Goal: Task Accomplishment & Management: Manage account settings

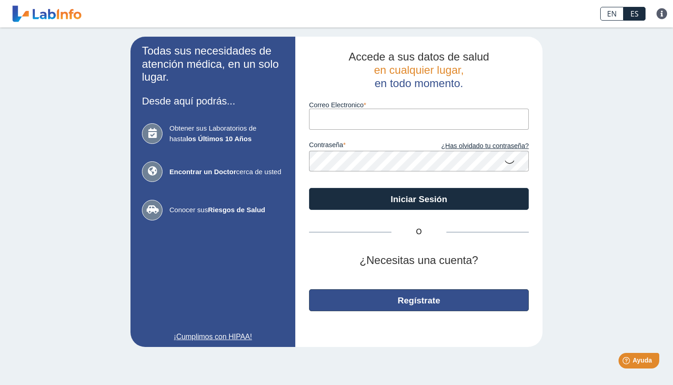
click at [448, 294] on button "Regístrate" at bounding box center [419, 300] width 220 height 22
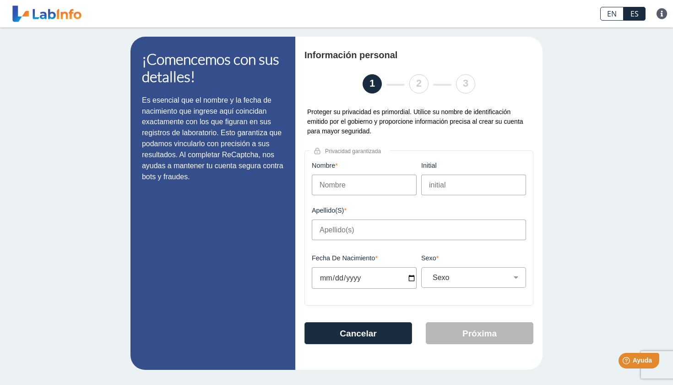
type input "i"
type input "Isabella"
type input "V"
type input "Polanco Andino"
click at [338, 275] on input "Fecha de Nacimiento" at bounding box center [364, 278] width 105 height 22
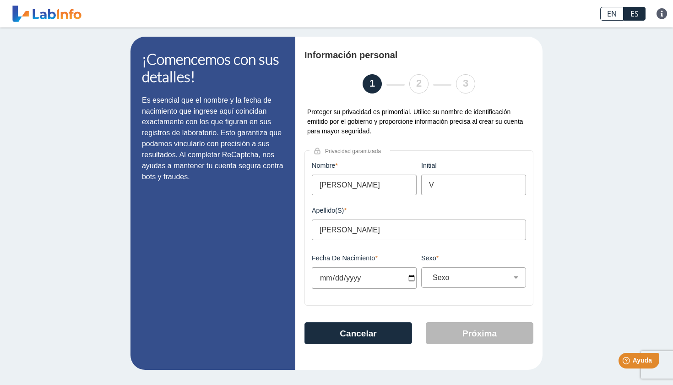
click at [351, 278] on input "Fecha de Nacimiento" at bounding box center [364, 278] width 105 height 22
type input "[DATE]"
select select
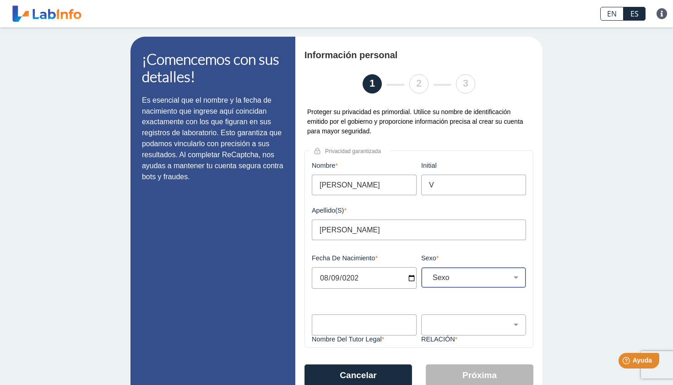
type input "[DATE]"
select select "F"
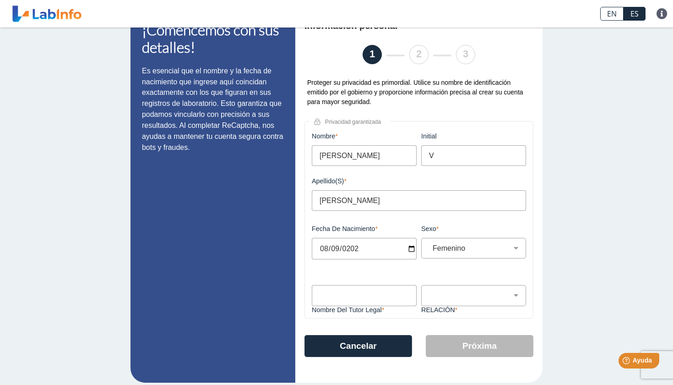
scroll to position [30, 0]
type input "l"
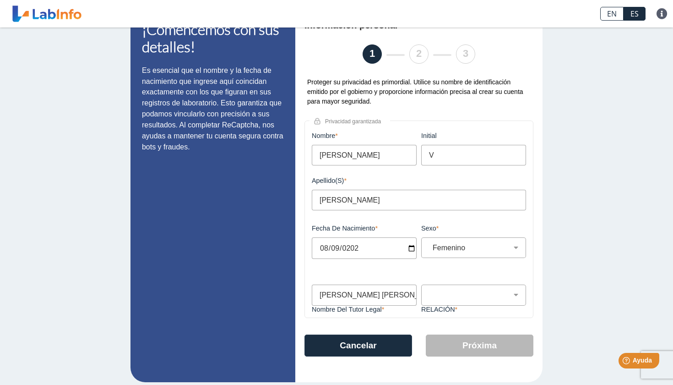
type input "Luz E Andino Figueroa"
click at [513, 303] on div "Padre Tutor Otro" at bounding box center [473, 294] width 105 height 21
select select "Parent"
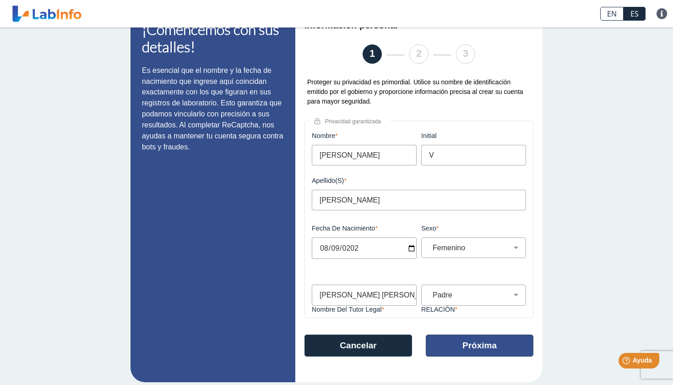
click at [465, 348] on button "Próxima" at bounding box center [480, 345] width 108 height 22
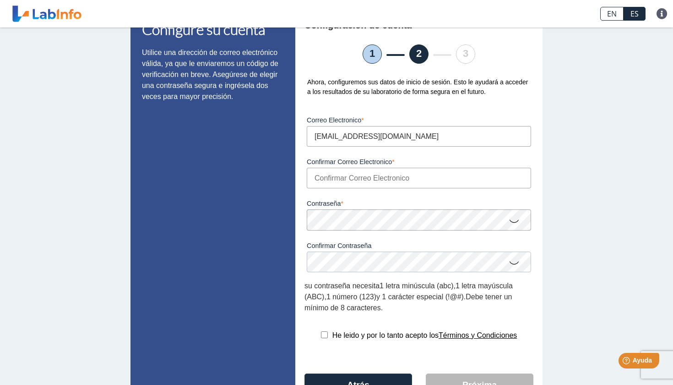
type input "[EMAIL_ADDRESS][DOMAIN_NAME]"
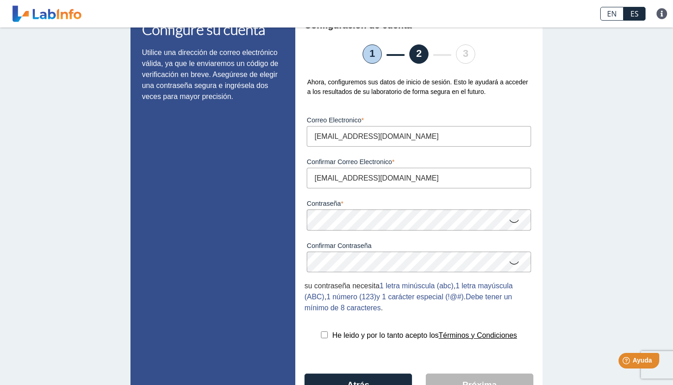
click at [512, 223] on icon at bounding box center [514, 221] width 11 height 18
click at [518, 266] on icon at bounding box center [514, 262] width 11 height 18
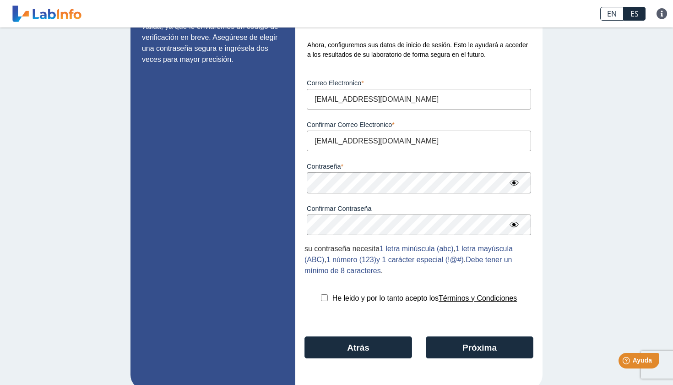
scroll to position [71, 0]
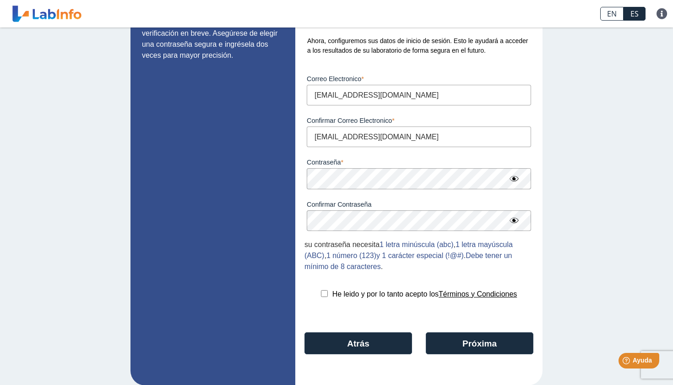
click at [322, 293] on input "checkbox" at bounding box center [324, 293] width 7 height 7
checkbox input "true"
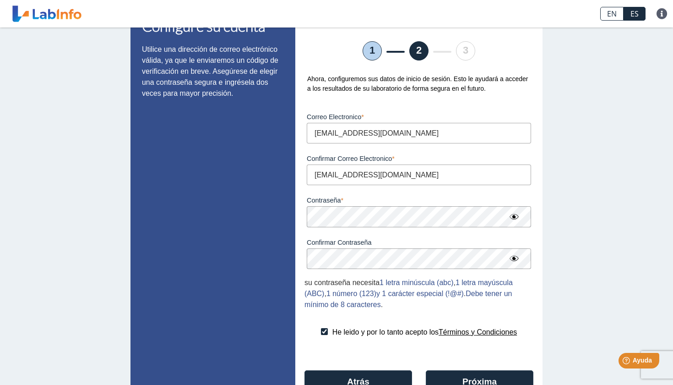
scroll to position [65, 0]
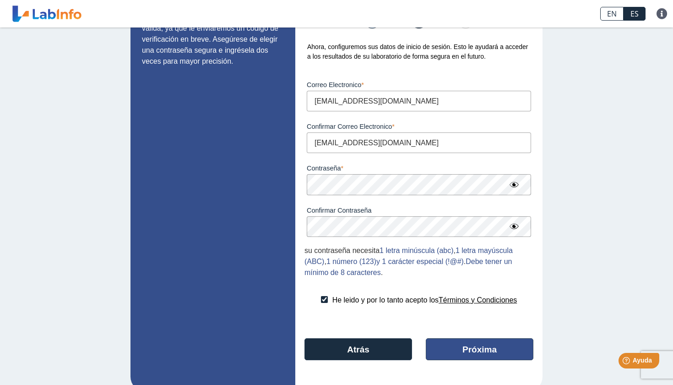
click at [456, 349] on button "Próxima" at bounding box center [480, 349] width 108 height 22
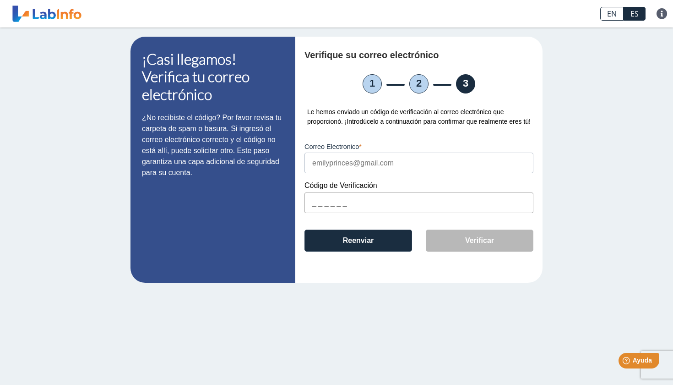
scroll to position [0, 0]
click at [440, 213] on input "text" at bounding box center [419, 202] width 229 height 21
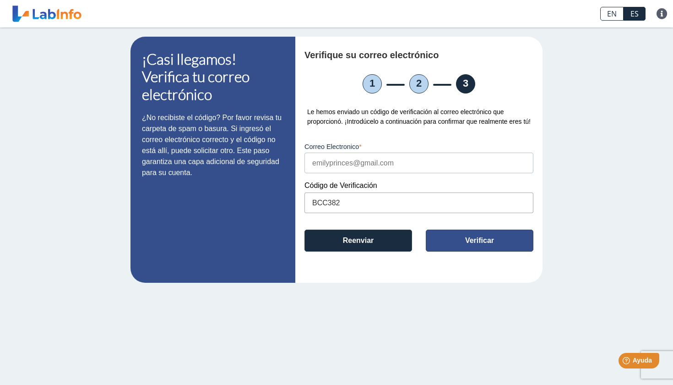
type input "BCC382"
click at [493, 251] on button "Verificar" at bounding box center [480, 240] width 108 height 22
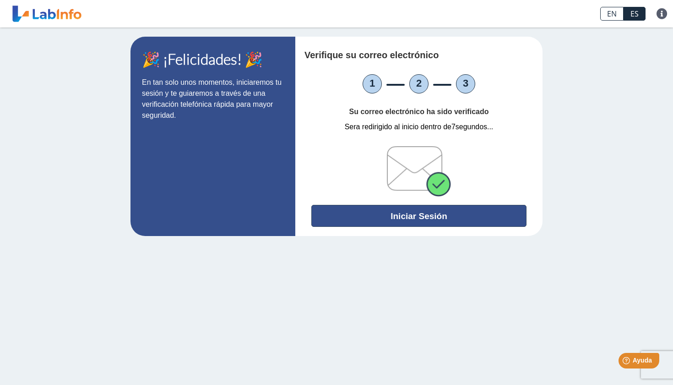
click at [438, 219] on button "Iniciar Sesión" at bounding box center [418, 216] width 215 height 22
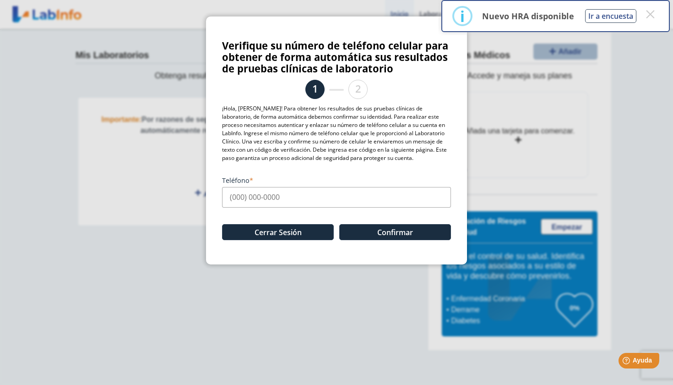
click at [316, 198] on input "Teléfono" at bounding box center [336, 197] width 229 height 21
type input "(939) 200-8755"
click at [411, 239] on button "Confirmar" at bounding box center [395, 232] width 112 height 16
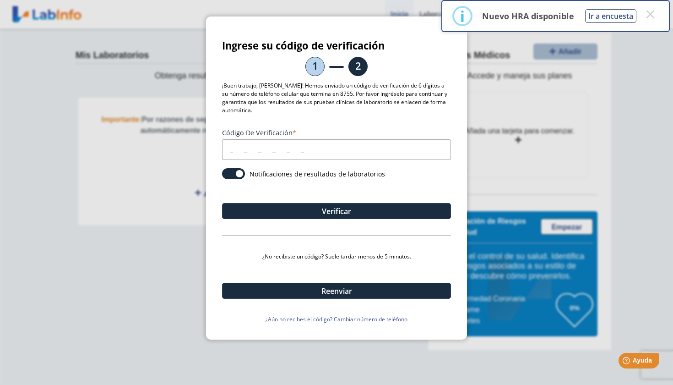
click at [351, 147] on input "Código de verificación" at bounding box center [336, 149] width 229 height 21
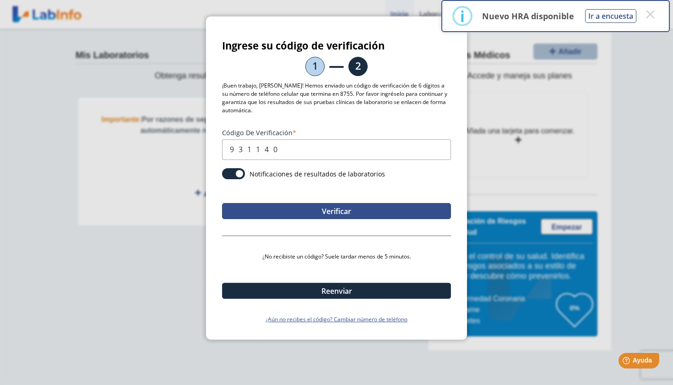
type input "931140"
click at [355, 216] on button "Verificar" at bounding box center [336, 211] width 229 height 16
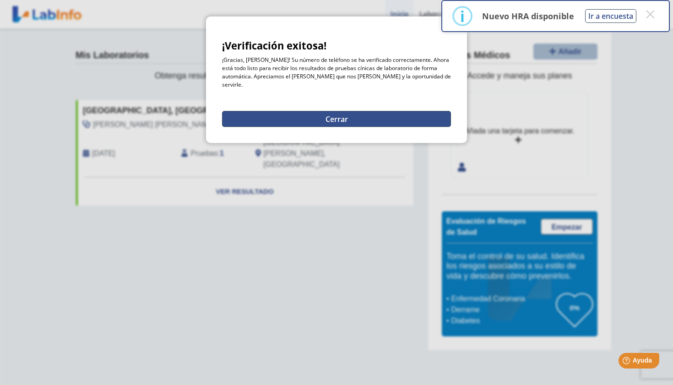
click at [376, 111] on button "Cerrar" at bounding box center [336, 119] width 229 height 16
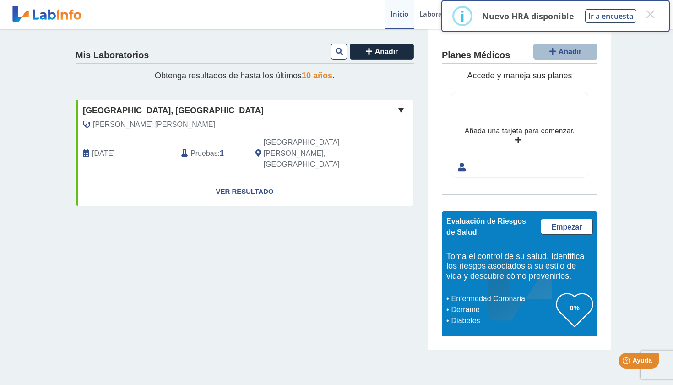
click at [207, 148] on span "Pruebas" at bounding box center [204, 153] width 27 height 11
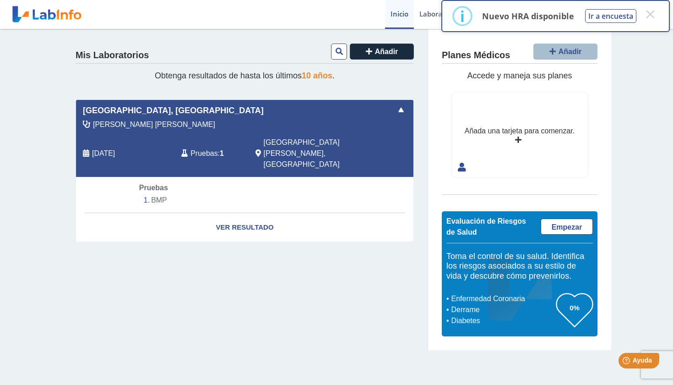
click at [224, 149] on b "1" at bounding box center [222, 153] width 4 height 8
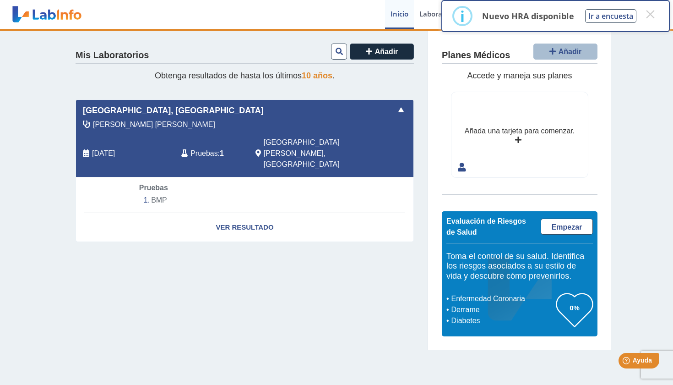
click at [115, 148] on span "[DATE]" at bounding box center [103, 153] width 23 height 11
click at [354, 89] on div "Mis Laboratorios Añadir Obtenga resultados de hasta los últimos 10 años . Hospi…" at bounding box center [245, 189] width 366 height 321
click at [652, 16] on button "×" at bounding box center [650, 14] width 16 height 16
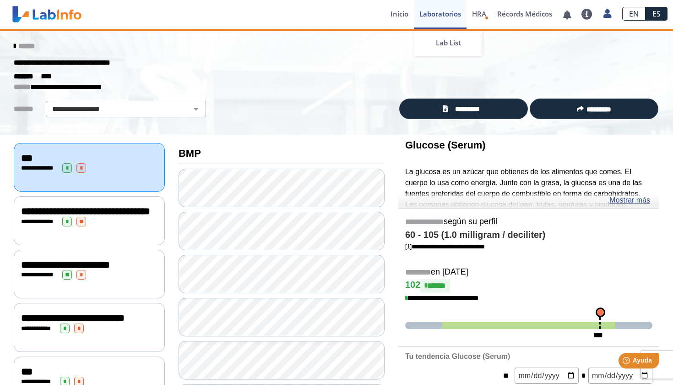
click at [437, 15] on link "Laboratorios" at bounding box center [440, 14] width 53 height 29
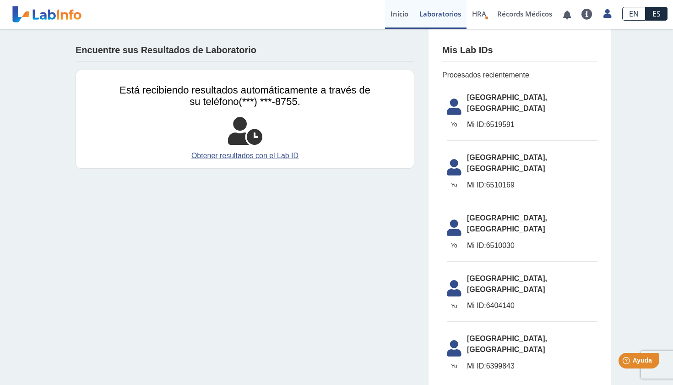
click at [388, 15] on link "Inicio" at bounding box center [399, 14] width 29 height 29
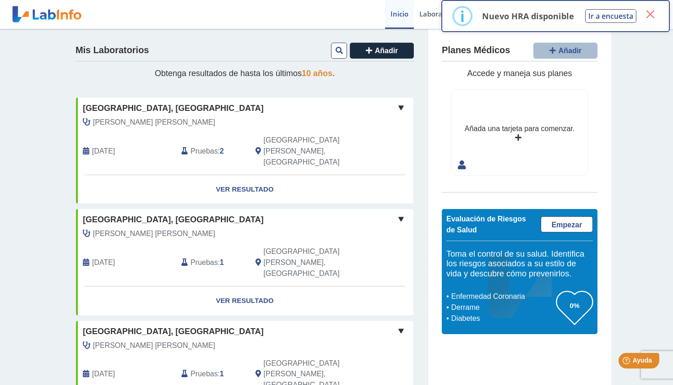
click at [648, 14] on button "×" at bounding box center [650, 14] width 16 height 16
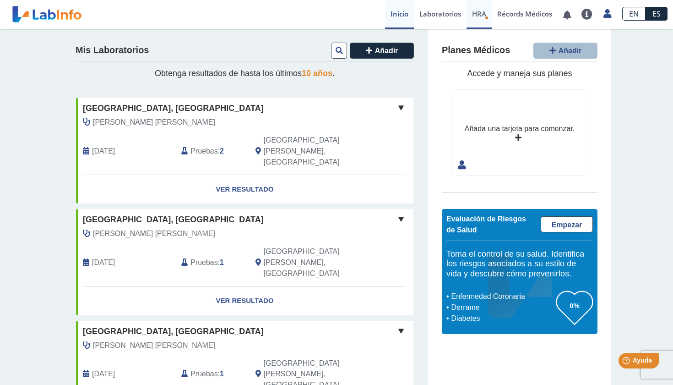
click at [480, 17] on span "HRA" at bounding box center [479, 13] width 14 height 9
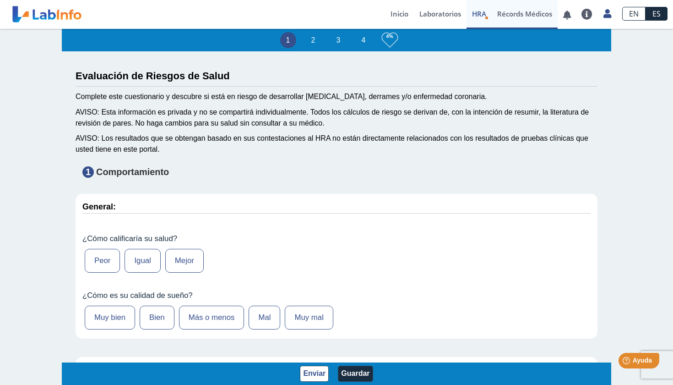
click at [534, 8] on link "Récords Médicos" at bounding box center [525, 14] width 66 height 29
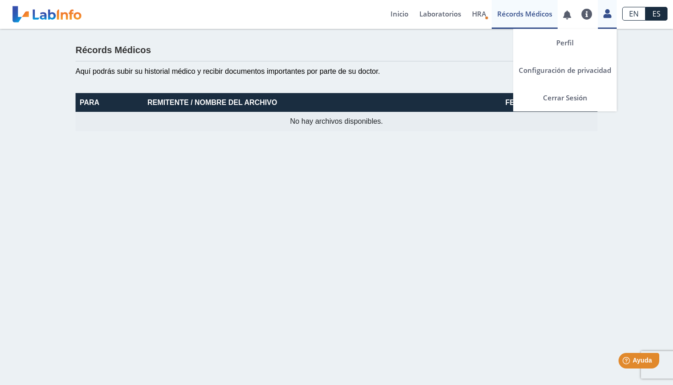
click at [609, 20] on div "Perfil Configuración de privacidad Cerrar Sesión" at bounding box center [607, 14] width 19 height 29
click at [560, 49] on link "Perfil" at bounding box center [565, 42] width 104 height 27
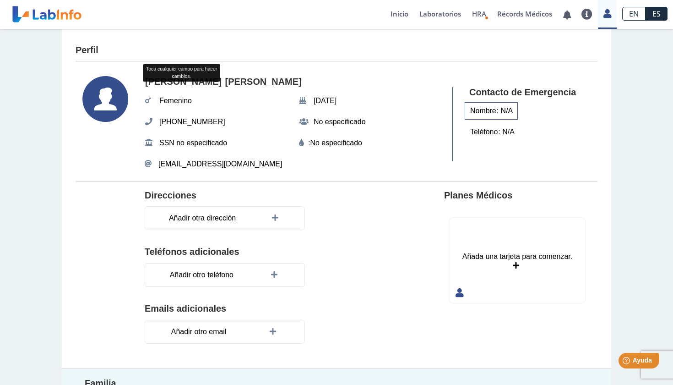
click at [506, 109] on div "Nombre : N/A" at bounding box center [491, 110] width 53 height 17
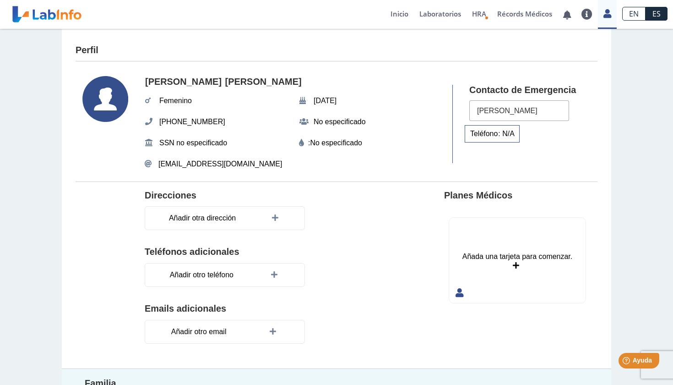
type input "[PERSON_NAME]"
click at [503, 130] on div "Teléfono : N/A" at bounding box center [492, 133] width 55 height 17
type input "(939) 200-8755"
click at [536, 157] on div "Contacto de Emergencia Nombre : LUZ EMILY ANDINO (939) 200-8755" at bounding box center [518, 124] width 130 height 78
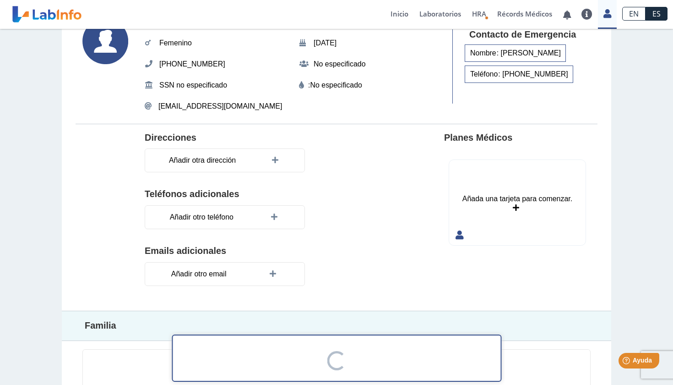
scroll to position [67, 0]
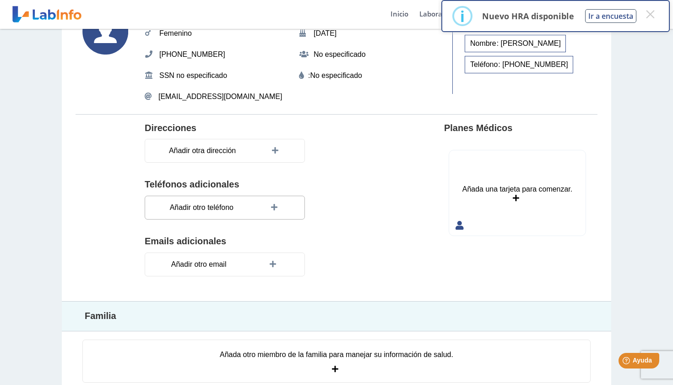
click at [276, 204] on icon at bounding box center [275, 207] width 9 height 7
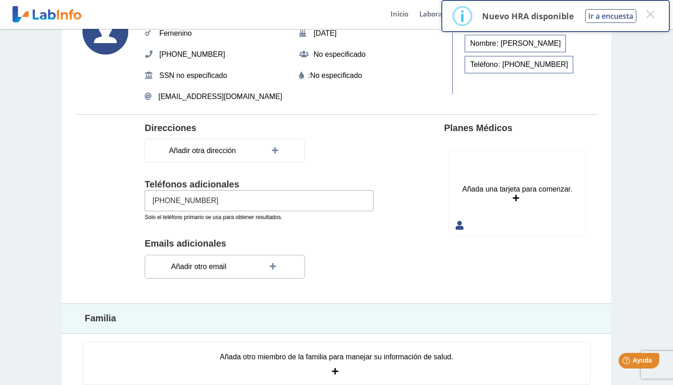
type input "(787) 906-4671"
click at [228, 263] on span "Añadir otro email" at bounding box center [199, 266] width 61 height 16
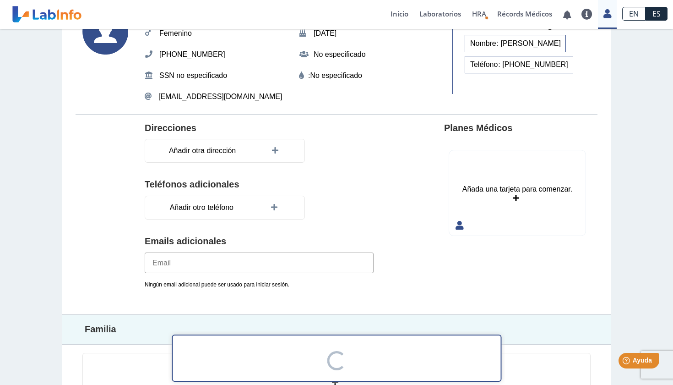
click at [228, 263] on input "email" at bounding box center [259, 262] width 229 height 21
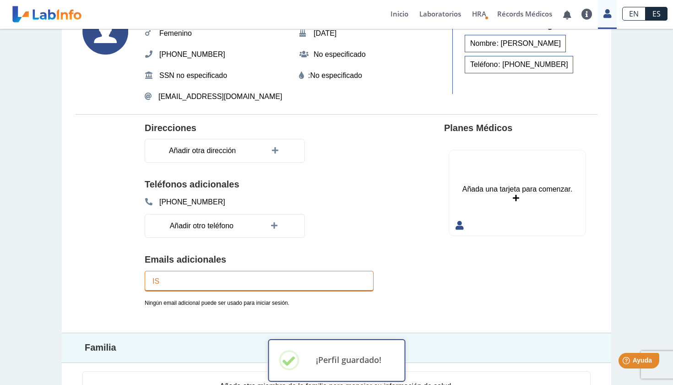
type input "I"
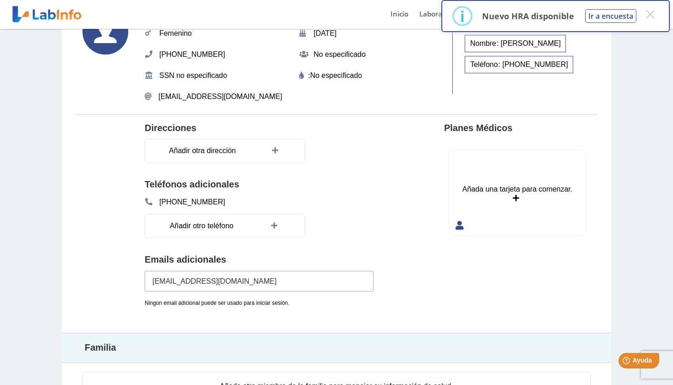
type input "isamineli@gmail.com"
click at [405, 268] on section "Direcciones Añadir otra dirección Teléfonos adicionales (787) 906-4671 Añadir o…" at bounding box center [337, 223] width 522 height 219
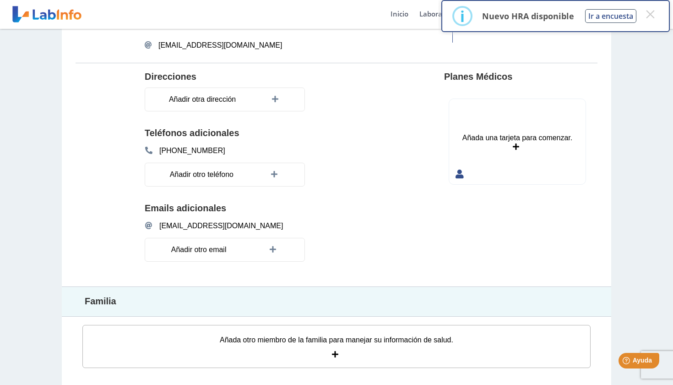
scroll to position [118, 0]
click at [334, 351] on icon at bounding box center [336, 354] width 9 height 7
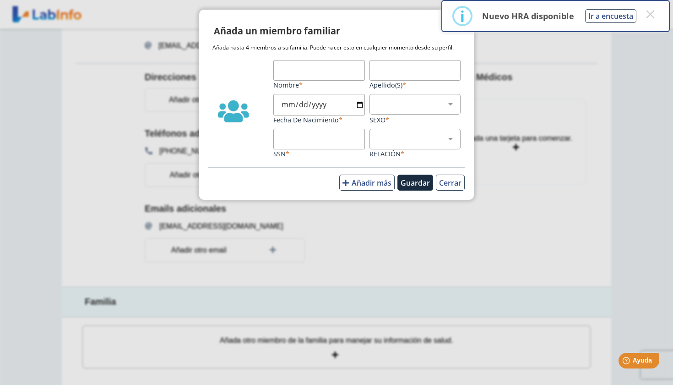
type input "i"
type input "Isamineli"
type input "Figueroa Vizcarrondo"
click at [299, 105] on input "Fecha de Nacimiento" at bounding box center [319, 105] width 92 height 22
click at [321, 105] on input "Fecha de Nacimiento" at bounding box center [319, 105] width 92 height 22
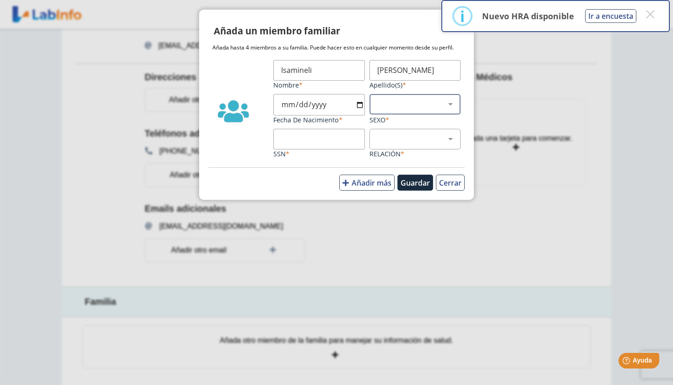
type input "1978-01-26"
select select "2"
click at [375, 149] on div "Hijo Padre Pareja Otro" at bounding box center [416, 139] width 92 height 21
select select "5"
click at [413, 189] on button "Guardar" at bounding box center [416, 183] width 36 height 16
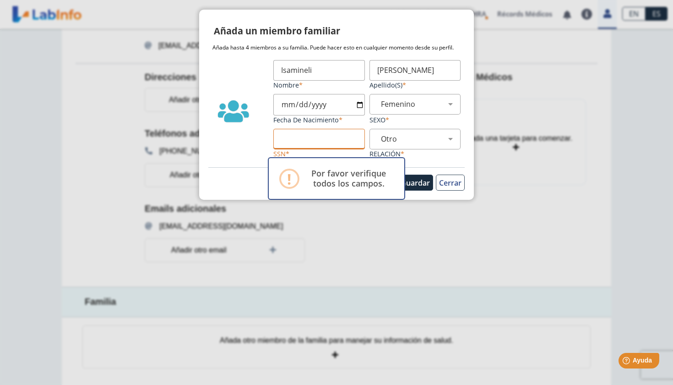
click at [311, 143] on input "SSN" at bounding box center [319, 139] width 92 height 21
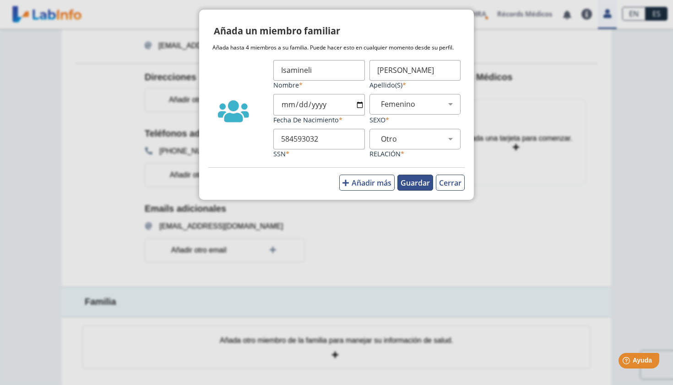
type input "584593032"
click at [420, 185] on button "Guardar" at bounding box center [416, 183] width 36 height 16
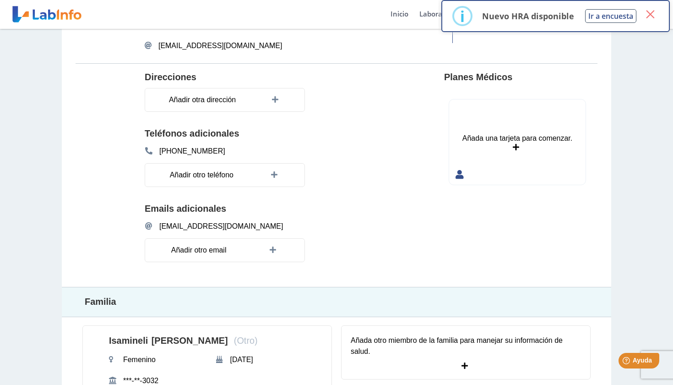
click at [653, 20] on button "×" at bounding box center [650, 14] width 16 height 16
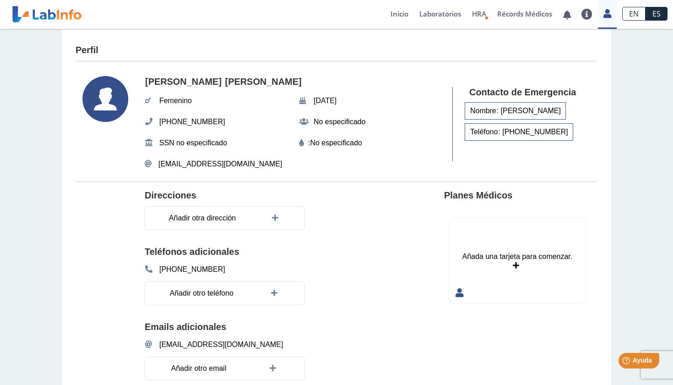
scroll to position [0, 0]
click at [483, 18] on span "HRA" at bounding box center [479, 13] width 14 height 9
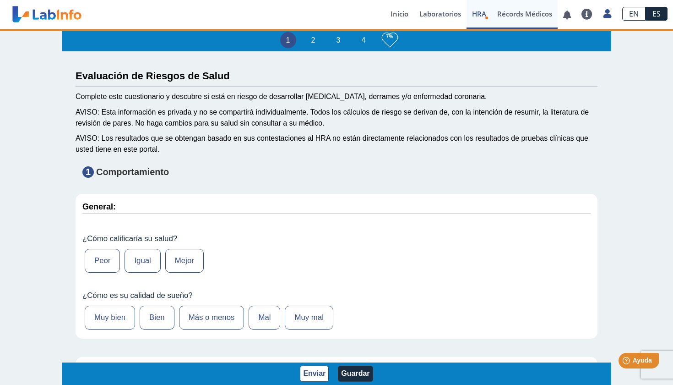
type input "[PERSON_NAME]"
type input "[DATE]"
type input "9392008755"
type input "[PERSON_NAME]"
select select
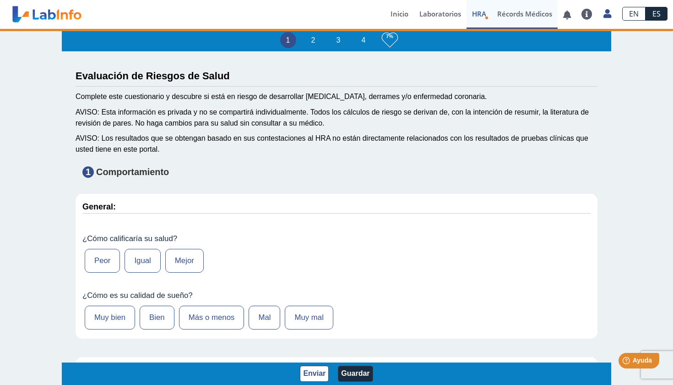
select select
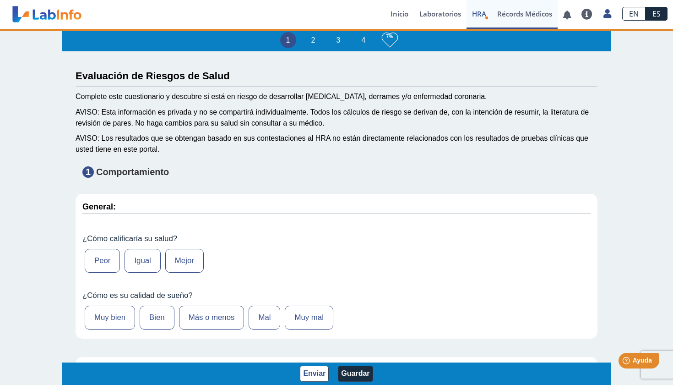
click at [508, 11] on link "Récords Médicos" at bounding box center [525, 14] width 66 height 29
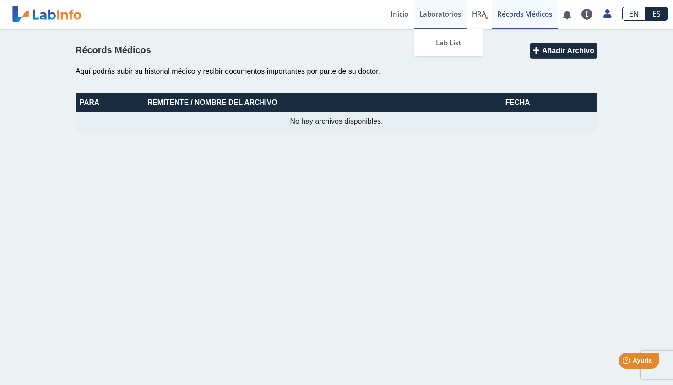
click at [423, 15] on link "Laboratorios" at bounding box center [440, 14] width 53 height 29
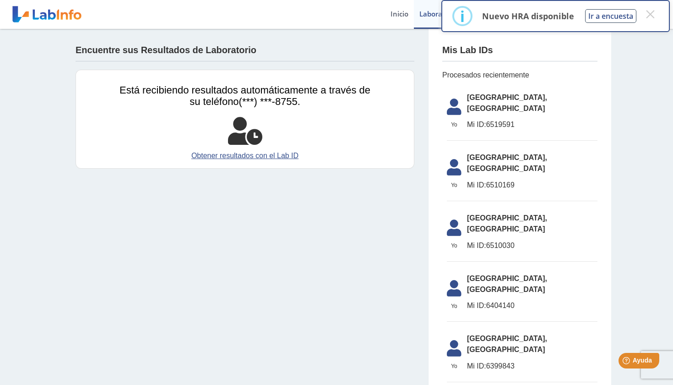
click at [504, 99] on span "[GEOGRAPHIC_DATA], [GEOGRAPHIC_DATA]" at bounding box center [532, 103] width 131 height 22
click at [447, 104] on icon at bounding box center [455, 109] width 26 height 22
click at [487, 44] on div "Mis Lab IDs" at bounding box center [519, 52] width 155 height 19
click at [242, 156] on link "Obtener resultados con el Lab ID" at bounding box center [245, 155] width 251 height 11
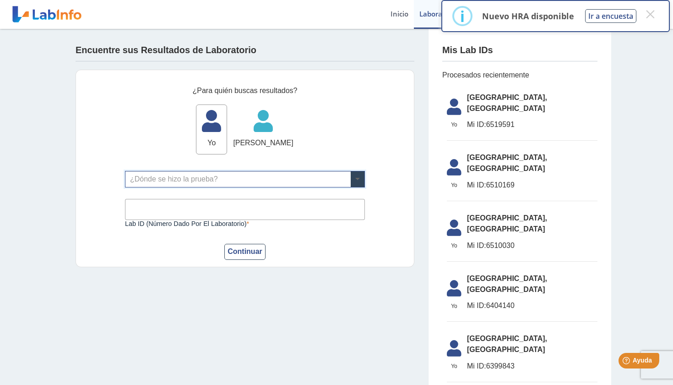
click at [354, 181] on span at bounding box center [358, 179] width 14 height 16
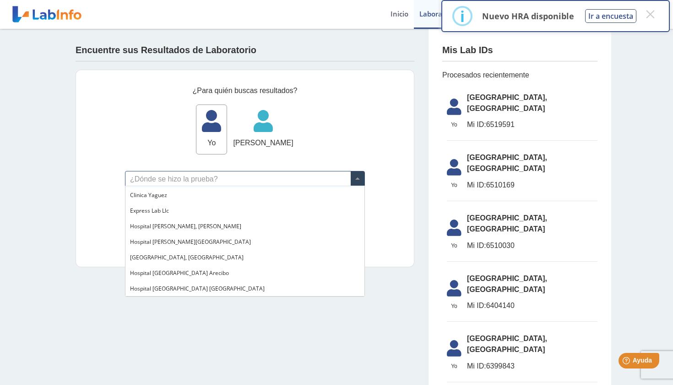
scroll to position [49, 0]
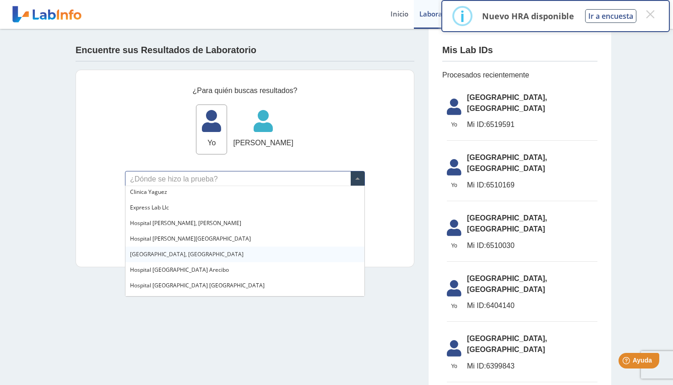
click at [171, 252] on span "[GEOGRAPHIC_DATA], [GEOGRAPHIC_DATA]" at bounding box center [187, 254] width 114 height 8
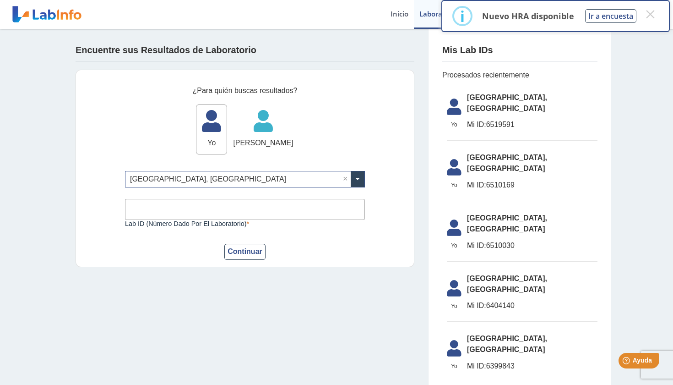
click at [196, 211] on input "Lab ID (número dado por el laboratorio)" at bounding box center [245, 209] width 240 height 21
type input "6519591"
click at [241, 257] on button "Continuar" at bounding box center [244, 252] width 41 height 16
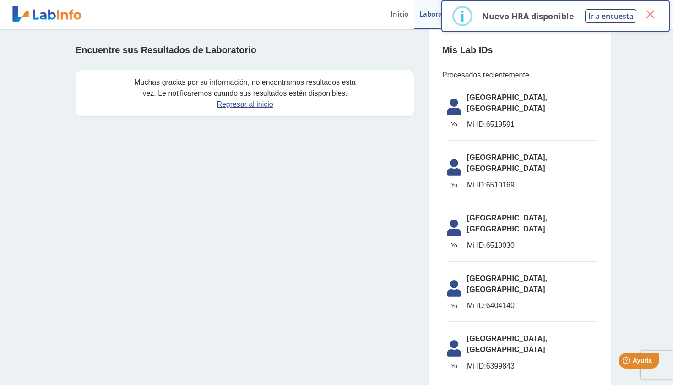
click at [649, 15] on button "×" at bounding box center [650, 14] width 16 height 16
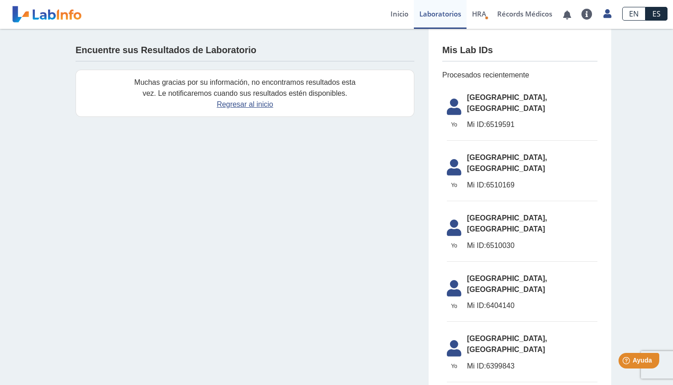
click at [507, 119] on span "Mi ID: 6519591" at bounding box center [532, 124] width 131 height 11
click at [482, 16] on span "HRA" at bounding box center [479, 13] width 14 height 9
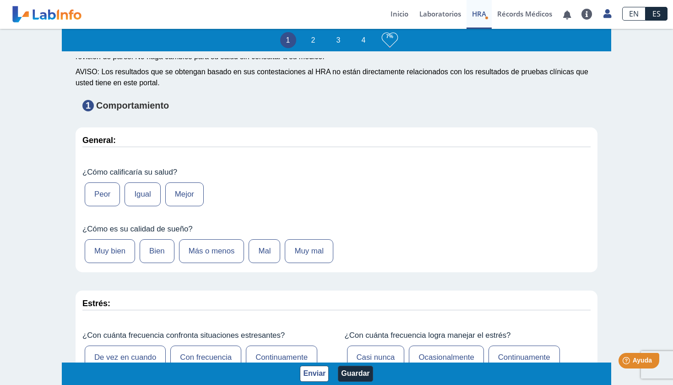
scroll to position [68, 0]
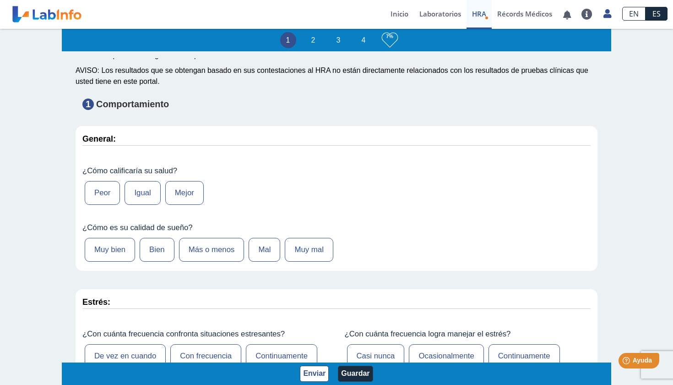
click at [145, 194] on label "Igual" at bounding box center [143, 193] width 36 height 24
click at [0, 0] on input "Igual" at bounding box center [0, 0] width 0 height 0
click at [142, 248] on label "Bien" at bounding box center [157, 250] width 35 height 24
click at [0, 0] on input "Bien" at bounding box center [0, 0] width 0 height 0
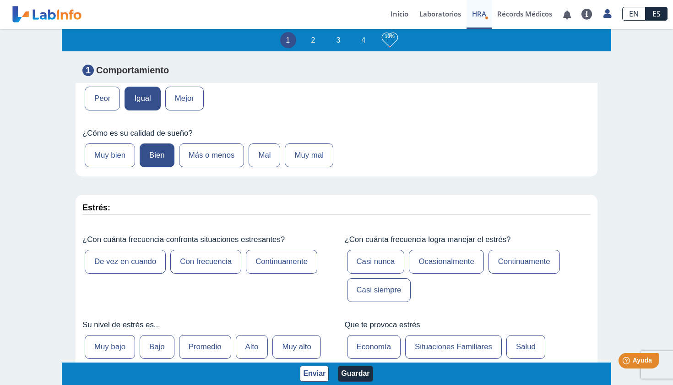
scroll to position [178, 0]
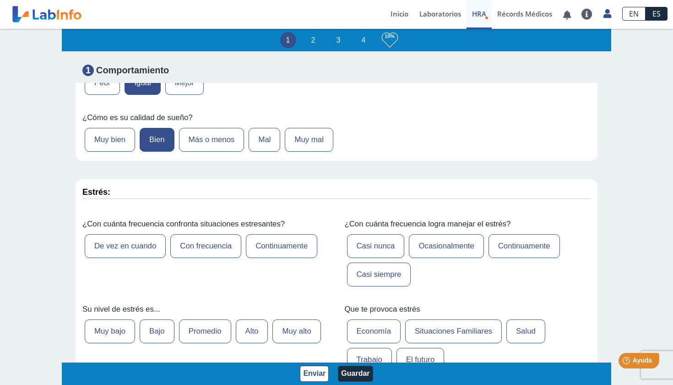
click at [151, 248] on label "De vez en cuando" at bounding box center [125, 246] width 81 height 24
click at [0, 0] on input "De vez en cuando" at bounding box center [0, 0] width 0 height 0
click at [395, 245] on label "Casi nunca" at bounding box center [376, 246] width 58 height 24
click at [0, 0] on input "Casi nunca" at bounding box center [0, 0] width 0 height 0
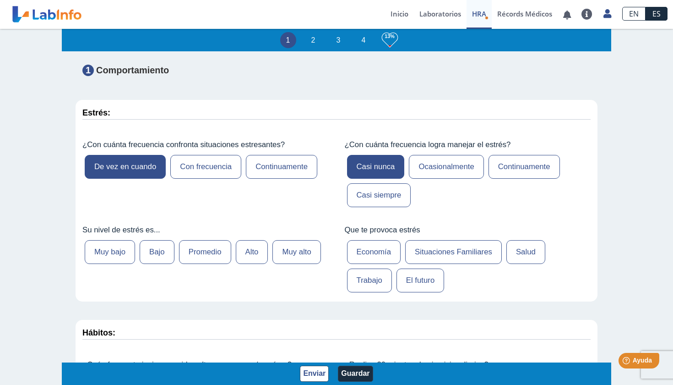
scroll to position [257, 0]
click at [463, 241] on label "Situaciones Familiares" at bounding box center [453, 252] width 97 height 24
click at [0, 0] on input "Situaciones Familiares" at bounding box center [0, 0] width 0 height 0
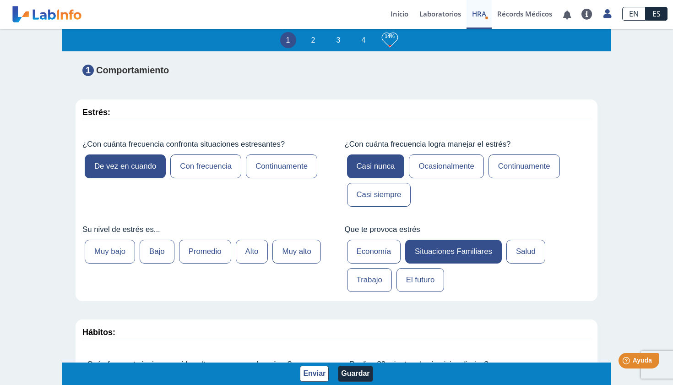
click at [508, 242] on label "Salud" at bounding box center [526, 252] width 39 height 24
click at [0, 0] on input "Salud" at bounding box center [0, 0] width 0 height 0
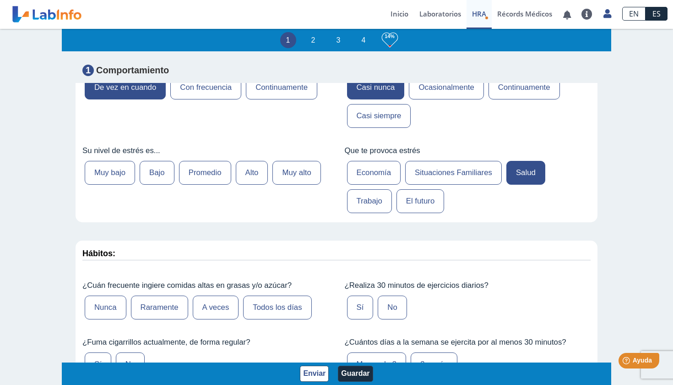
scroll to position [337, 0]
click at [204, 170] on label "Promedio" at bounding box center [205, 172] width 52 height 24
click at [0, 0] on input "Promedio" at bounding box center [0, 0] width 0 height 0
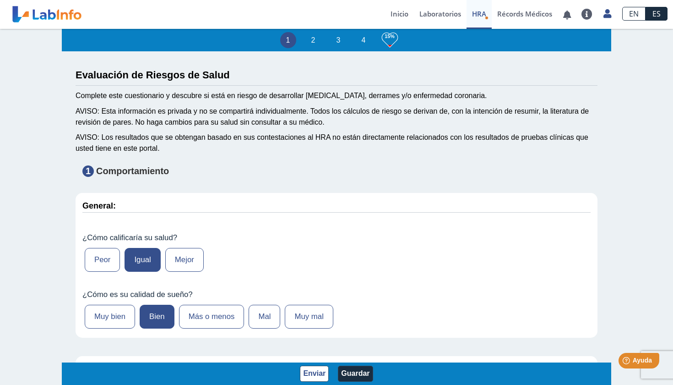
scroll to position [0, 0]
click at [441, 19] on link "Laboratorios" at bounding box center [440, 14] width 53 height 29
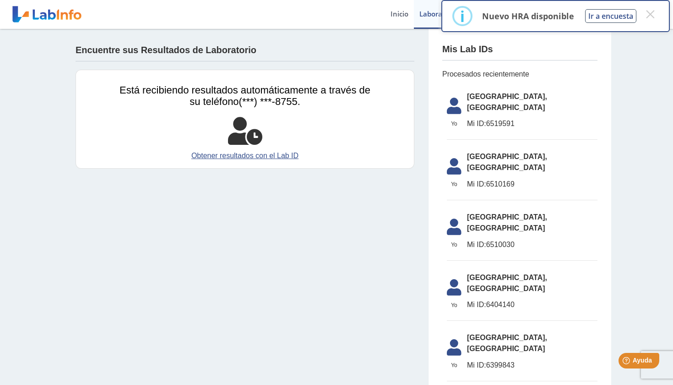
click at [498, 179] on span "Mi ID: 6510169" at bounding box center [532, 184] width 131 height 11
click at [465, 158] on icon at bounding box center [455, 169] width 26 height 22
click at [460, 158] on icon at bounding box center [455, 169] width 26 height 22
click at [243, 153] on link "Obtener resultados con el Lab ID" at bounding box center [245, 155] width 251 height 11
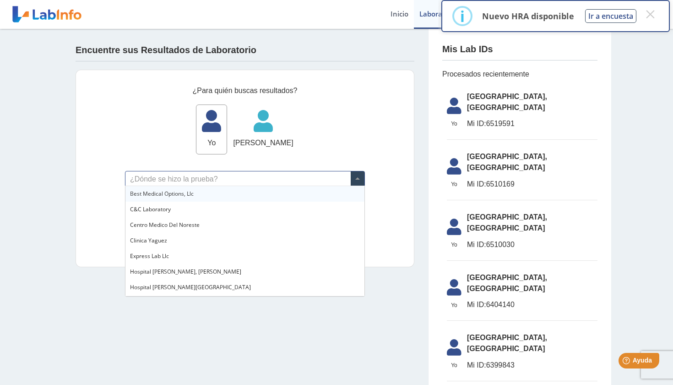
click at [355, 175] on span at bounding box center [358, 179] width 14 height 16
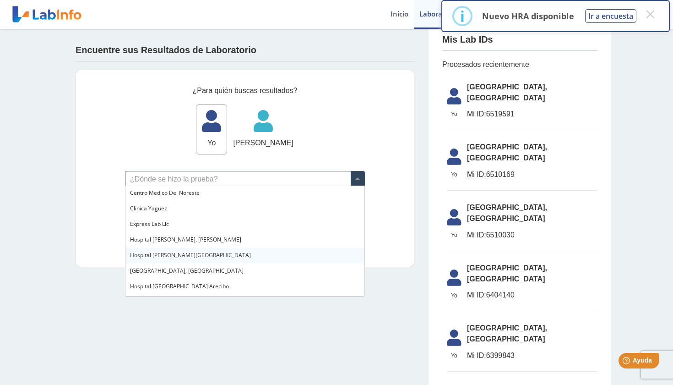
scroll to position [33, 0]
click at [199, 269] on span "[GEOGRAPHIC_DATA], [GEOGRAPHIC_DATA]" at bounding box center [187, 269] width 114 height 8
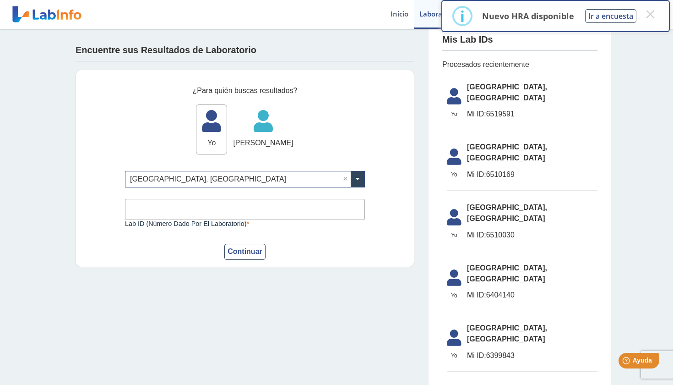
click at [251, 211] on input "Lab ID (número dado por el laboratorio)" at bounding box center [245, 209] width 240 height 21
click at [650, 18] on button "×" at bounding box center [650, 14] width 16 height 16
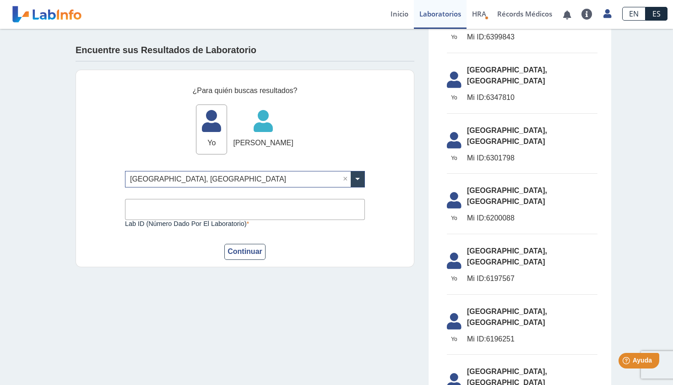
scroll to position [328, 0]
click at [555, 241] on li "Yo Yo Hospital Metropolitano, Rio Piedras Mi ID: 6197567" at bounding box center [522, 268] width 151 height 54
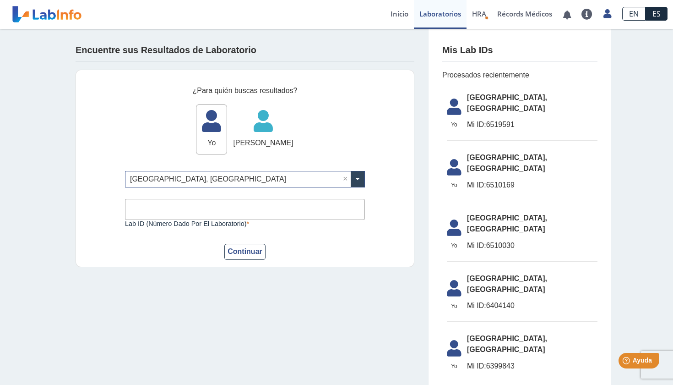
scroll to position [0, 0]
click at [332, 209] on input "Lab ID (número dado por el laboratorio)" at bounding box center [245, 209] width 240 height 21
type input "6510169"
click at [246, 254] on button "Continuar" at bounding box center [244, 252] width 41 height 16
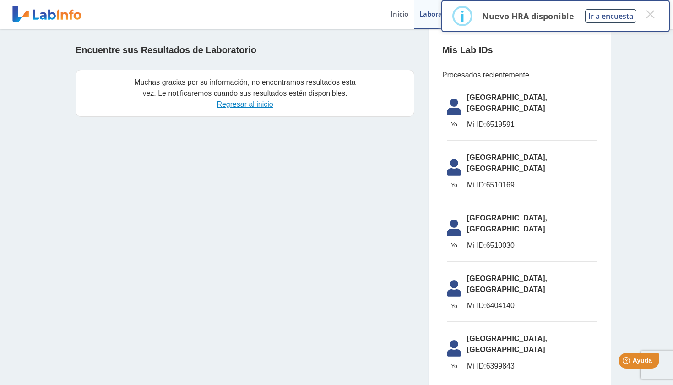
click at [243, 105] on link "Regresar al inicio" at bounding box center [245, 104] width 56 height 8
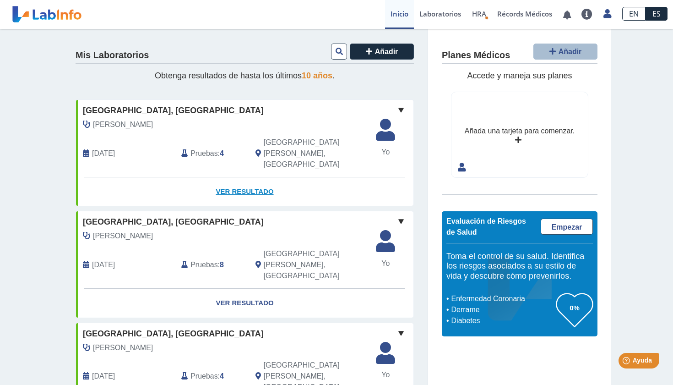
click at [241, 177] on link "Ver Resultado" at bounding box center [245, 191] width 338 height 29
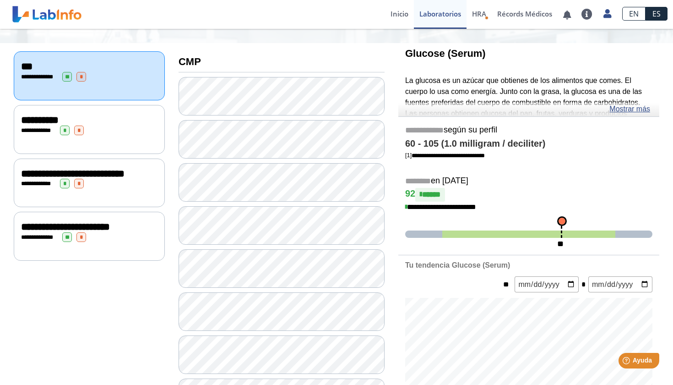
scroll to position [96, 0]
click at [72, 75] on span "**" at bounding box center [67, 76] width 10 height 10
click at [86, 75] on span "*" at bounding box center [81, 76] width 10 height 10
click at [112, 146] on div "**********" at bounding box center [89, 128] width 151 height 49
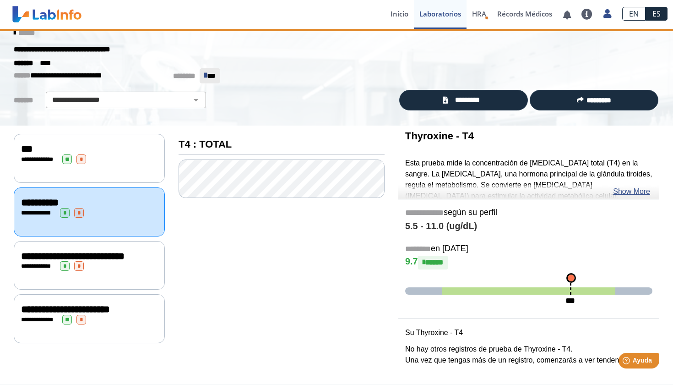
scroll to position [9, 0]
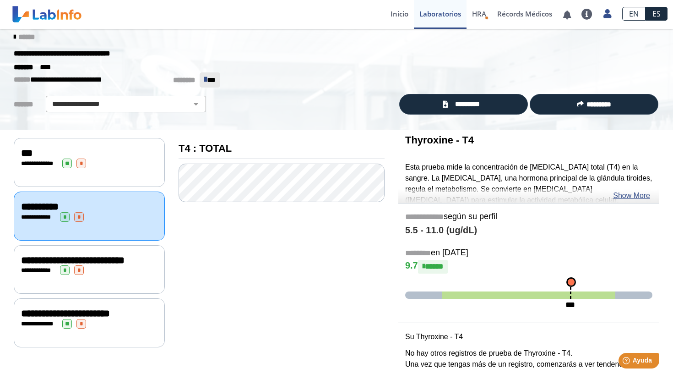
click at [115, 255] on div "**********" at bounding box center [89, 260] width 136 height 11
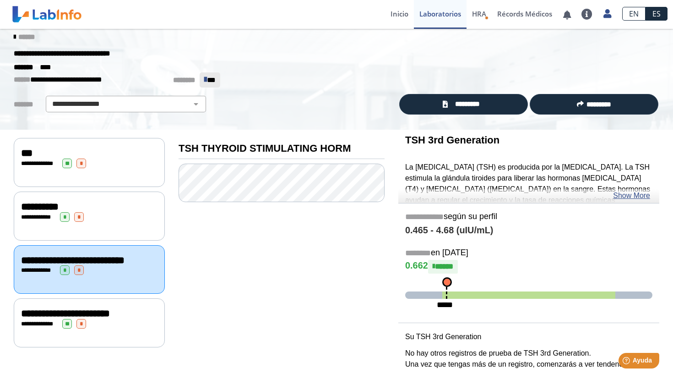
click at [136, 282] on div "**********" at bounding box center [89, 269] width 151 height 49
click at [126, 225] on div "**********" at bounding box center [89, 215] width 151 height 49
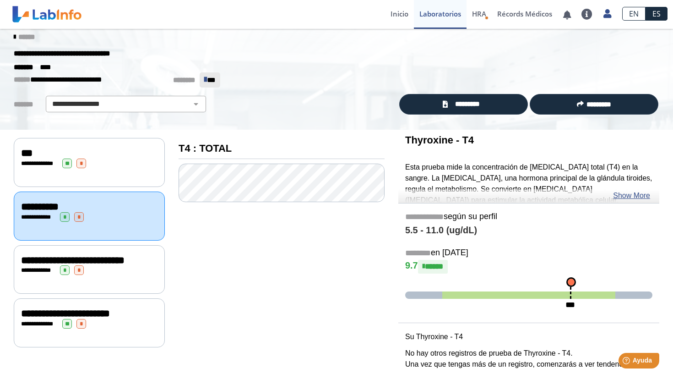
click at [117, 178] on div "**********" at bounding box center [89, 162] width 151 height 49
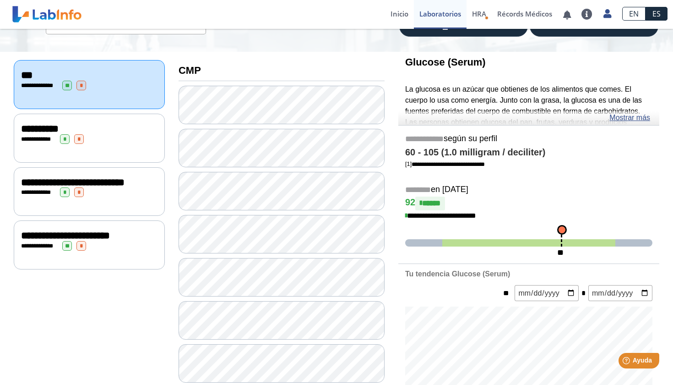
scroll to position [110, 0]
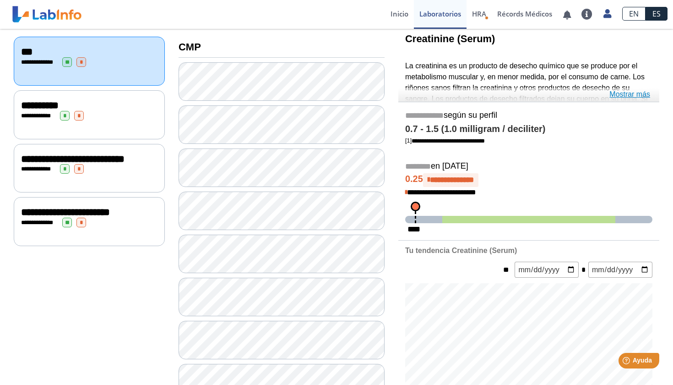
click at [624, 94] on link "Mostrar más" at bounding box center [630, 94] width 41 height 11
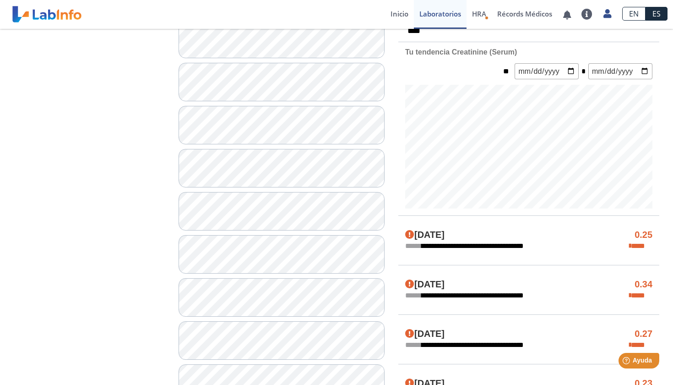
scroll to position [420, 0]
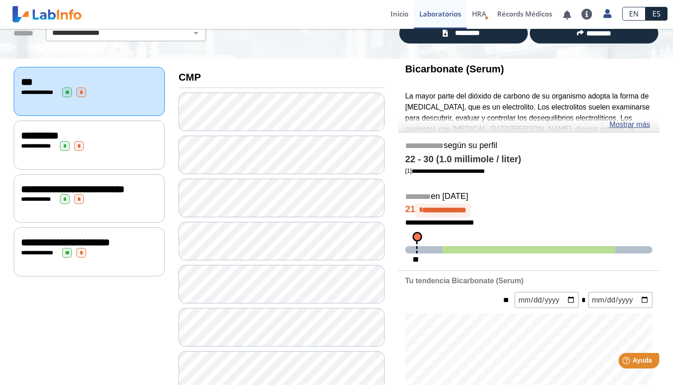
scroll to position [68, 0]
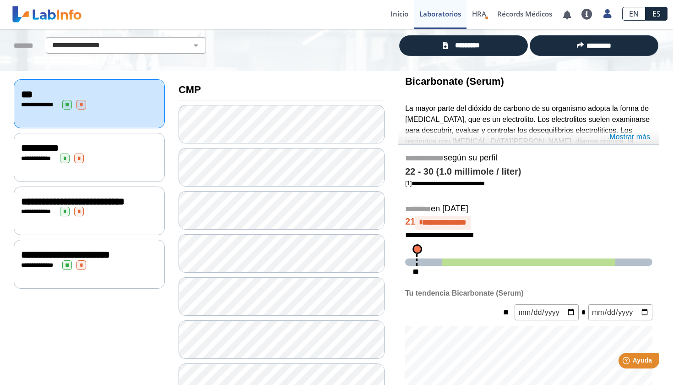
click at [630, 134] on link "Mostrar más" at bounding box center [630, 136] width 41 height 11
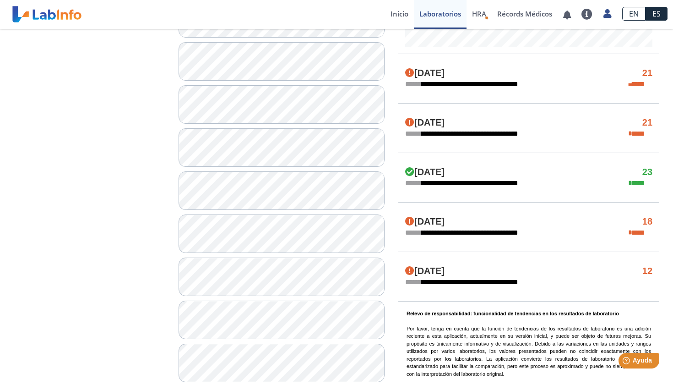
scroll to position [543, 0]
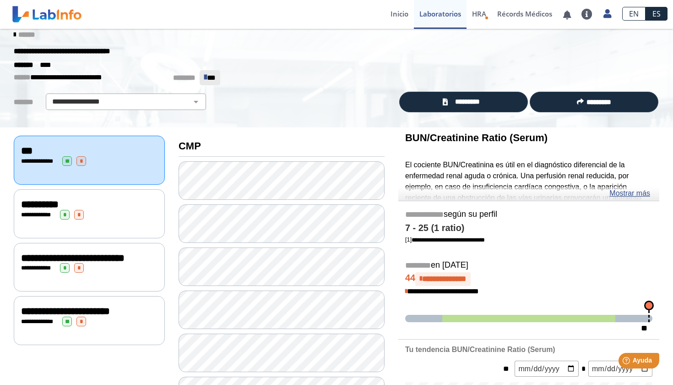
scroll to position [6, 0]
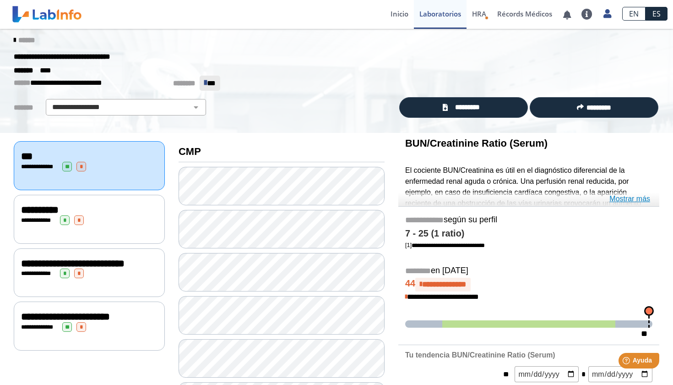
click at [631, 199] on link "Mostrar más" at bounding box center [630, 198] width 41 height 11
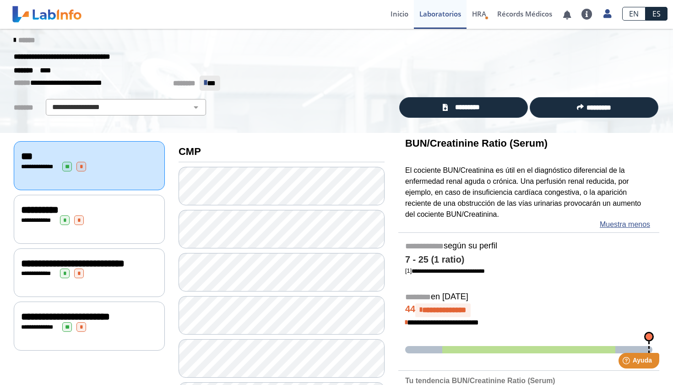
click at [16, 40] on icon at bounding box center [15, 40] width 2 height 7
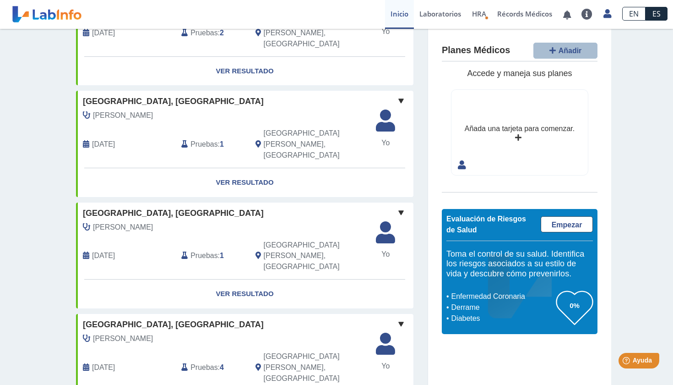
scroll to position [675, 0]
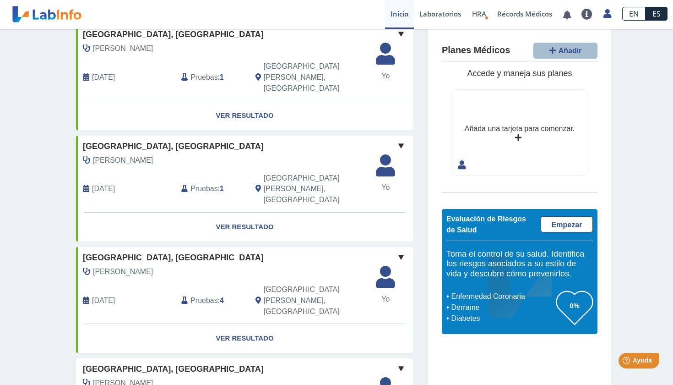
scroll to position [742, 0]
click at [298, 378] on div "[PERSON_NAME]" at bounding box center [224, 383] width 296 height 11
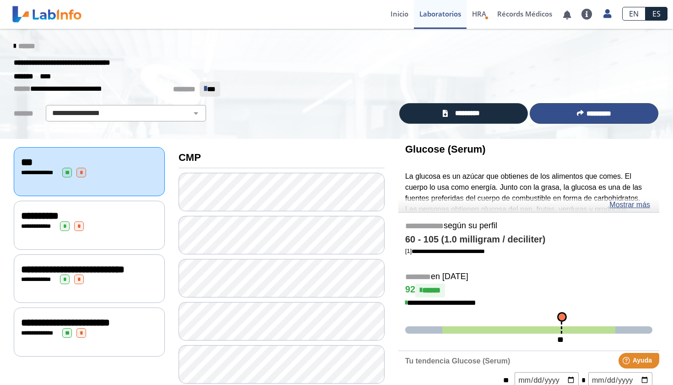
click at [597, 108] on button "*********" at bounding box center [594, 113] width 129 height 21
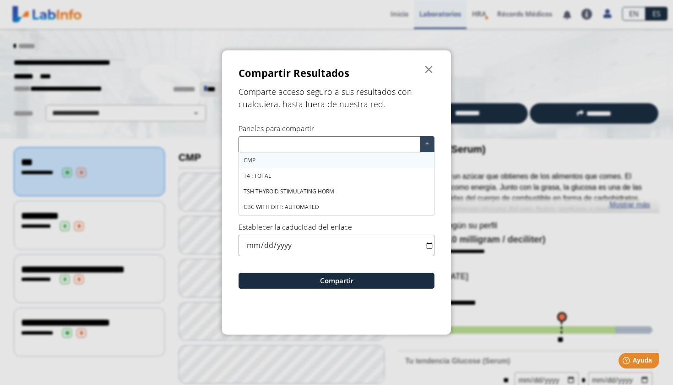
click at [425, 144] on span at bounding box center [427, 144] width 14 height 16
click at [368, 163] on div "CMP" at bounding box center [336, 161] width 195 height 16
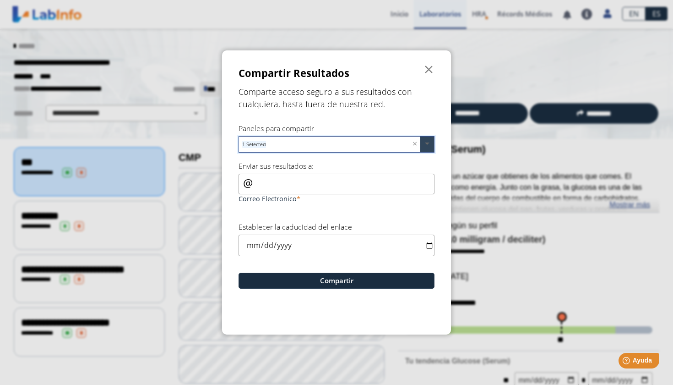
click at [429, 142] on span at bounding box center [427, 144] width 14 height 16
click at [427, 142] on span at bounding box center [427, 144] width 14 height 16
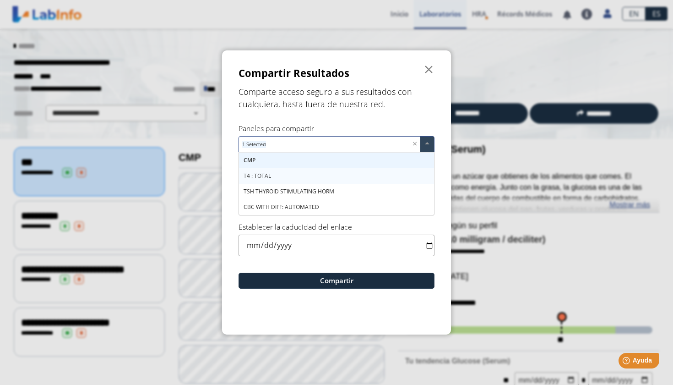
click at [368, 176] on div "T4 : TOTAL" at bounding box center [336, 176] width 195 height 16
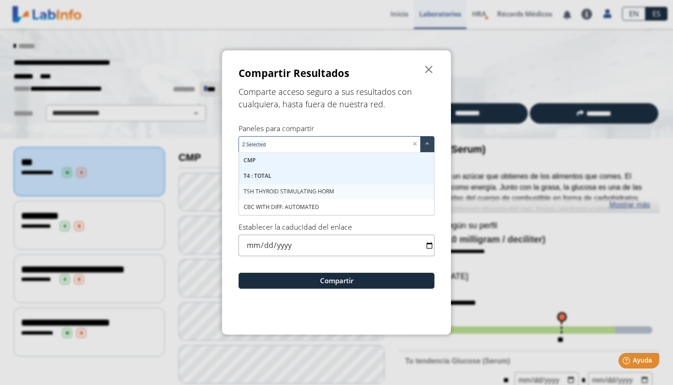
click at [363, 185] on div "TSH THYROID STIMULATING HORM" at bounding box center [336, 192] width 195 height 16
click at [345, 206] on div "CBC WITH DIFF: AUTOMATED" at bounding box center [336, 207] width 195 height 16
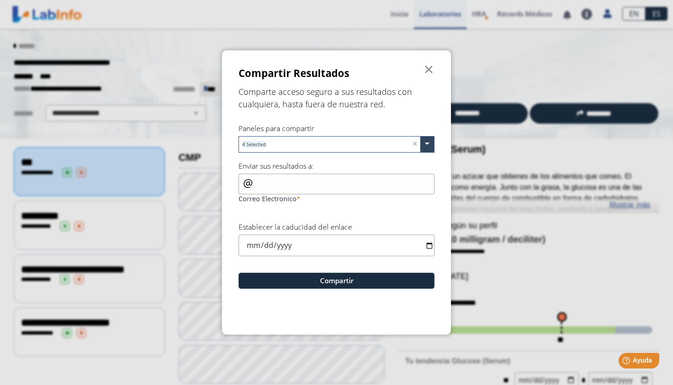
click at [369, 224] on div "Establecer la caducidad del enlace" at bounding box center [337, 239] width 196 height 34
click at [375, 185] on input "Correo Electronico" at bounding box center [337, 184] width 196 height 21
click at [307, 243] on input "date" at bounding box center [337, 245] width 196 height 22
type input "2025-08-18"
click at [346, 191] on input "Correo Electronico" at bounding box center [337, 184] width 196 height 21
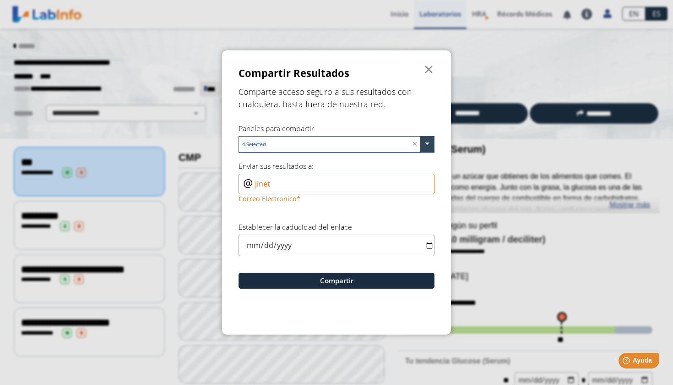
type input "jinet"
click at [301, 245] on input "2025-08-18" at bounding box center [337, 245] width 196 height 22
type input "2025-08-22"
click at [329, 194] on label "Correo Electronico" at bounding box center [337, 198] width 196 height 9
click at [329, 193] on input "jinet" at bounding box center [337, 184] width 196 height 21
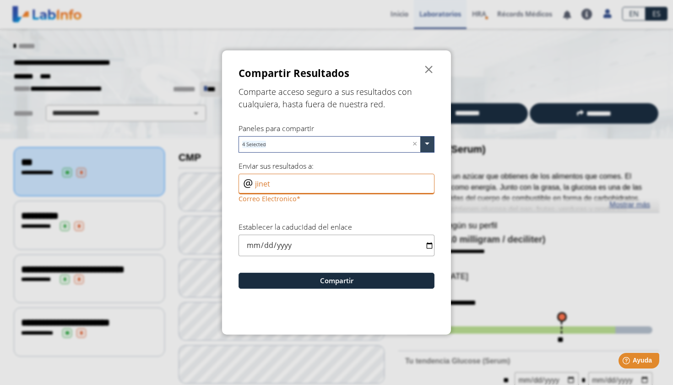
drag, startPoint x: 326, startPoint y: 185, endPoint x: 240, endPoint y: 182, distance: 86.2
click at [239, 181] on input "jinet" at bounding box center [337, 184] width 196 height 21
drag, startPoint x: 259, startPoint y: 181, endPoint x: 287, endPoint y: 180, distance: 27.9
click at [287, 180] on input "jinet" at bounding box center [337, 184] width 196 height 21
type input "j"
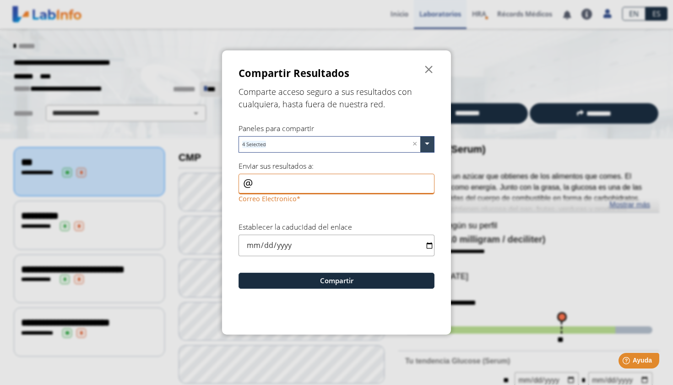
click at [242, 178] on input "Correo Electronico" at bounding box center [337, 184] width 196 height 21
click at [243, 182] on div "Correo Electronico" at bounding box center [337, 190] width 196 height 32
click at [257, 180] on input "Correo Electronico" at bounding box center [337, 184] width 196 height 21
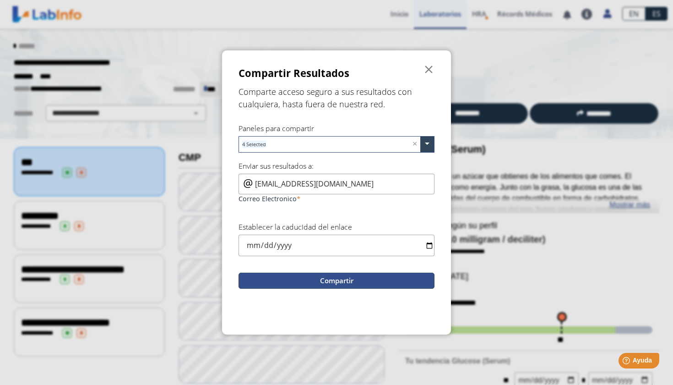
type input "peds.metro@gmail.com"
click at [338, 282] on button "Compartir" at bounding box center [337, 281] width 196 height 16
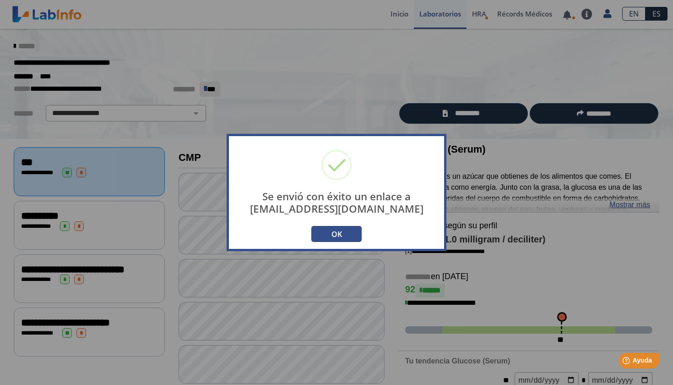
click at [356, 235] on button "OK" at bounding box center [336, 234] width 50 height 16
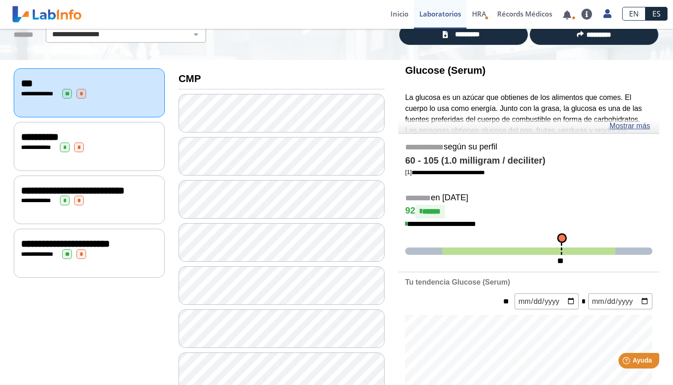
scroll to position [78, 0]
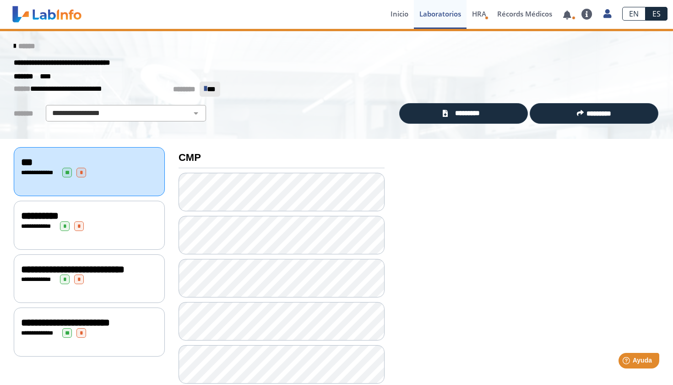
click at [13, 43] on div "******" at bounding box center [337, 46] width 660 height 16
click at [16, 45] on icon at bounding box center [15, 46] width 2 height 7
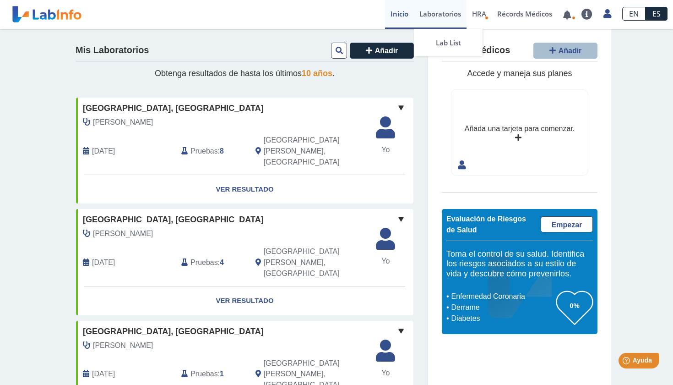
click at [447, 11] on link "Laboratorios" at bounding box center [440, 14] width 53 height 29
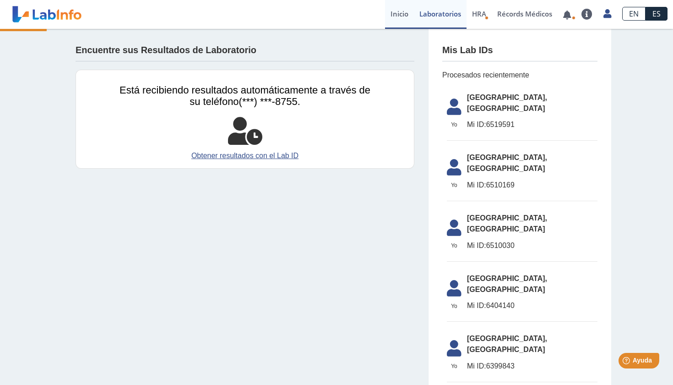
click at [410, 13] on link "Inicio" at bounding box center [399, 14] width 29 height 29
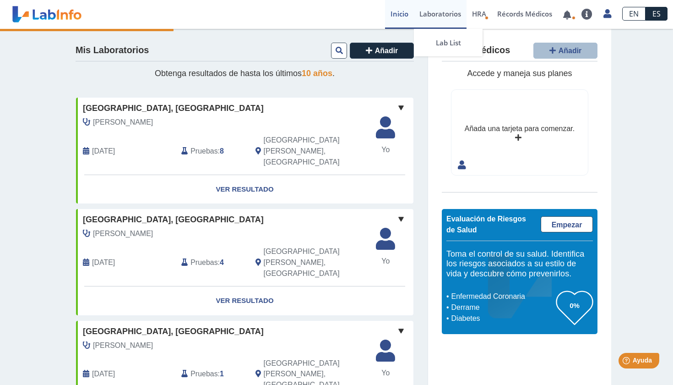
click at [446, 15] on link "Laboratorios" at bounding box center [440, 14] width 53 height 29
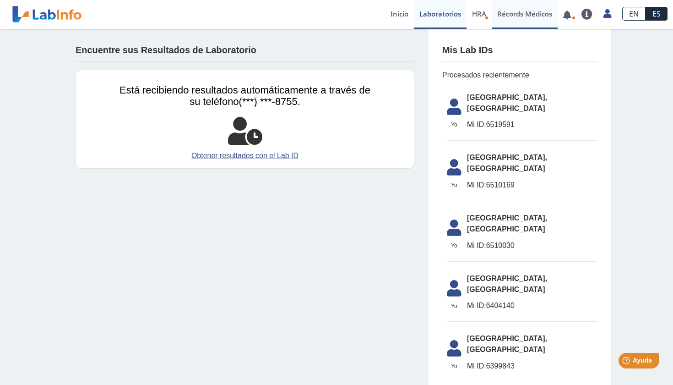
click at [504, 11] on link "Récords Médicos" at bounding box center [525, 14] width 66 height 29
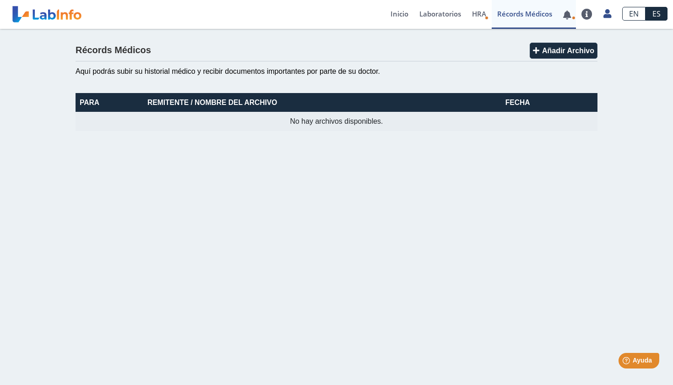
click at [571, 16] on link at bounding box center [567, 14] width 19 height 7
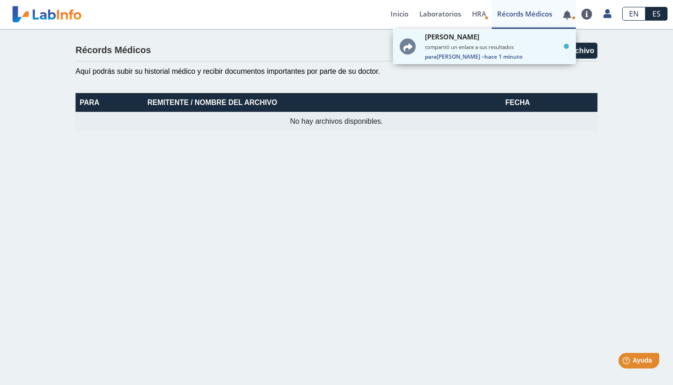
click at [571, 16] on link at bounding box center [567, 14] width 19 height 7
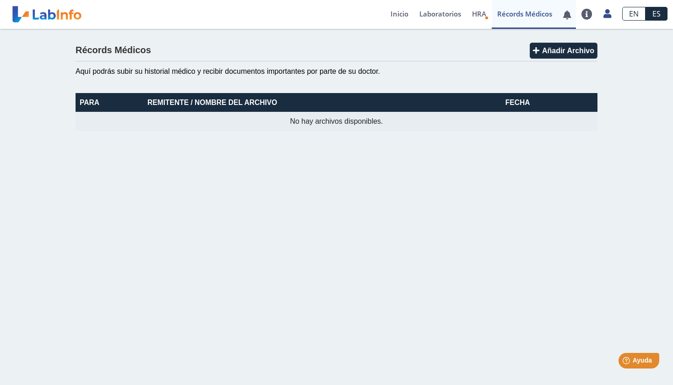
click at [567, 14] on link at bounding box center [567, 14] width 19 height 7
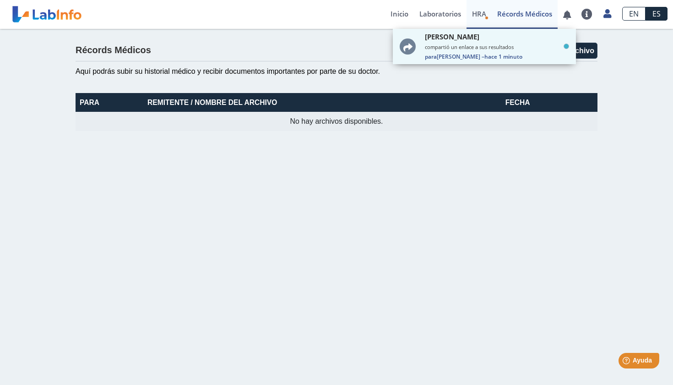
click at [475, 13] on span "HRA" at bounding box center [479, 13] width 14 height 9
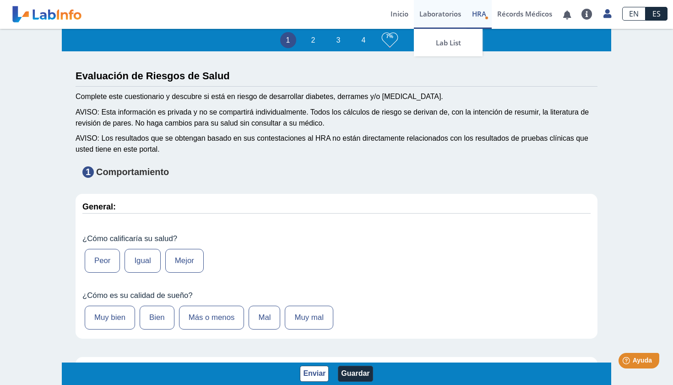
click at [440, 17] on link "Laboratorios" at bounding box center [440, 14] width 53 height 29
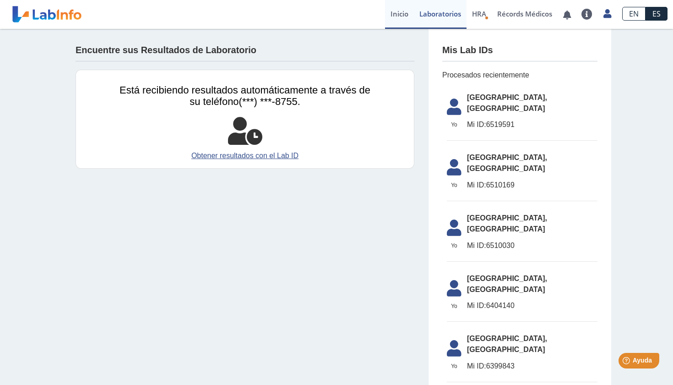
click at [400, 13] on link "Inicio" at bounding box center [399, 14] width 29 height 29
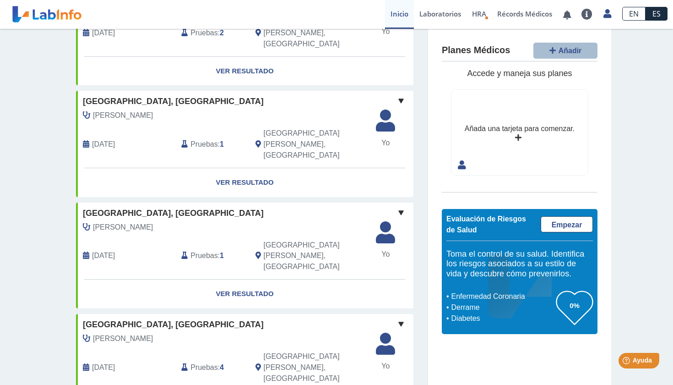
scroll to position [675, 0]
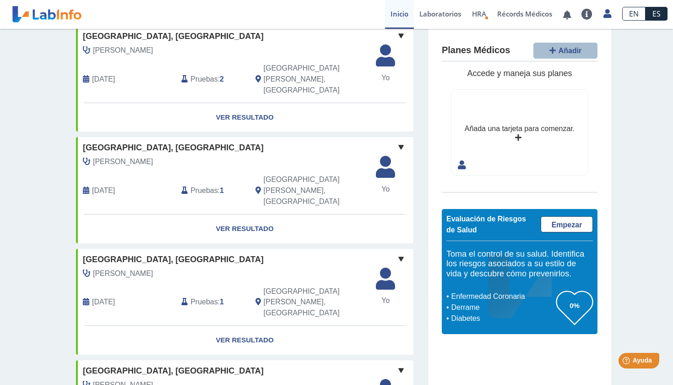
scroll to position [628, 0]
click at [316, 380] on div "[PERSON_NAME]" at bounding box center [224, 385] width 296 height 11
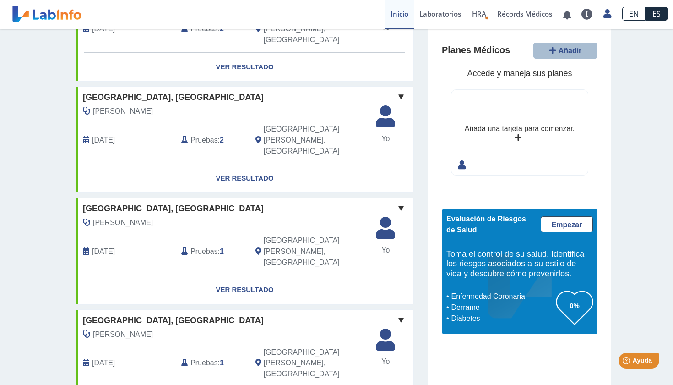
scroll to position [567, 0]
click at [311, 330] on div "[PERSON_NAME]" at bounding box center [224, 335] width 296 height 11
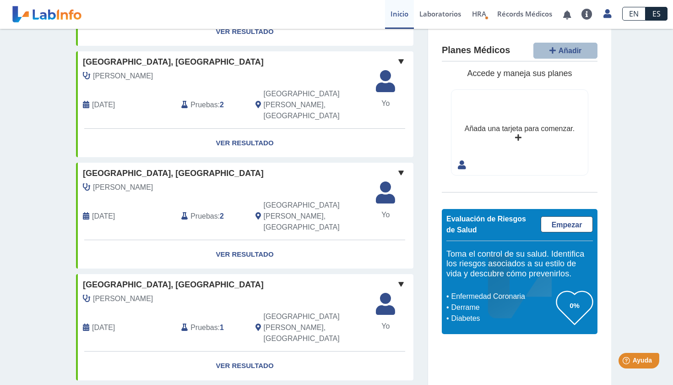
scroll to position [491, 0]
click at [310, 294] on div "[PERSON_NAME]" at bounding box center [224, 299] width 296 height 11
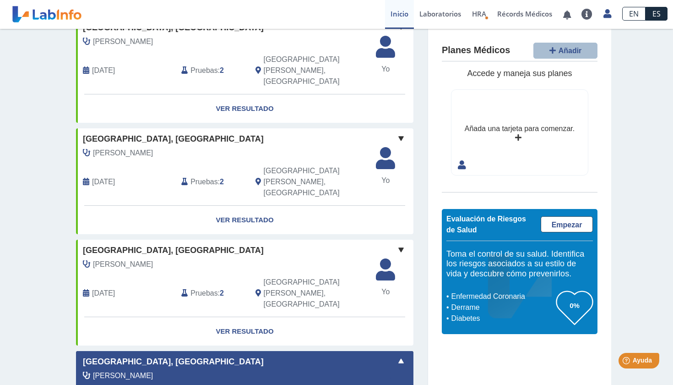
scroll to position [414, 0]
click at [310, 259] on div "[PERSON_NAME]" at bounding box center [224, 264] width 296 height 11
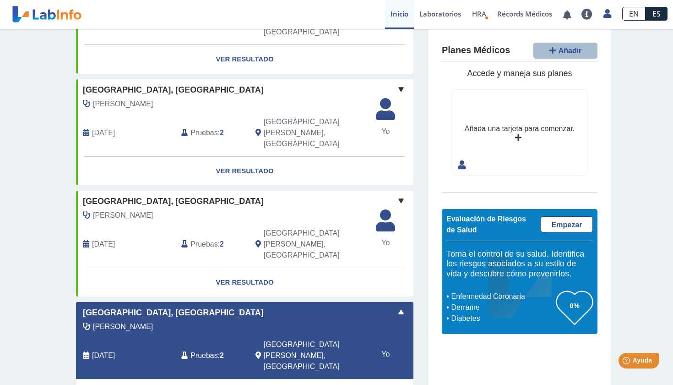
scroll to position [348, 0]
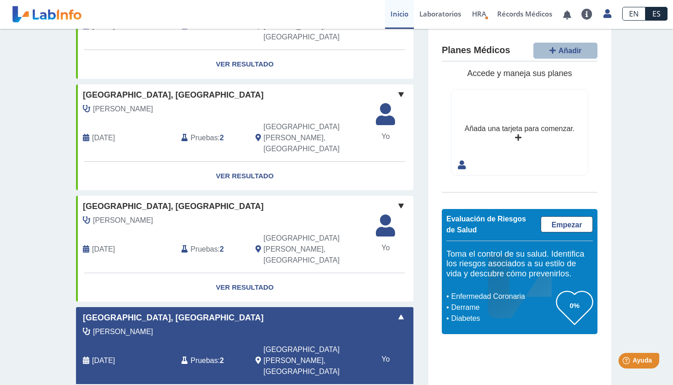
click at [305, 215] on div "[PERSON_NAME]" at bounding box center [224, 220] width 296 height 11
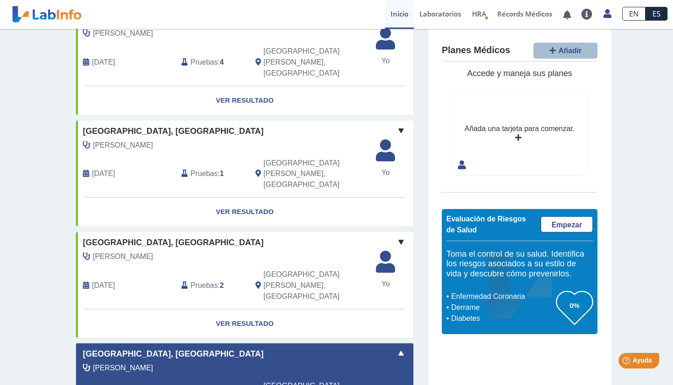
scroll to position [196, 0]
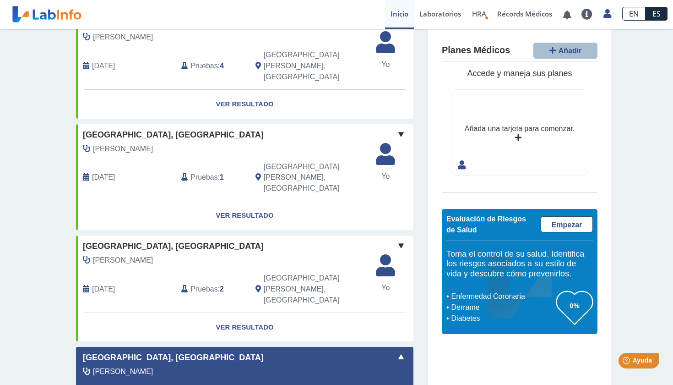
click at [281, 235] on div "Hospital Metropolitano, Rio Piedras Santos Rodriguez, Jinette Dec 17, 2024 Prue…" at bounding box center [245, 273] width 338 height 77
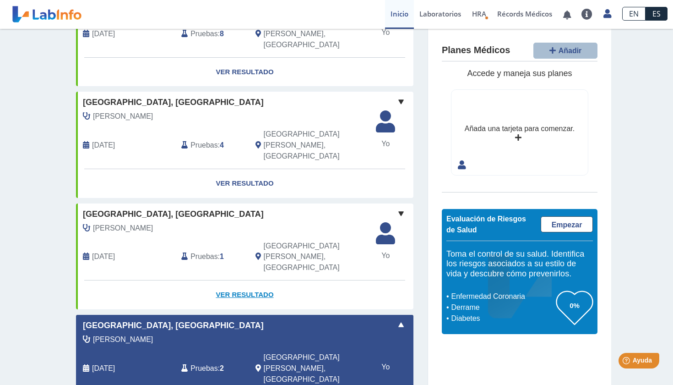
scroll to position [115, 0]
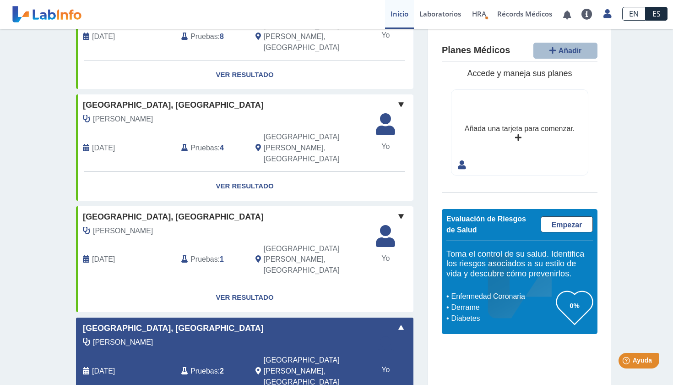
click at [281, 225] on div "[PERSON_NAME]" at bounding box center [224, 230] width 296 height 11
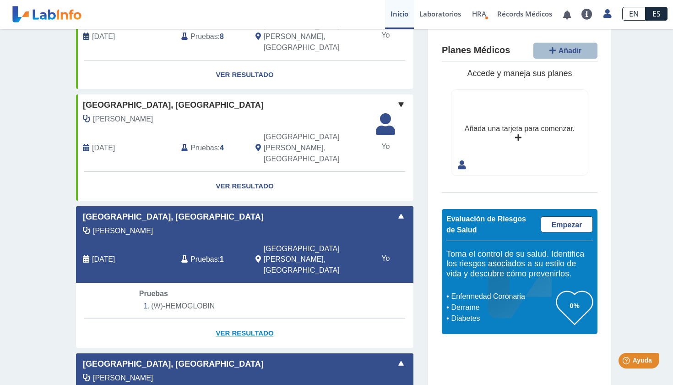
click at [232, 319] on link "Ver Resultado" at bounding box center [245, 333] width 338 height 29
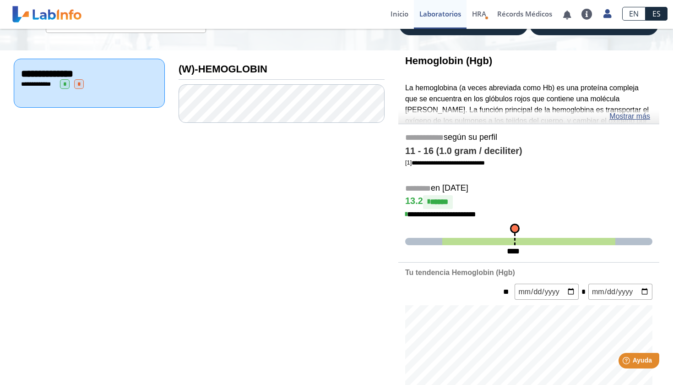
scroll to position [89, 0]
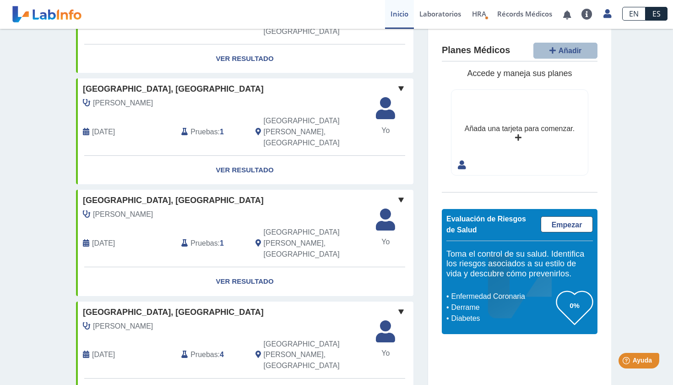
scroll to position [577, 0]
click at [239, 320] on div "[PERSON_NAME]" at bounding box center [224, 325] width 296 height 11
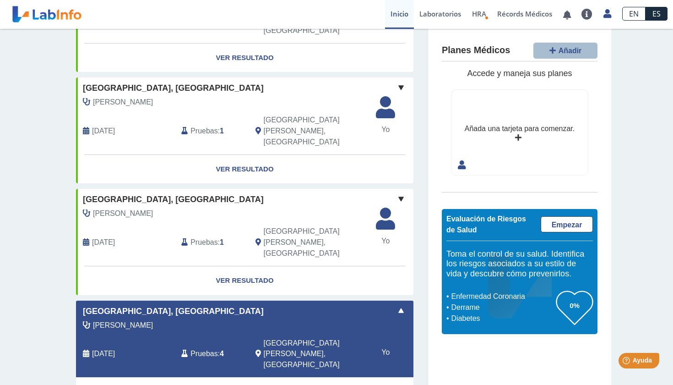
click at [12, 234] on div "Mis Laboratorios Añadir Obtenga resultados de hasta los últimos 10 años . Hospi…" at bounding box center [336, 108] width 673 height 1313
click at [106, 266] on link "Ver Resultado" at bounding box center [245, 280] width 338 height 29
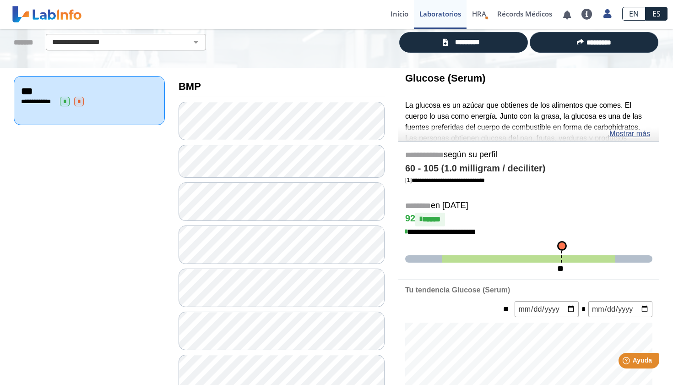
scroll to position [70, 0]
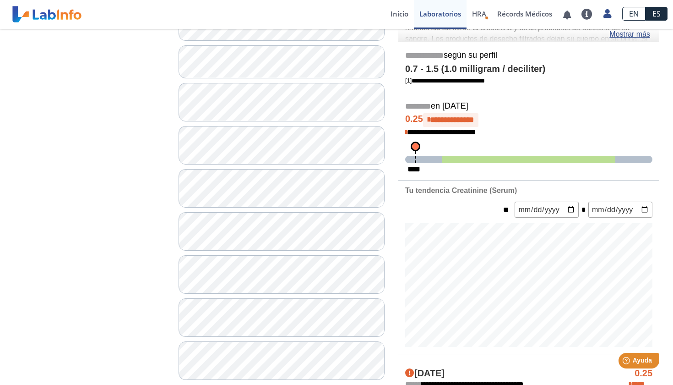
scroll to position [171, 0]
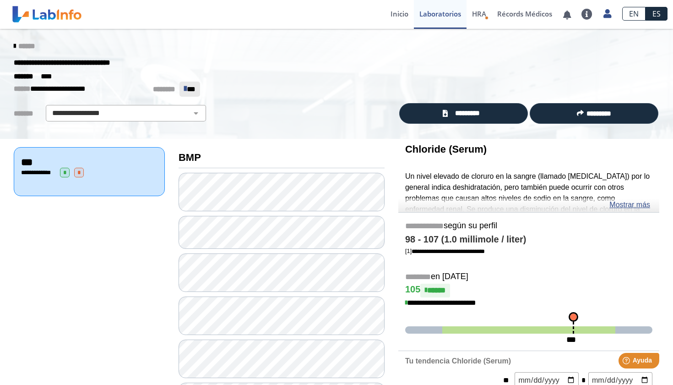
click at [16, 47] on icon at bounding box center [15, 46] width 2 height 7
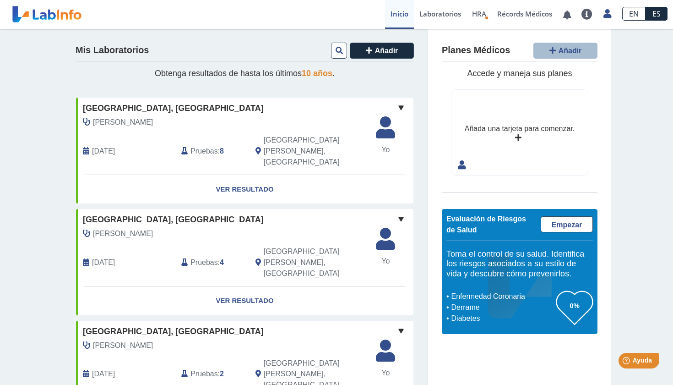
click at [153, 228] on span "[PERSON_NAME]" at bounding box center [123, 233] width 60 height 11
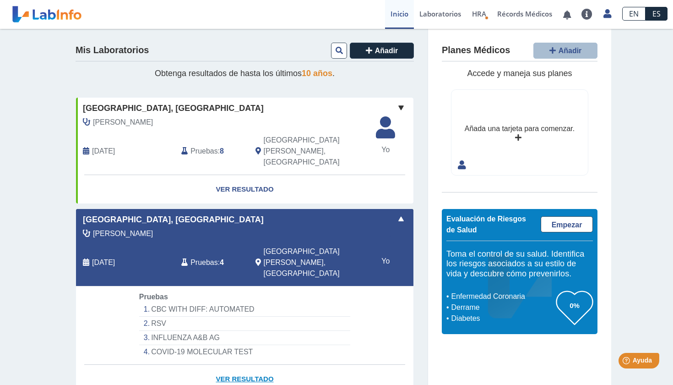
click at [235, 365] on link "Ver Resultado" at bounding box center [245, 379] width 338 height 29
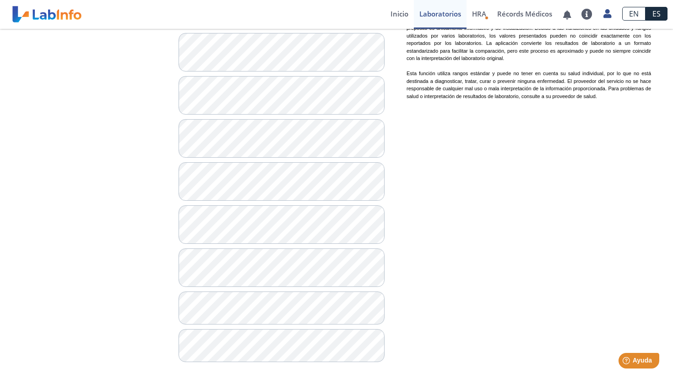
scroll to position [785, 0]
click at [42, 20] on link at bounding box center [47, 14] width 76 height 23
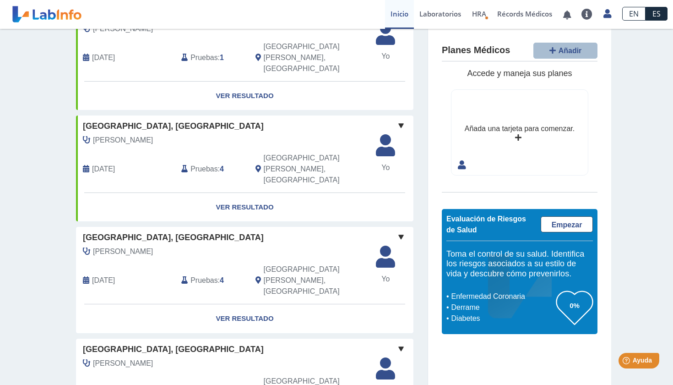
scroll to position [560, 0]
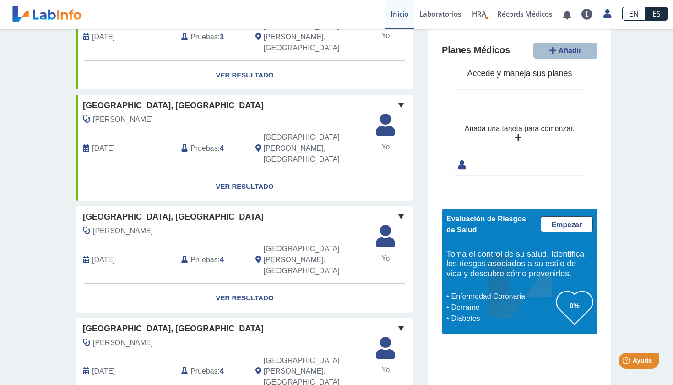
click at [224, 225] on div "[PERSON_NAME]" at bounding box center [224, 230] width 296 height 11
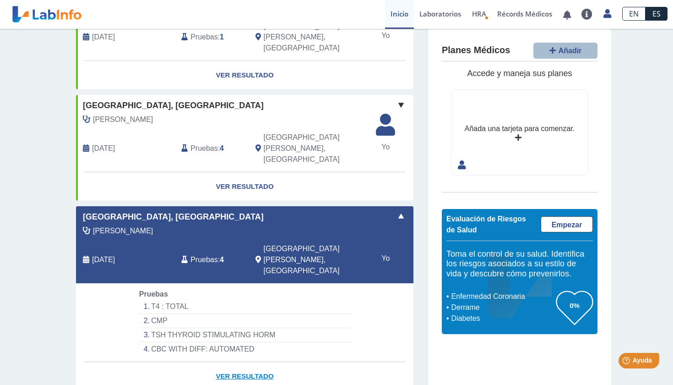
click at [265, 362] on link "Ver Resultado" at bounding box center [245, 376] width 338 height 29
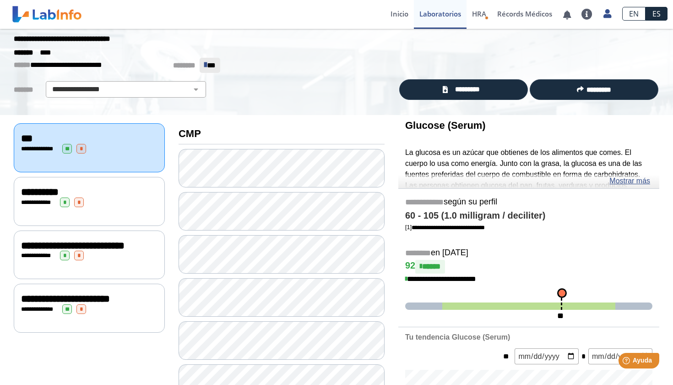
scroll to position [21, 0]
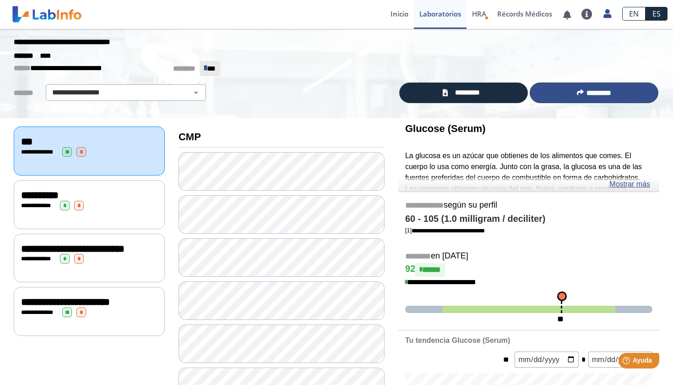
click at [577, 91] on icon at bounding box center [580, 92] width 7 height 7
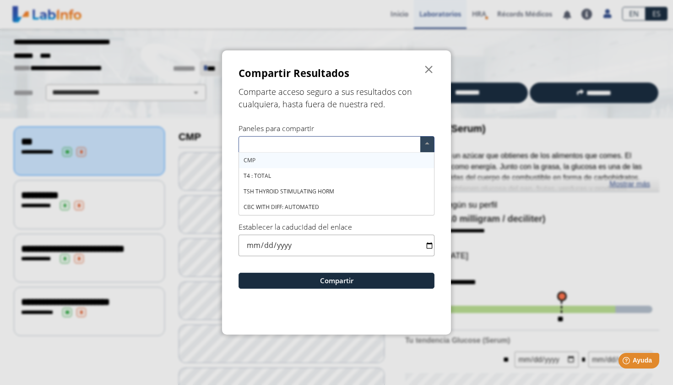
click at [429, 146] on span at bounding box center [427, 144] width 14 height 16
click at [293, 168] on div "T4 : TOTAL" at bounding box center [336, 176] width 195 height 16
click at [291, 159] on div "CMP" at bounding box center [336, 161] width 195 height 16
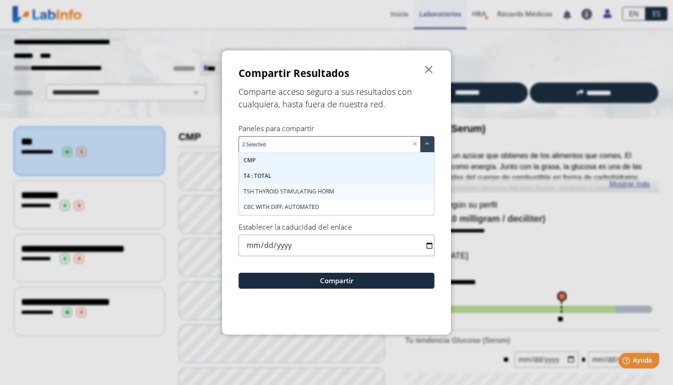
click at [300, 187] on span "TSH THYROID STIMULATING HORM" at bounding box center [289, 191] width 91 height 8
click at [300, 203] on span "CBC WITH DIFF: AUTOMATED" at bounding box center [282, 207] width 76 height 8
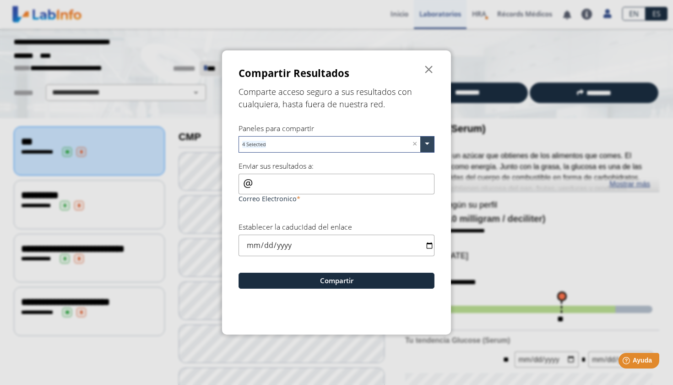
click at [325, 236] on input "date" at bounding box center [337, 245] width 196 height 22
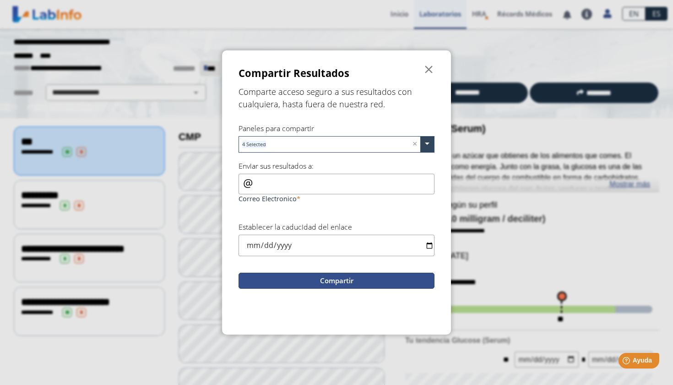
type input "2025-08-22"
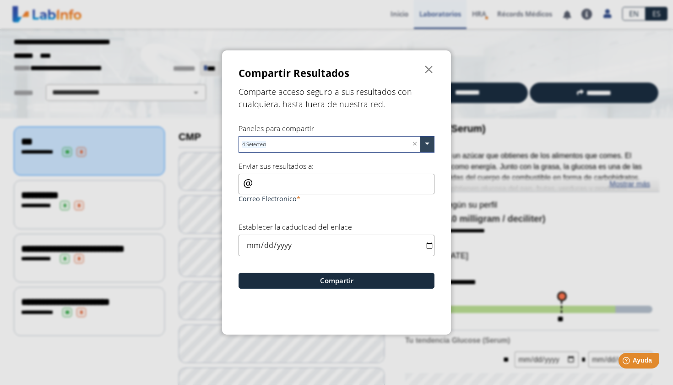
scroll to position [0, 0]
click at [316, 185] on input "Correo Electronico" at bounding box center [337, 184] width 196 height 21
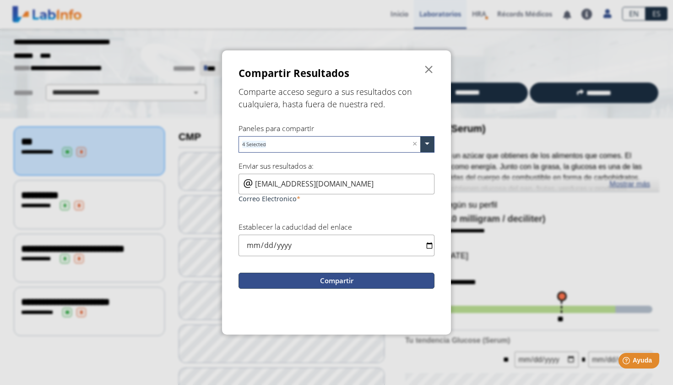
type input "emilyprinces@gmail.com"
click at [386, 286] on button "Compartir" at bounding box center [337, 281] width 196 height 16
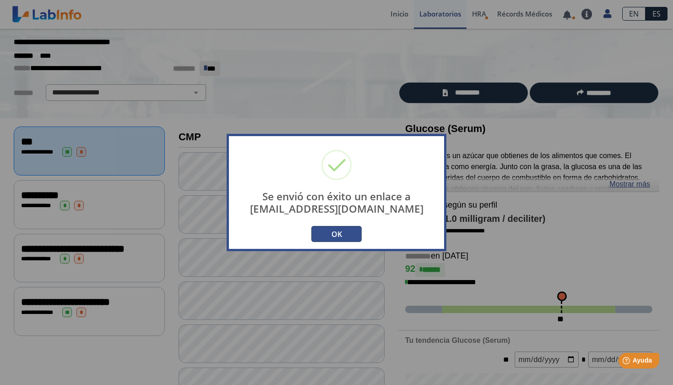
click at [338, 229] on button "OK" at bounding box center [336, 234] width 50 height 16
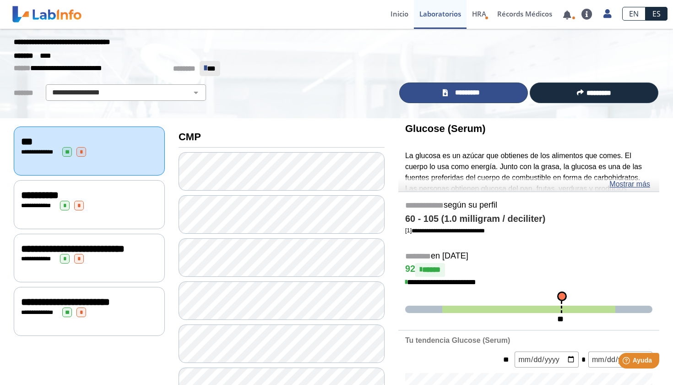
click at [491, 92] on link "*********" at bounding box center [463, 92] width 129 height 21
click at [51, 11] on link at bounding box center [47, 14] width 76 height 23
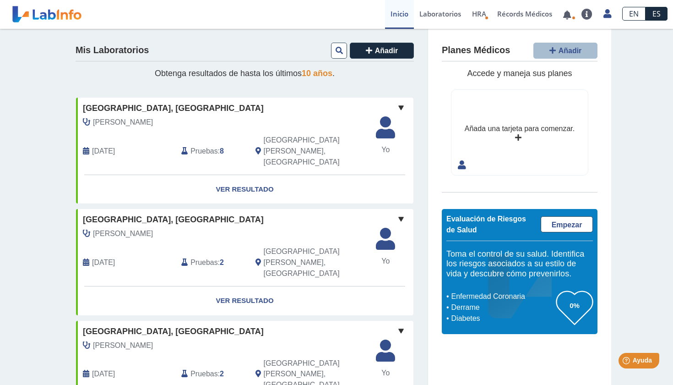
click at [127, 246] on div "[DATE]" at bounding box center [125, 262] width 98 height 33
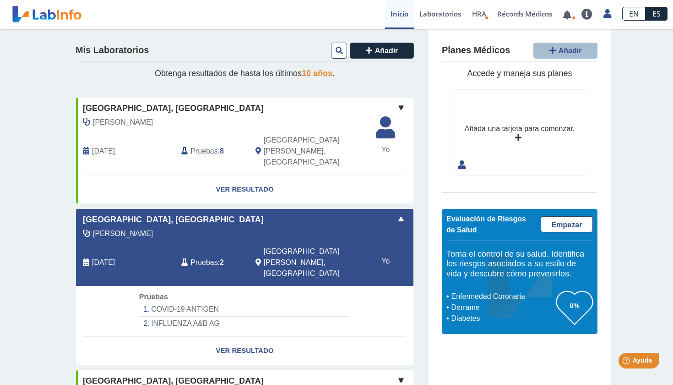
click at [211, 302] on li "COVID-19 ANTIGEN" at bounding box center [244, 309] width 211 height 14
select select "**********"
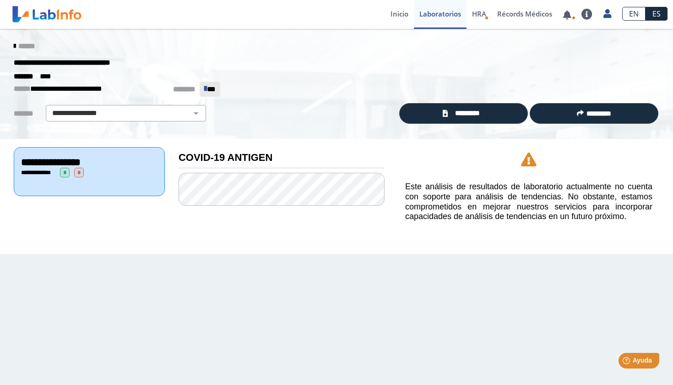
click at [136, 160] on div "**********" at bounding box center [89, 162] width 136 height 11
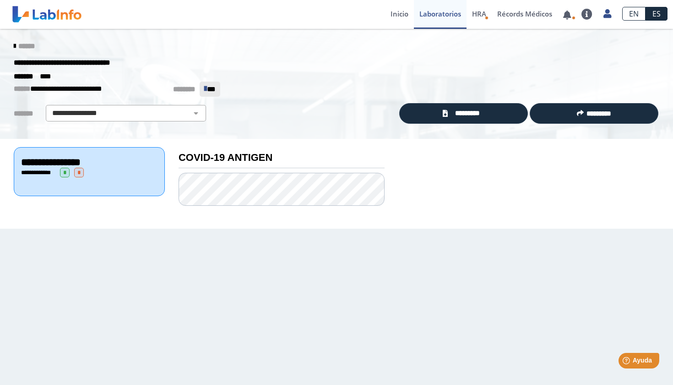
click at [42, 16] on link at bounding box center [47, 14] width 76 height 23
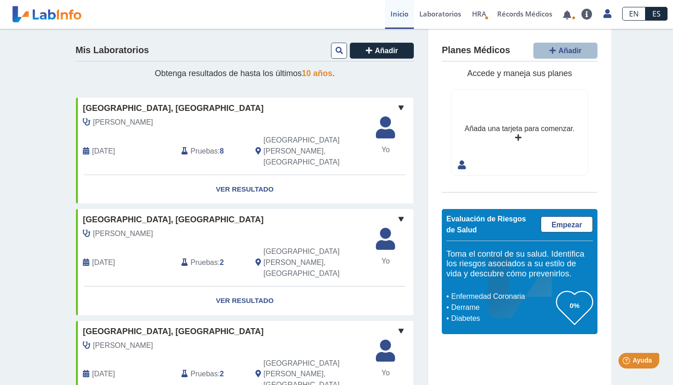
click at [289, 127] on div "[PERSON_NAME]" at bounding box center [224, 122] width 296 height 11
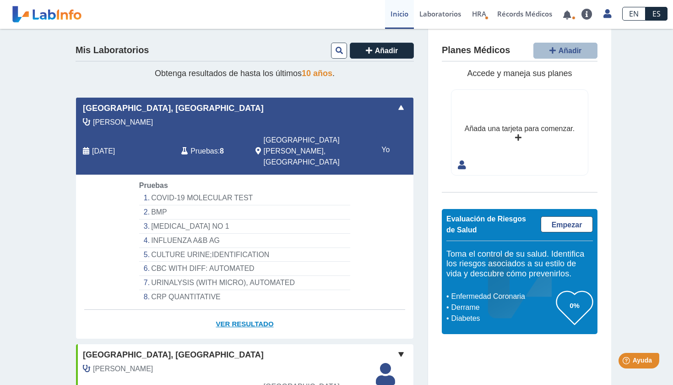
click at [251, 310] on link "Ver Resultado" at bounding box center [245, 324] width 338 height 29
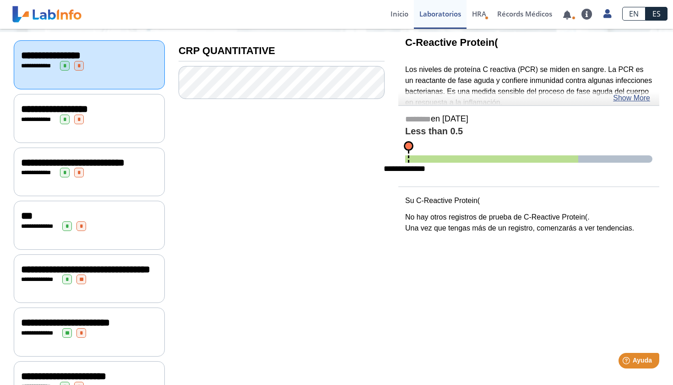
scroll to position [109, 0]
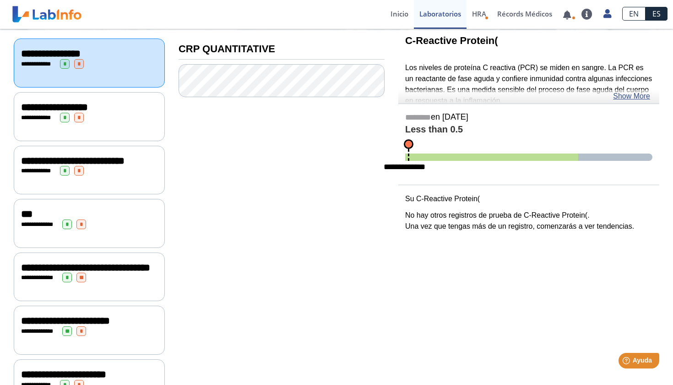
click at [139, 133] on div "**********" at bounding box center [89, 116] width 151 height 49
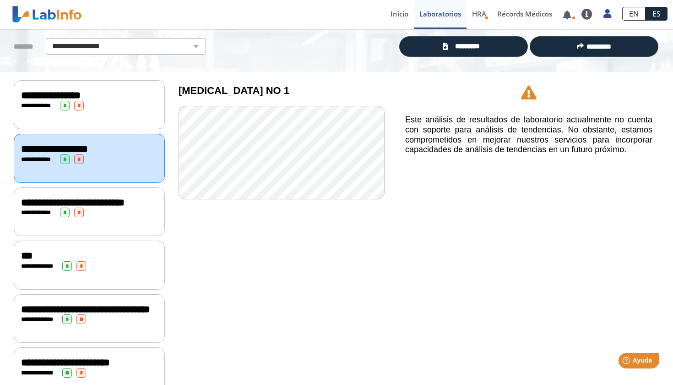
scroll to position [69, 0]
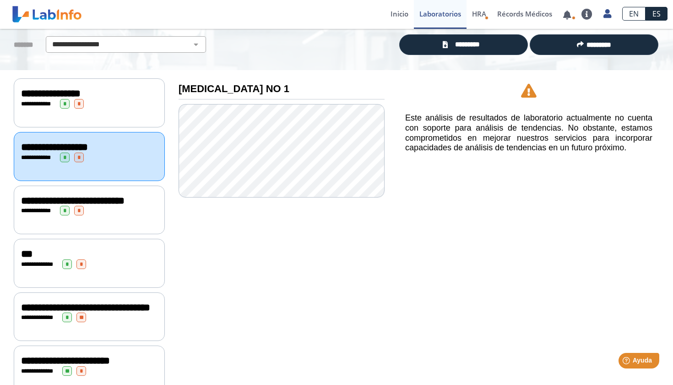
click at [140, 221] on div "**********" at bounding box center [89, 209] width 151 height 49
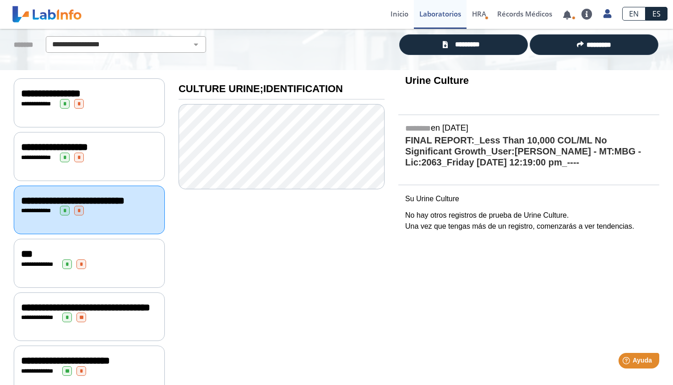
click at [117, 267] on div "**********" at bounding box center [89, 264] width 136 height 10
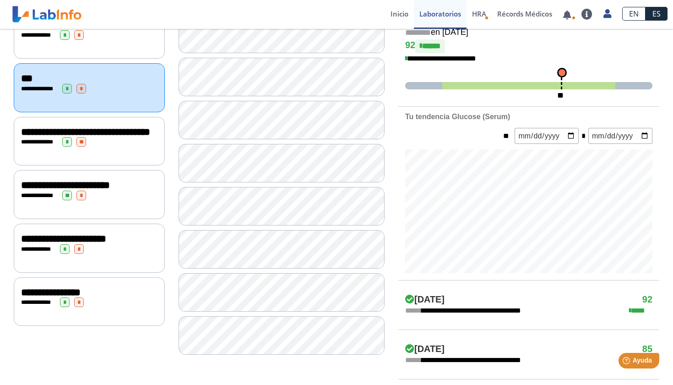
scroll to position [126, 0]
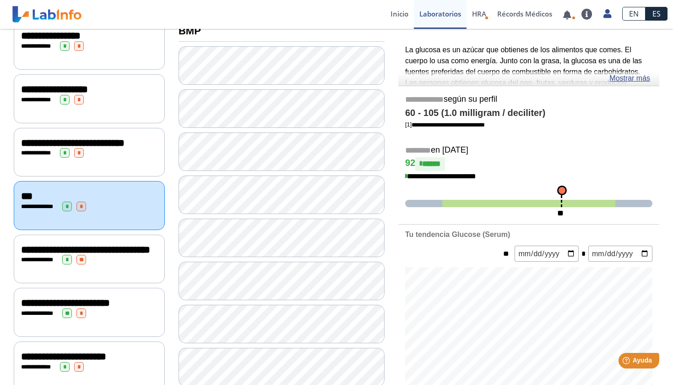
click at [118, 264] on div "**********" at bounding box center [89, 260] width 136 height 10
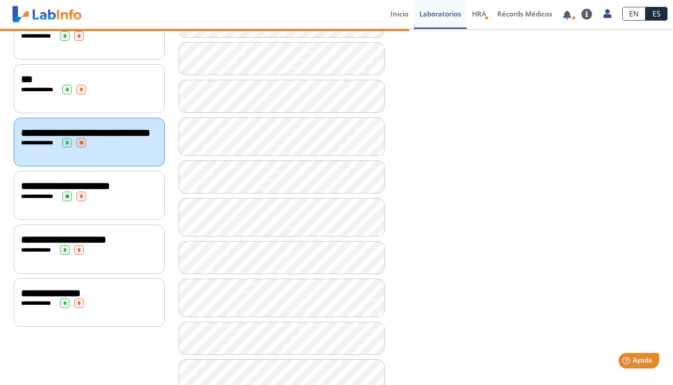
scroll to position [244, 0]
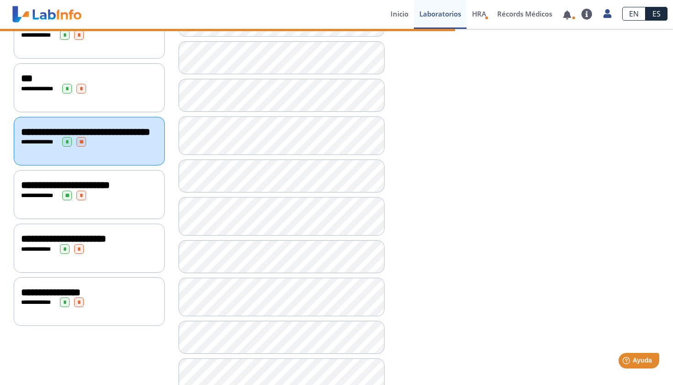
click at [105, 254] on div "**********" at bounding box center [89, 249] width 136 height 10
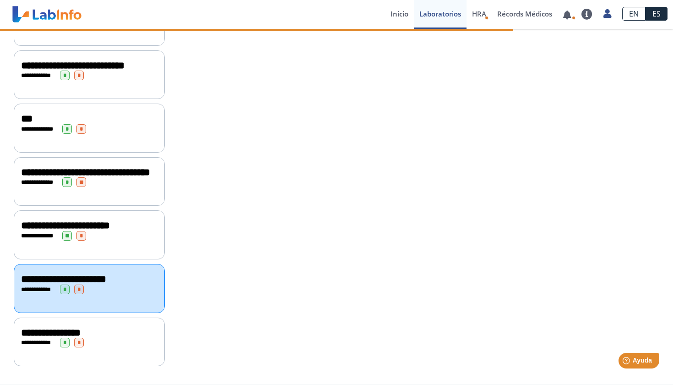
scroll to position [232, 0]
click at [140, 348] on div "**********" at bounding box center [89, 341] width 151 height 49
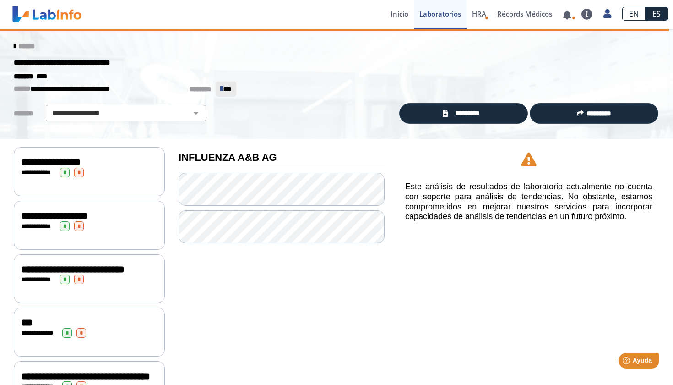
click at [16, 49] on icon at bounding box center [15, 46] width 2 height 7
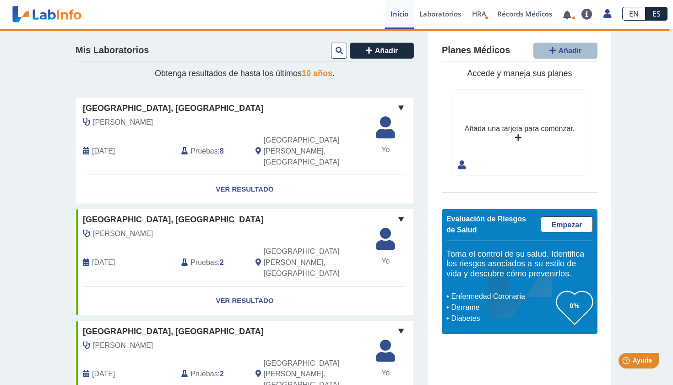
click at [155, 246] on div "[DATE]" at bounding box center [125, 262] width 98 height 33
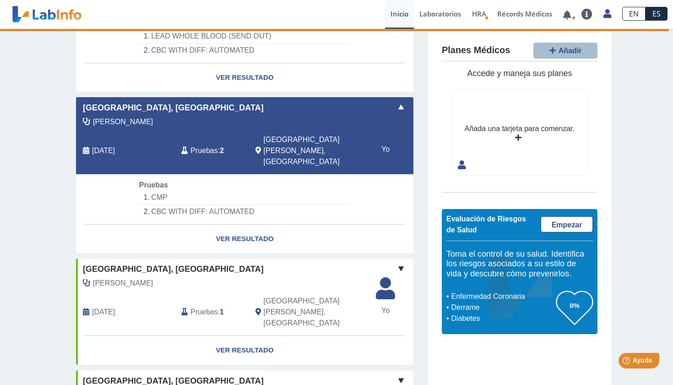
scroll to position [273, 0]
click at [305, 277] on div "[PERSON_NAME]" at bounding box center [224, 282] width 296 height 11
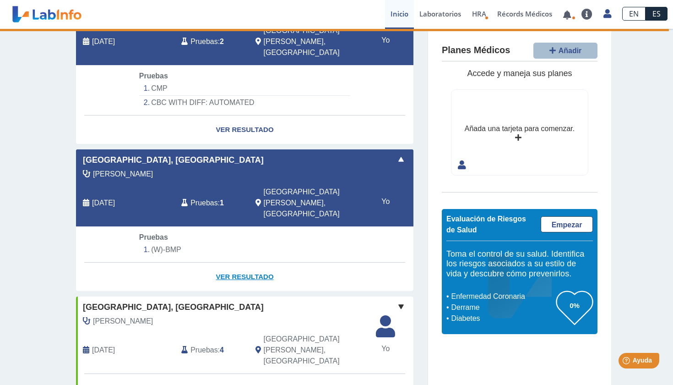
scroll to position [386, 0]
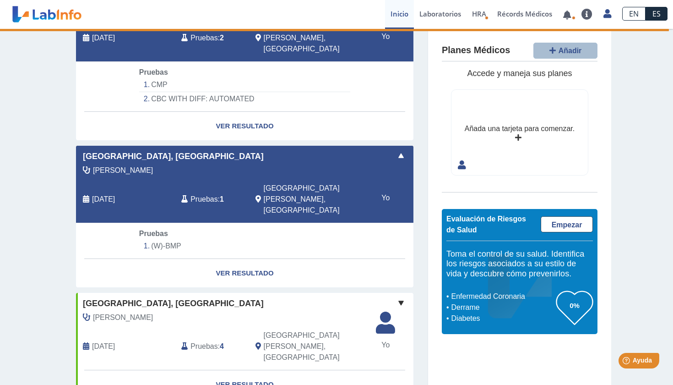
click at [334, 312] on div "Colon Perez, Yvette May 24, 2024 Pruebas : 4 San Juan, PR" at bounding box center [224, 341] width 310 height 58
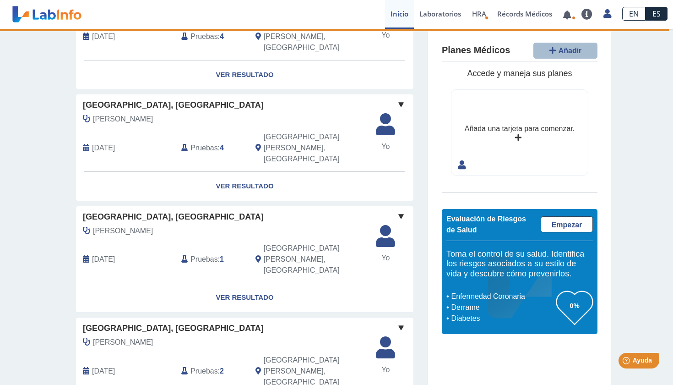
scroll to position [884, 0]
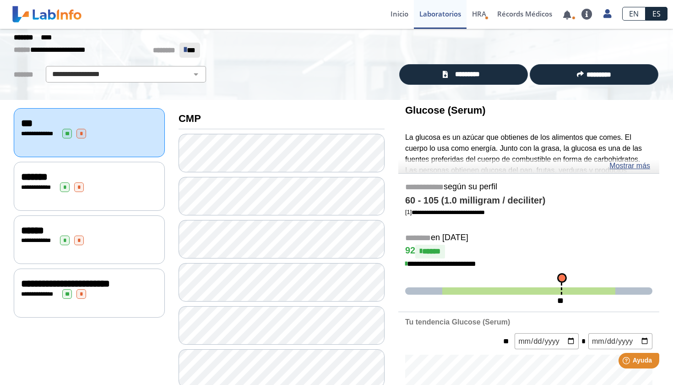
scroll to position [44, 0]
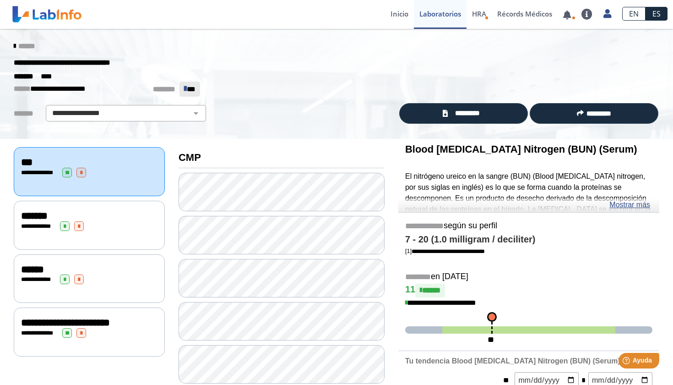
click at [84, 226] on span "*" at bounding box center [79, 226] width 10 height 10
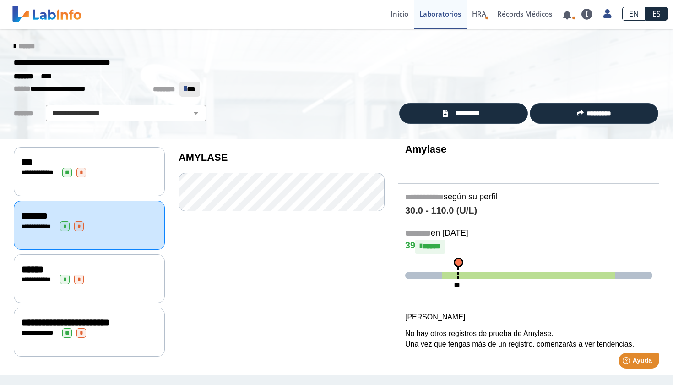
click at [117, 259] on div "**********" at bounding box center [89, 278] width 151 height 49
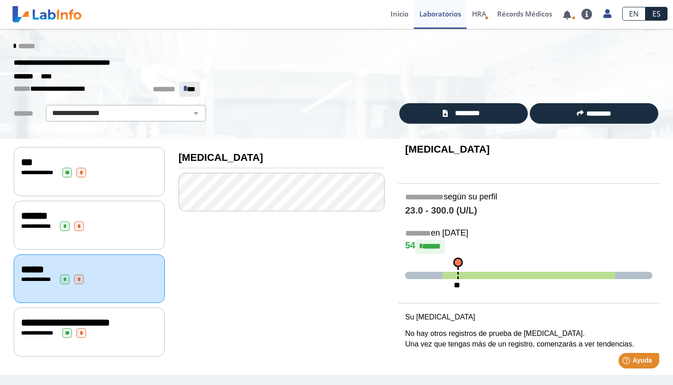
click at [114, 318] on div "**********" at bounding box center [89, 322] width 136 height 11
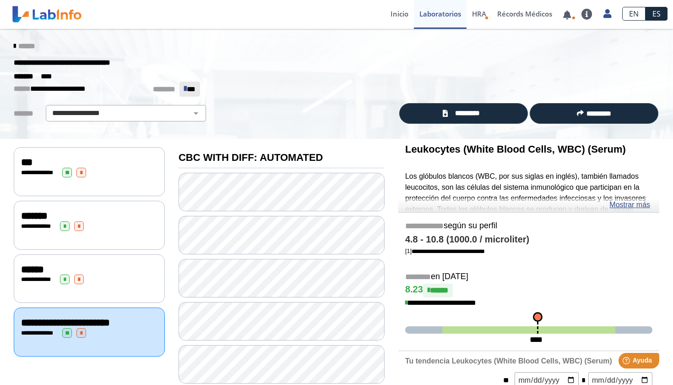
click at [18, 52] on div "******" at bounding box center [337, 46] width 660 height 16
click at [16, 47] on icon at bounding box center [15, 46] width 2 height 7
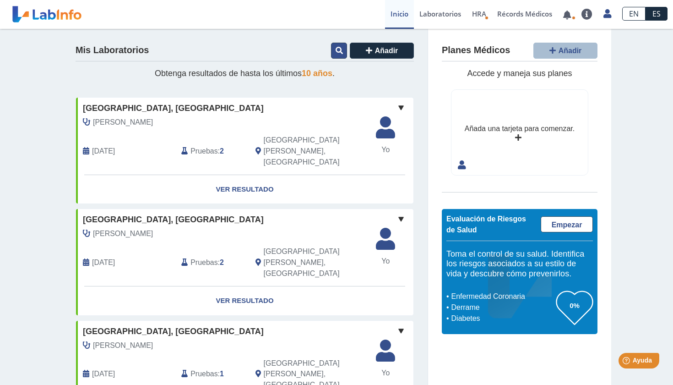
click at [339, 54] on button at bounding box center [339, 51] width 16 height 16
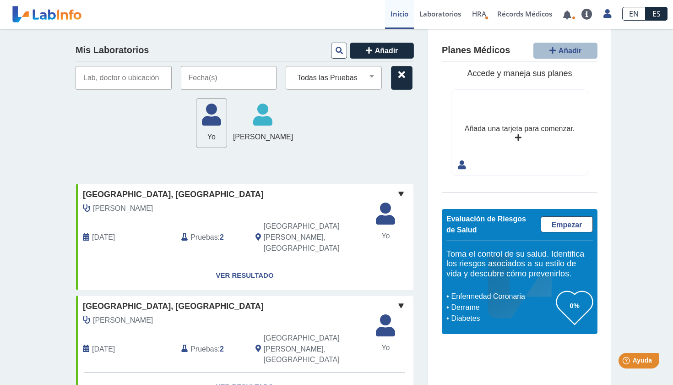
click at [220, 80] on input "text" at bounding box center [229, 78] width 96 height 24
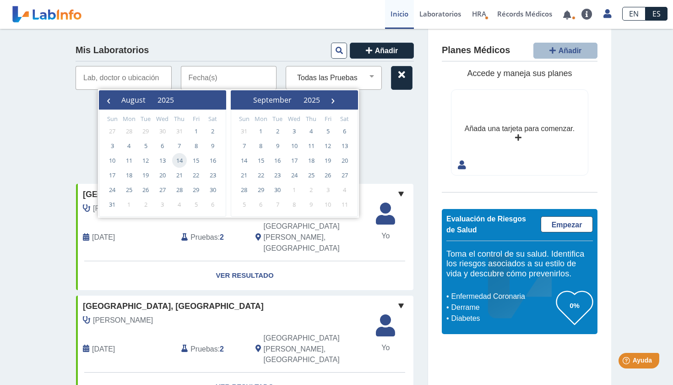
click at [180, 159] on span "14" at bounding box center [179, 160] width 15 height 15
type input "08/14/2025 - 08/14/2025"
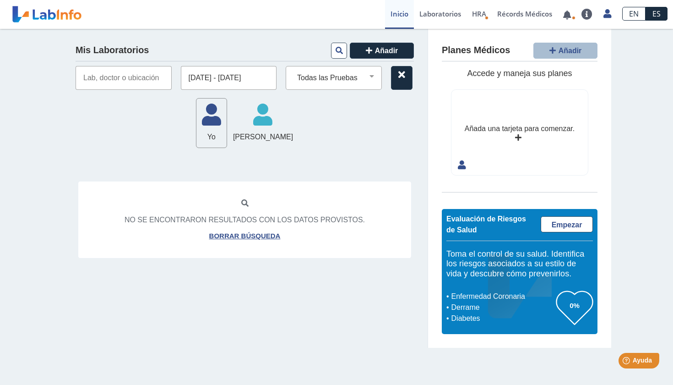
click at [180, 159] on div "Mis Laboratorios Añadir 08/14/2025 - 08/14/2025 Todas las Pruebas (w)-bmp (w)-h…" at bounding box center [245, 188] width 366 height 319
click at [149, 83] on input "text" at bounding box center [124, 78] width 96 height 24
click at [338, 45] on button at bounding box center [339, 51] width 16 height 16
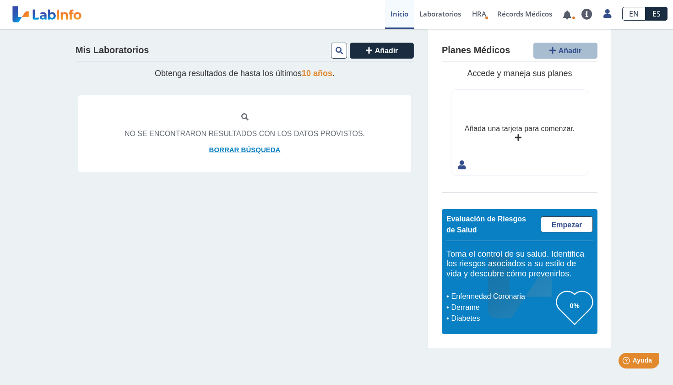
click at [241, 150] on link "Borrar búsqueda" at bounding box center [244, 150] width 71 height 11
click at [242, 148] on link "Borrar búsqueda" at bounding box center [244, 150] width 71 height 11
click at [479, 10] on span "HRA" at bounding box center [479, 13] width 14 height 9
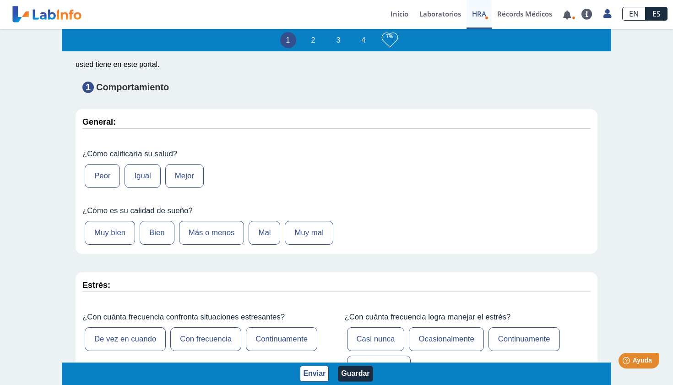
scroll to position [86, 0]
click at [137, 171] on label "Igual" at bounding box center [143, 175] width 36 height 24
click at [0, 0] on input "Igual" at bounding box center [0, 0] width 0 height 0
click at [157, 236] on label "Bien" at bounding box center [157, 232] width 35 height 24
click at [0, 0] on input "Bien" at bounding box center [0, 0] width 0 height 0
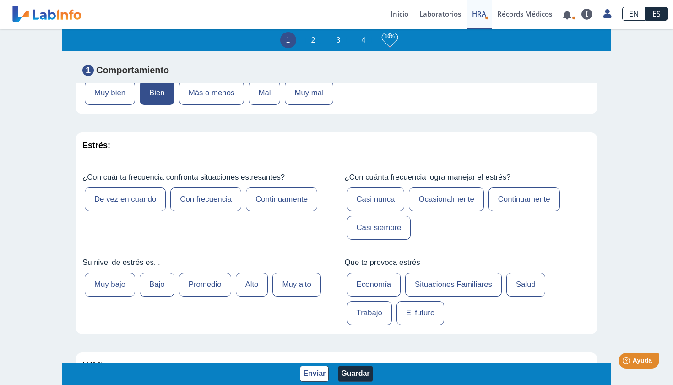
scroll to position [231, 0]
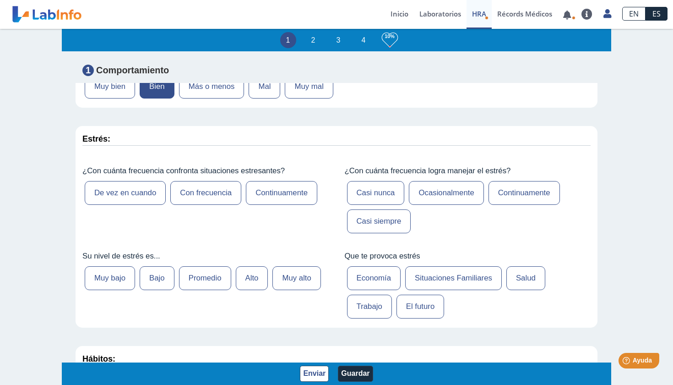
click at [138, 192] on label "De vez en cuando" at bounding box center [125, 193] width 81 height 24
click at [0, 0] on input "De vez en cuando" at bounding box center [0, 0] width 0 height 0
click at [123, 272] on label "Muy bajo" at bounding box center [110, 278] width 50 height 24
click at [0, 0] on input "Muy bajo" at bounding box center [0, 0] width 0 height 0
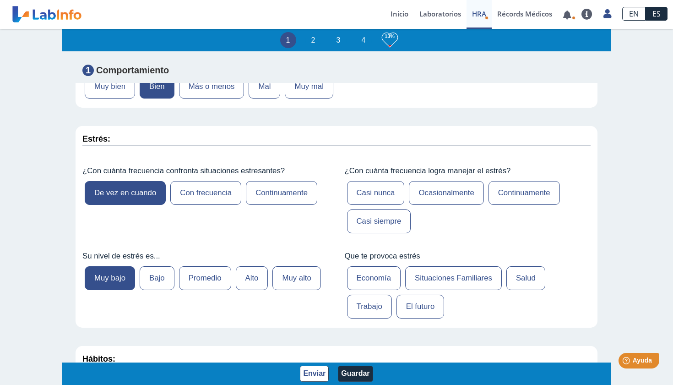
click at [372, 194] on label "Casi nunca" at bounding box center [376, 193] width 58 height 24
click at [0, 0] on input "Casi nunca" at bounding box center [0, 0] width 0 height 0
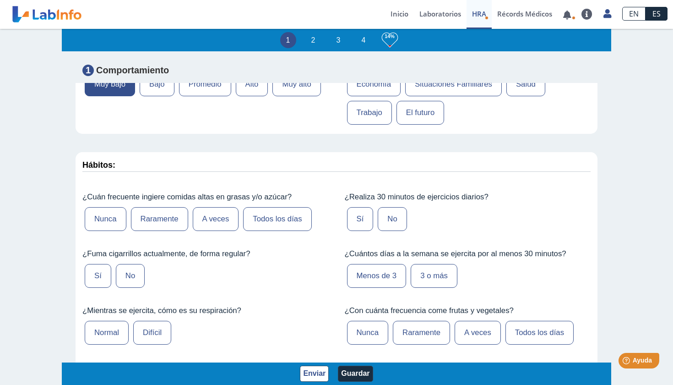
scroll to position [428, 0]
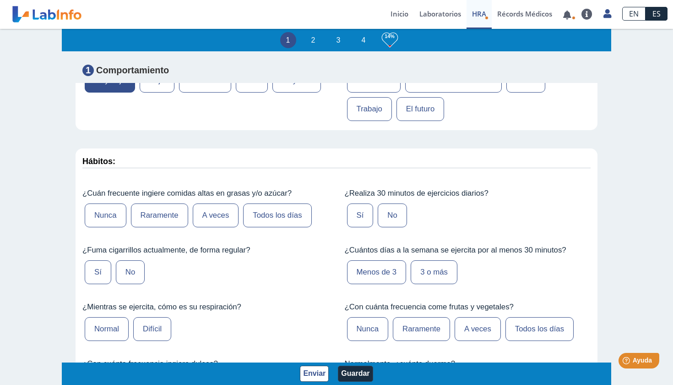
click at [180, 213] on label "Raramente" at bounding box center [159, 215] width 57 height 24
click at [0, 0] on input "Raramente" at bounding box center [0, 0] width 0 height 0
click at [207, 218] on label "A veces" at bounding box center [216, 215] width 46 height 24
click at [0, 0] on input "A veces" at bounding box center [0, 0] width 0 height 0
click at [122, 265] on label "No" at bounding box center [130, 272] width 29 height 24
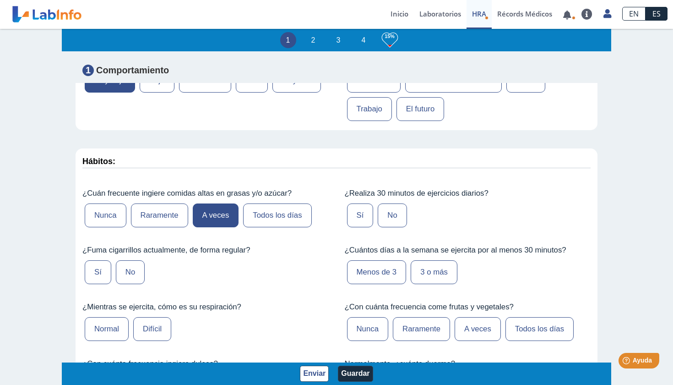
click at [0, 0] on input "No" at bounding box center [0, 0] width 0 height 0
click at [107, 320] on label "Normal" at bounding box center [107, 329] width 44 height 24
click at [0, 0] on input "Normal" at bounding box center [0, 0] width 0 height 0
click at [405, 212] on label "No" at bounding box center [392, 215] width 29 height 24
click at [0, 0] on input "No" at bounding box center [0, 0] width 0 height 0
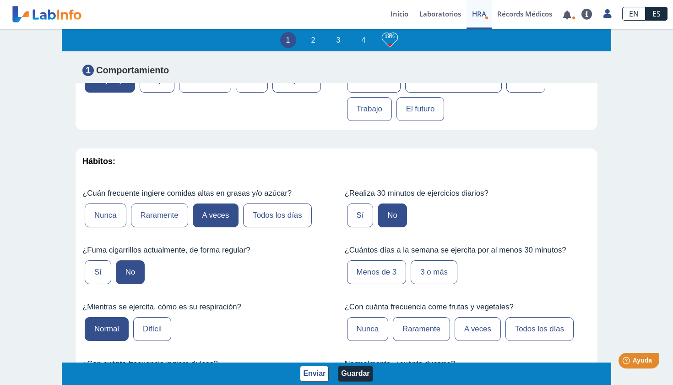
click at [391, 270] on label "Menos de 3" at bounding box center [377, 272] width 60 height 24
click at [0, 0] on input "Menos de 3" at bounding box center [0, 0] width 0 height 0
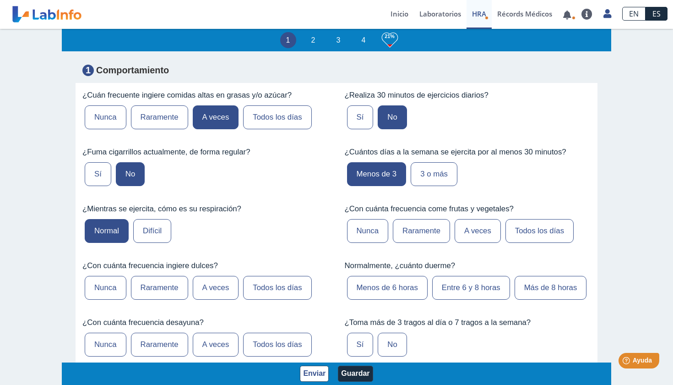
scroll to position [527, 0]
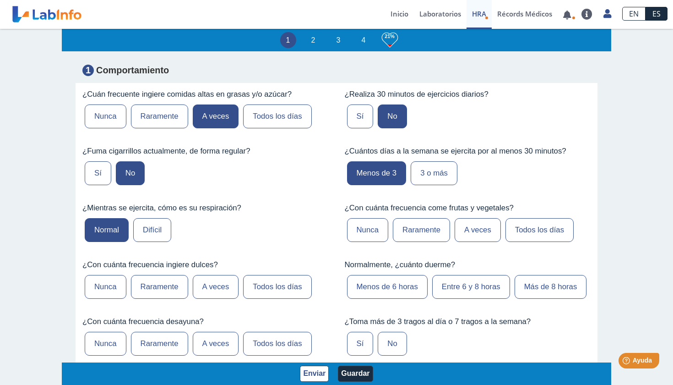
click at [467, 226] on label "A veces" at bounding box center [478, 230] width 46 height 24
click at [0, 0] on input "A veces" at bounding box center [0, 0] width 0 height 0
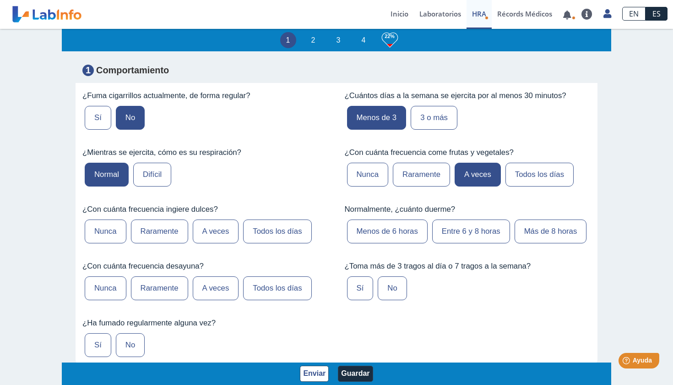
scroll to position [584, 0]
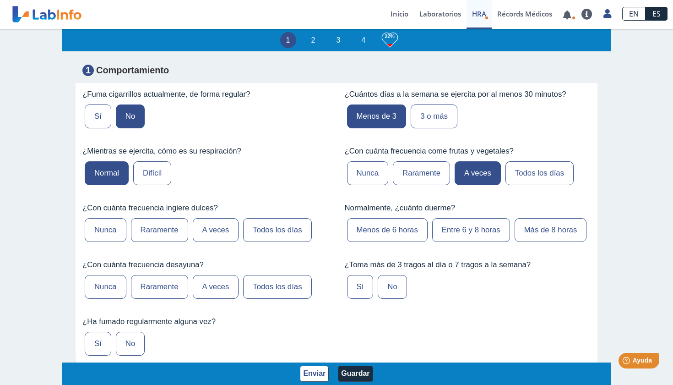
click at [474, 228] on label "Entre 6 y 8 horas" at bounding box center [471, 230] width 78 height 24
click at [0, 0] on input "Entre 6 y 8 horas" at bounding box center [0, 0] width 0 height 0
click at [365, 284] on label "Sí" at bounding box center [360, 287] width 27 height 24
click at [0, 0] on input "Sí" at bounding box center [0, 0] width 0 height 0
click at [275, 281] on label "Todos los días" at bounding box center [277, 287] width 68 height 24
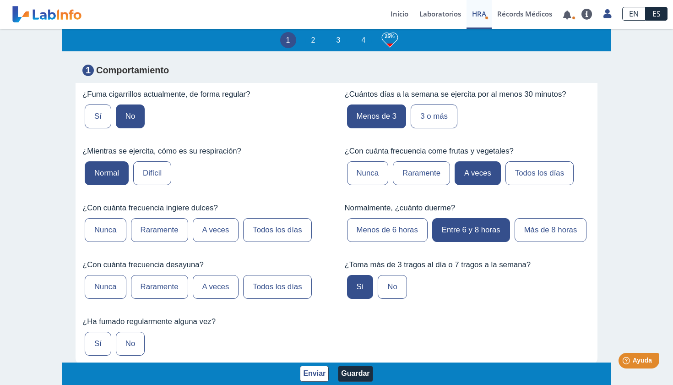
click at [0, 0] on input "Todos los días" at bounding box center [0, 0] width 0 height 0
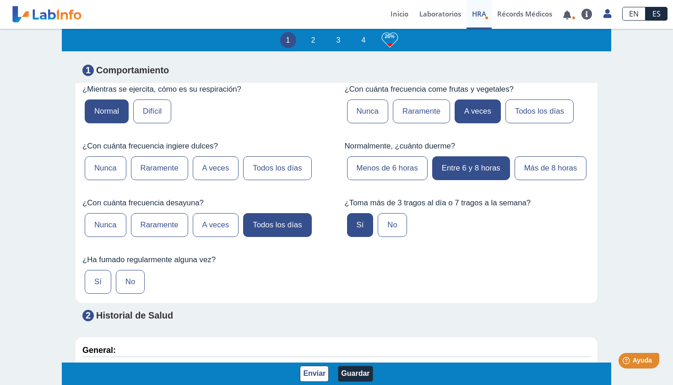
scroll to position [667, 0]
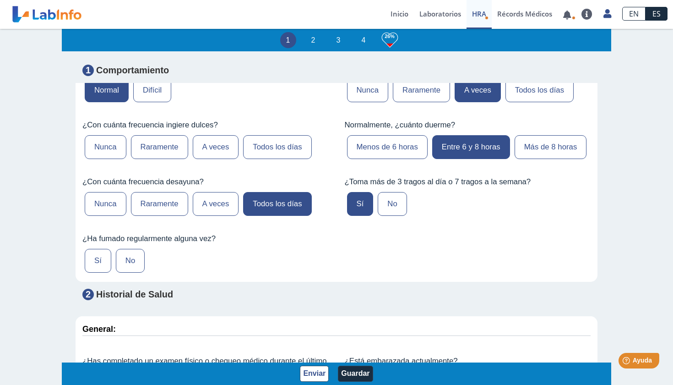
click at [123, 255] on label "No" at bounding box center [130, 261] width 29 height 24
click at [0, 0] on input "No" at bounding box center [0, 0] width 0 height 0
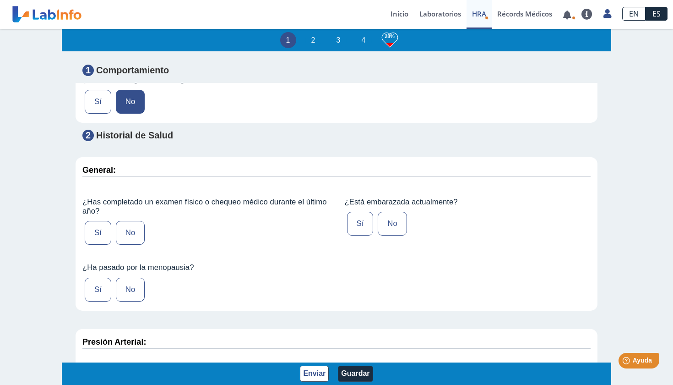
scroll to position [832, 0]
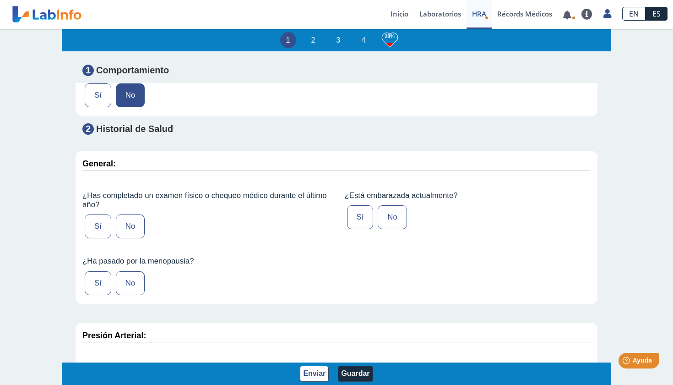
click at [95, 220] on label "Sí" at bounding box center [98, 226] width 27 height 24
click at [0, 0] on input "Sí" at bounding box center [0, 0] width 0 height 0
click at [129, 272] on label "No" at bounding box center [130, 283] width 29 height 24
click at [0, 0] on input "No" at bounding box center [0, 0] width 0 height 0
click at [397, 209] on label "No" at bounding box center [392, 217] width 29 height 24
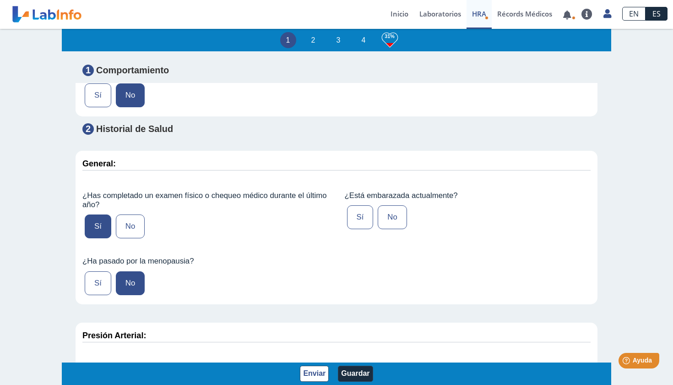
click at [0, 0] on input "No" at bounding box center [0, 0] width 0 height 0
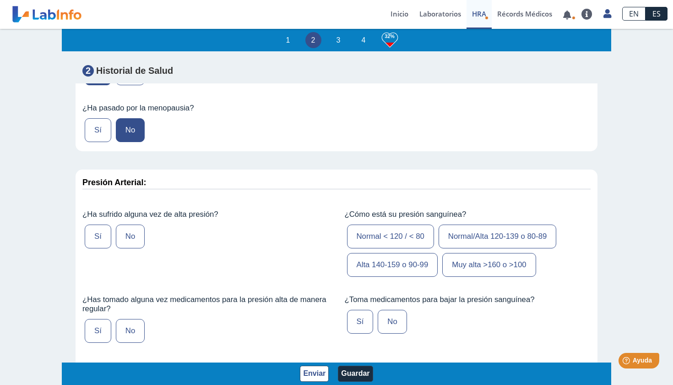
scroll to position [989, 0]
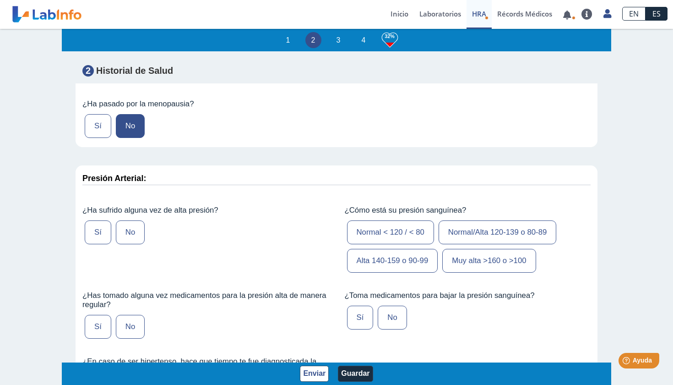
click at [132, 223] on label "No" at bounding box center [130, 232] width 29 height 24
click at [0, 0] on input "No" at bounding box center [0, 0] width 0 height 0
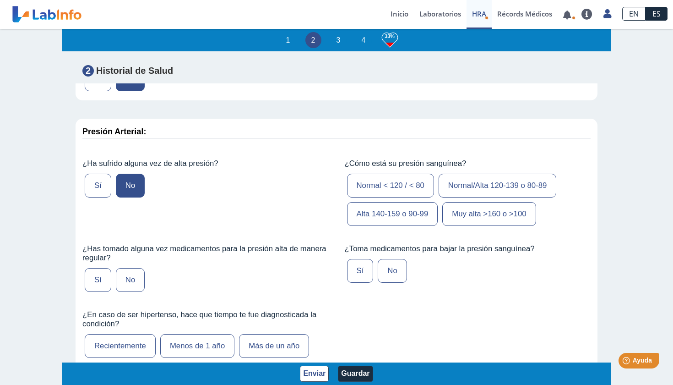
scroll to position [1039, 0]
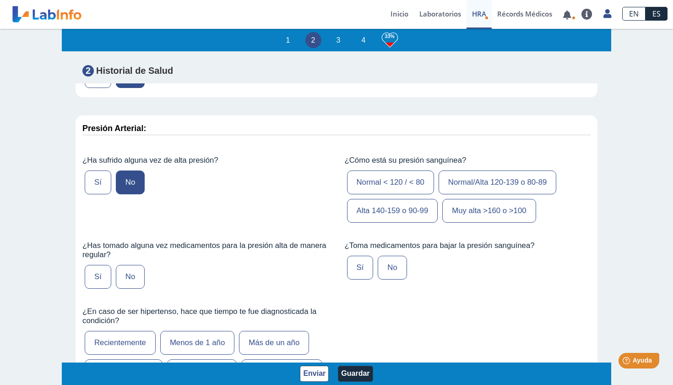
click at [136, 265] on label "No" at bounding box center [130, 277] width 29 height 24
click at [0, 0] on input "No" at bounding box center [0, 0] width 0 height 0
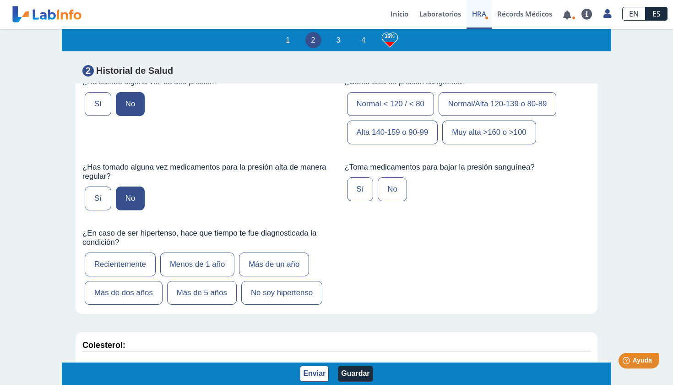
scroll to position [1118, 0]
click at [281, 289] on label "No soy hipertenso" at bounding box center [281, 293] width 81 height 24
click at [0, 0] on input "No soy hipertenso" at bounding box center [0, 0] width 0 height 0
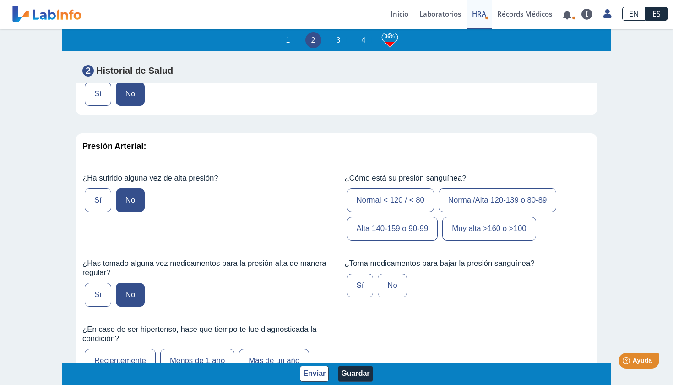
scroll to position [1025, 0]
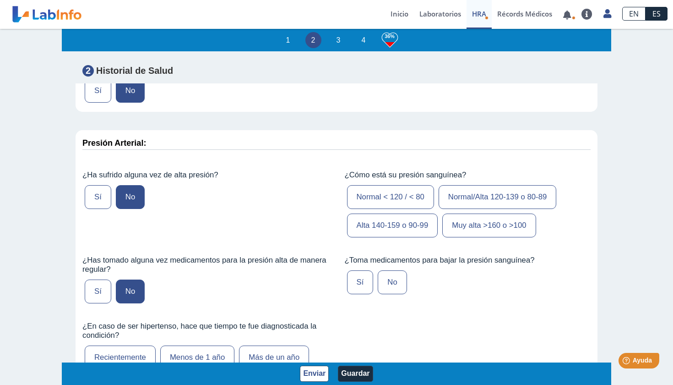
click at [393, 185] on label "Normal < 120 / < 80" at bounding box center [390, 197] width 87 height 24
click at [0, 0] on input "Normal < 120 / < 80" at bounding box center [0, 0] width 0 height 0
click at [397, 275] on label "No" at bounding box center [392, 282] width 29 height 24
click at [0, 0] on input "No" at bounding box center [0, 0] width 0 height 0
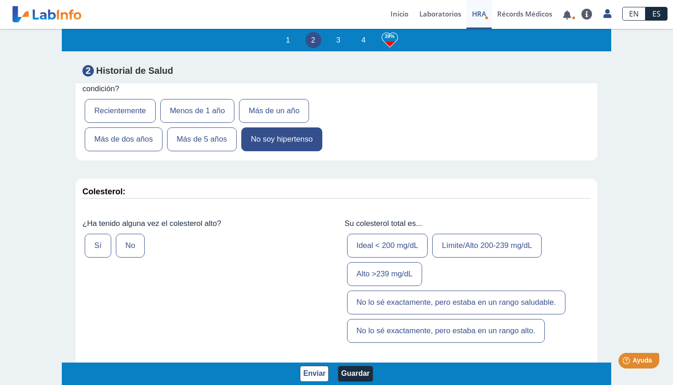
scroll to position [1274, 0]
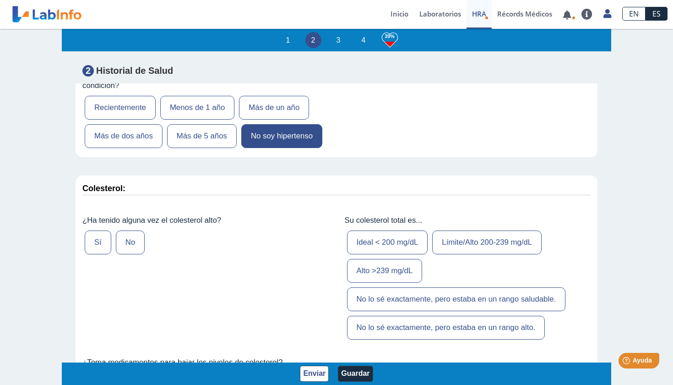
click at [134, 230] on label "No" at bounding box center [130, 242] width 29 height 24
click at [0, 0] on input "No" at bounding box center [0, 0] width 0 height 0
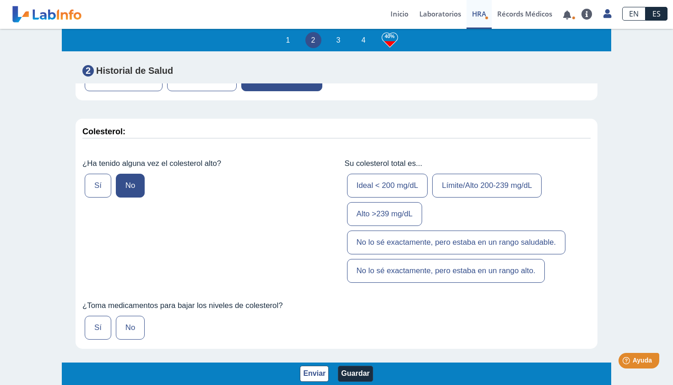
scroll to position [1358, 0]
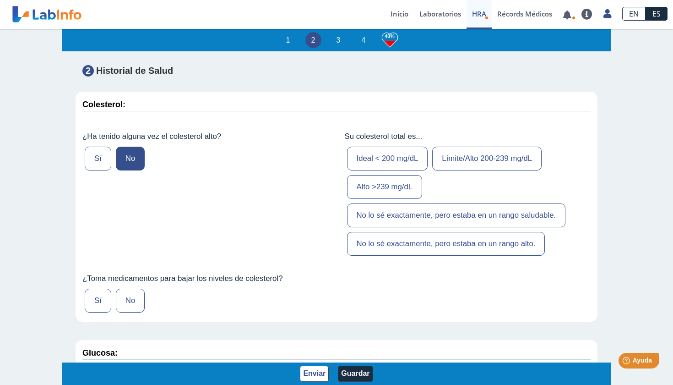
click at [143, 291] on label "No" at bounding box center [130, 301] width 29 height 24
click at [0, 0] on input "No" at bounding box center [0, 0] width 0 height 0
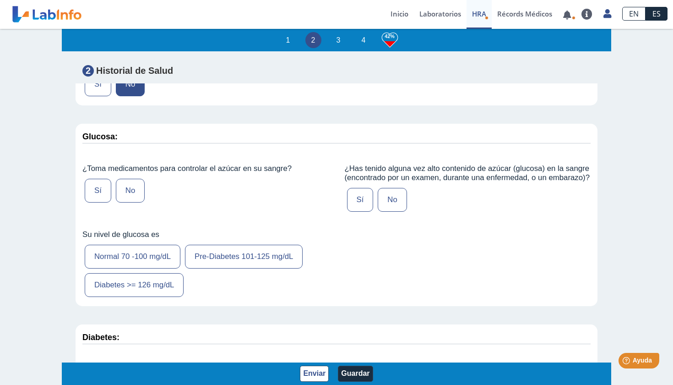
scroll to position [1576, 0]
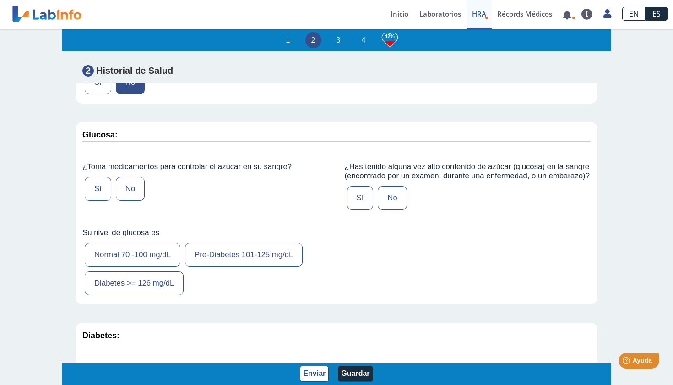
click at [135, 177] on label "No" at bounding box center [130, 189] width 29 height 24
click at [0, 0] on input "No" at bounding box center [0, 0] width 0 height 0
click at [121, 248] on label "Normal 70 -100 mg/dL" at bounding box center [133, 255] width 96 height 24
click at [0, 0] on input "Normal 70 -100 mg/dL" at bounding box center [0, 0] width 0 height 0
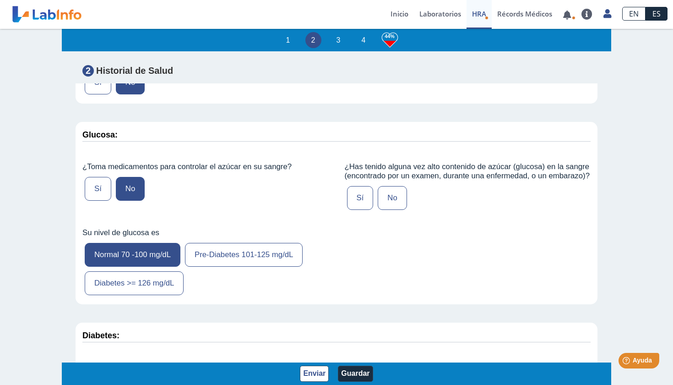
click at [397, 189] on label "No" at bounding box center [392, 198] width 29 height 24
click at [0, 0] on input "No" at bounding box center [0, 0] width 0 height 0
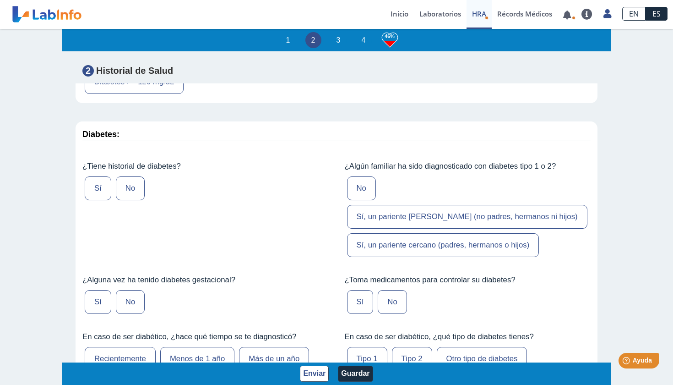
scroll to position [1778, 0]
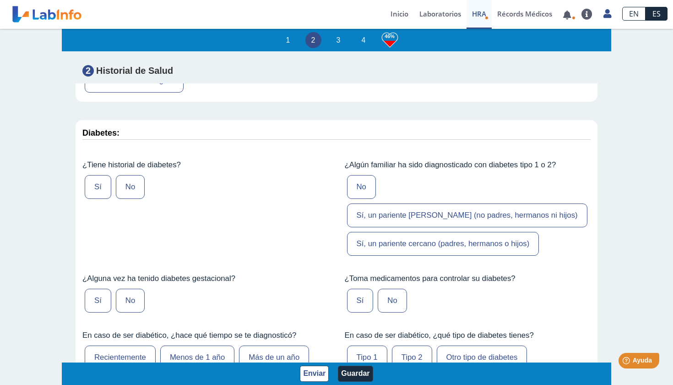
click at [97, 175] on label "Sí" at bounding box center [98, 187] width 27 height 24
click at [0, 0] on input "Sí" at bounding box center [0, 0] width 0 height 0
click at [130, 289] on label "No" at bounding box center [130, 301] width 29 height 24
click at [0, 0] on input "No" at bounding box center [0, 0] width 0 height 0
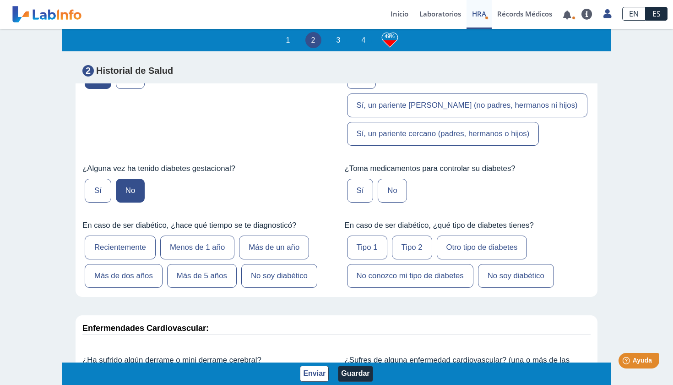
scroll to position [1893, 0]
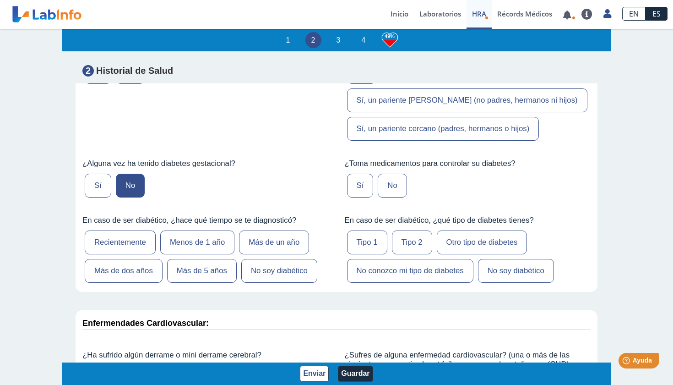
click at [294, 259] on label "No soy diabético" at bounding box center [279, 271] width 76 height 24
click at [0, 0] on input "No soy diabético" at bounding box center [0, 0] width 0 height 0
click at [395, 174] on label "No" at bounding box center [392, 186] width 29 height 24
click at [0, 0] on input "No" at bounding box center [0, 0] width 0 height 0
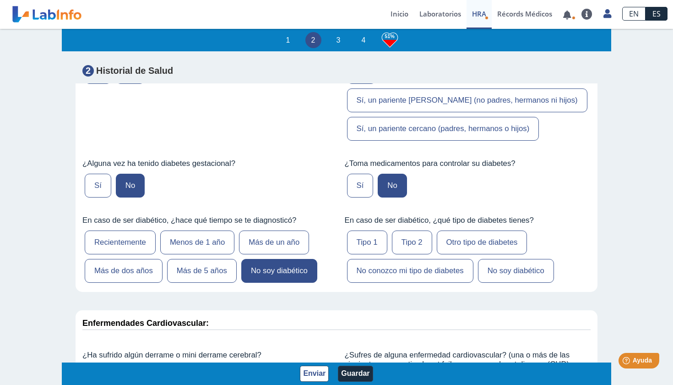
click at [499, 259] on label "No soy diabético" at bounding box center [516, 271] width 76 height 24
click at [0, 0] on input "No soy diabético" at bounding box center [0, 0] width 0 height 0
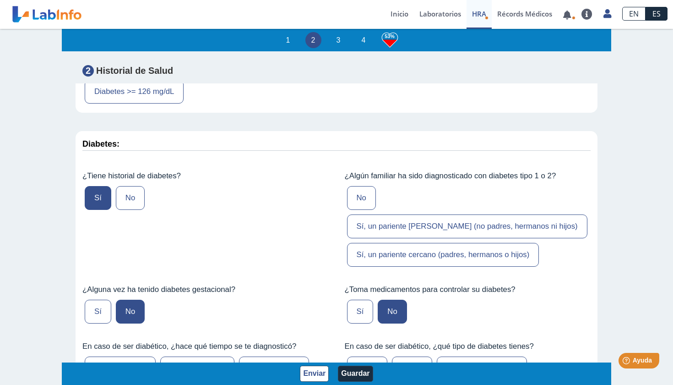
scroll to position [1767, 0]
click at [449, 215] on label "Sí, un pariente [PERSON_NAME] (no padres, hermanos ni hijos)" at bounding box center [467, 227] width 240 height 24
click at [0, 0] on input "Sí, un pariente [PERSON_NAME] (no padres, hermanos ni hijos)" at bounding box center [0, 0] width 0 height 0
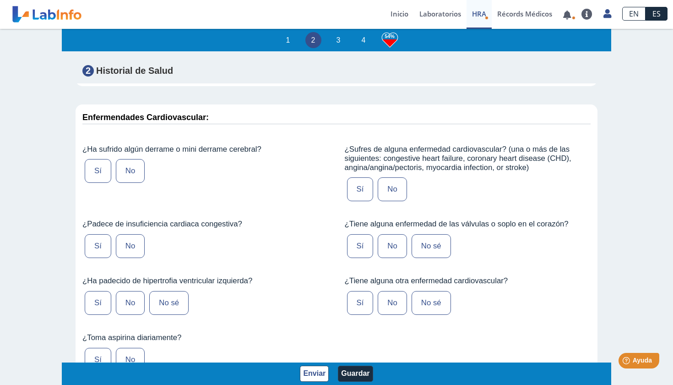
scroll to position [2099, 0]
click at [129, 158] on label "No" at bounding box center [130, 170] width 29 height 24
click at [0, 0] on input "No" at bounding box center [0, 0] width 0 height 0
click at [141, 234] on label "No" at bounding box center [130, 246] width 29 height 24
click at [0, 0] on input "No" at bounding box center [0, 0] width 0 height 0
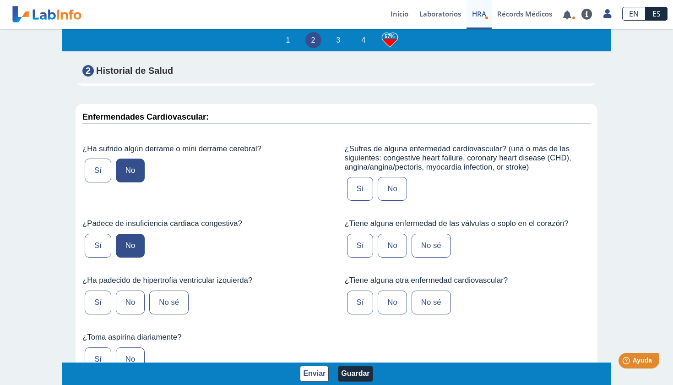
click at [130, 290] on label "No" at bounding box center [130, 302] width 29 height 24
click at [0, 0] on input "No" at bounding box center [0, 0] width 0 height 0
click at [132, 347] on label "No" at bounding box center [130, 359] width 29 height 24
click at [0, 0] on input "No" at bounding box center [0, 0] width 0 height 0
click at [396, 177] on label "No" at bounding box center [392, 189] width 29 height 24
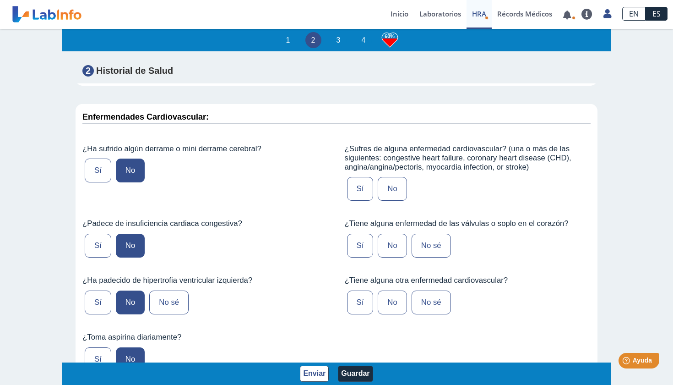
click at [0, 0] on input "No" at bounding box center [0, 0] width 0 height 0
click at [403, 234] on label "No" at bounding box center [392, 246] width 29 height 24
click at [0, 0] on input "No" at bounding box center [0, 0] width 0 height 0
click at [393, 290] on label "No" at bounding box center [392, 302] width 29 height 24
click at [0, 0] on input "No" at bounding box center [0, 0] width 0 height 0
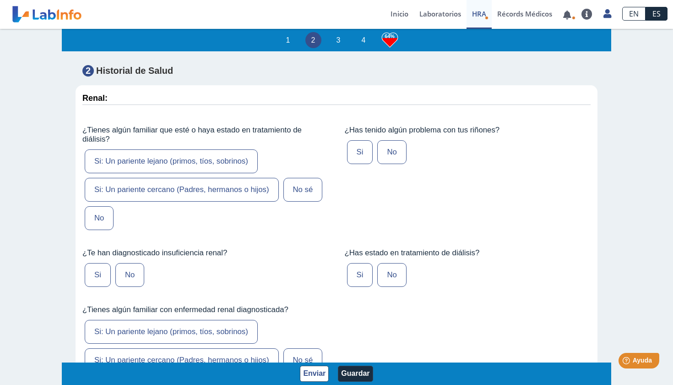
scroll to position [2400, 0]
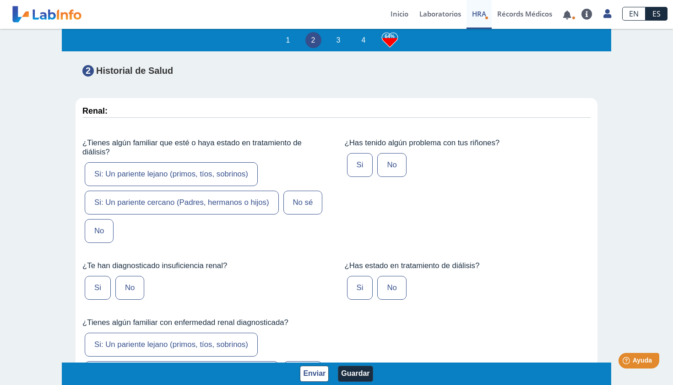
click at [95, 219] on label "No" at bounding box center [99, 231] width 29 height 24
click at [0, 0] on input "No" at bounding box center [0, 0] width 0 height 0
click at [396, 153] on label "No" at bounding box center [391, 165] width 29 height 24
click at [0, 0] on input "No" at bounding box center [0, 0] width 0 height 0
click at [393, 276] on label "No" at bounding box center [391, 288] width 29 height 24
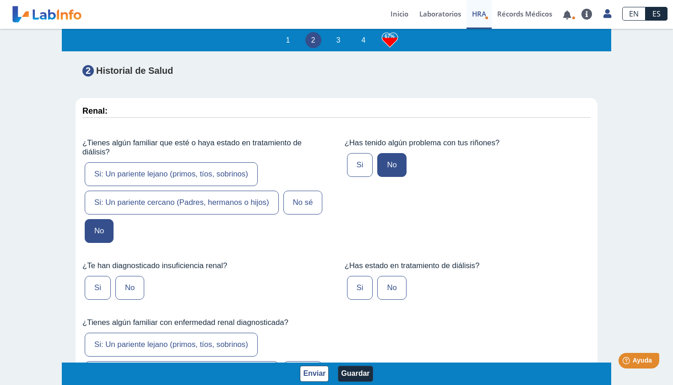
click at [0, 0] on input "No" at bounding box center [0, 0] width 0 height 0
click at [129, 276] on label "No" at bounding box center [129, 288] width 29 height 24
click at [0, 0] on input "No" at bounding box center [0, 0] width 0 height 0
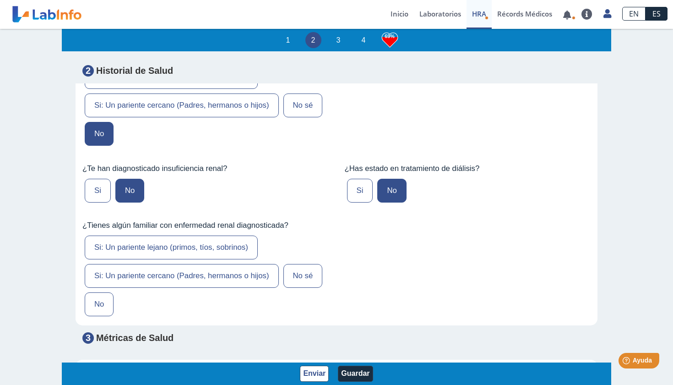
scroll to position [2501, 0]
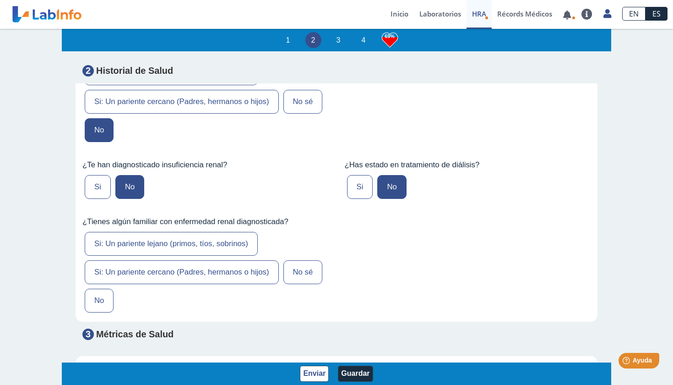
click at [94, 289] on label "No" at bounding box center [99, 301] width 29 height 24
click at [0, 0] on input "No" at bounding box center [0, 0] width 0 height 0
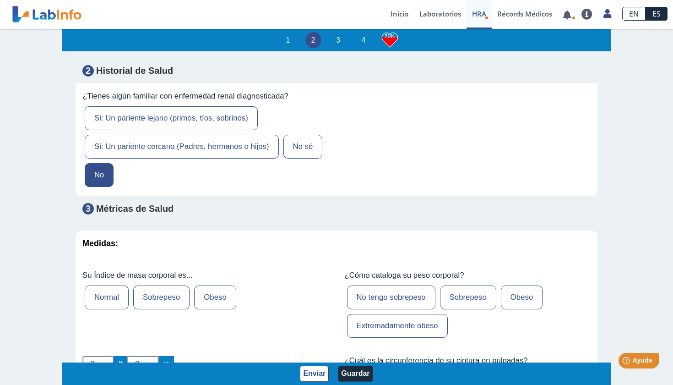
scroll to position [2627, 0]
click at [111, 285] on label "Normal" at bounding box center [107, 297] width 44 height 24
click at [0, 0] on input "Normal" at bounding box center [0, 0] width 0 height 0
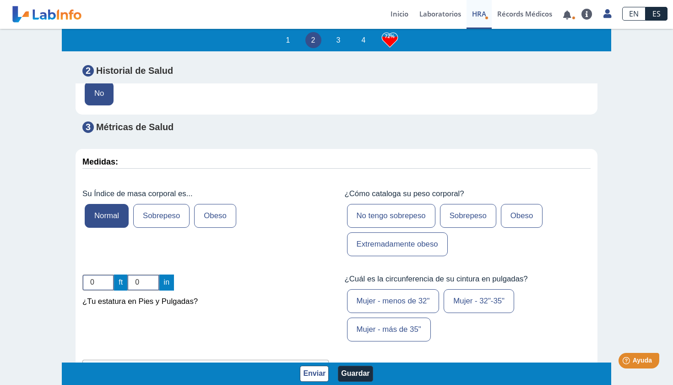
scroll to position [2708, 0]
click at [110, 274] on input "1" at bounding box center [98, 282] width 32 height 16
click at [110, 274] on input "2" at bounding box center [98, 282] width 32 height 16
type input "3"
click at [110, 274] on input "3" at bounding box center [98, 282] width 32 height 16
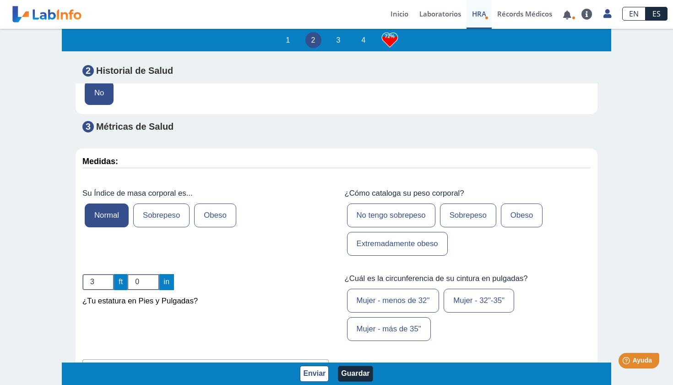
click at [399, 203] on label "No tengo sobrepeso" at bounding box center [391, 215] width 88 height 24
click at [0, 0] on input "No tengo sobrepeso" at bounding box center [0, 0] width 0 height 0
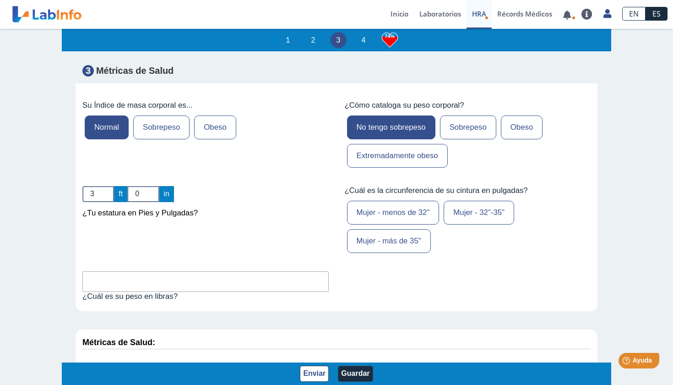
scroll to position [2803, 0]
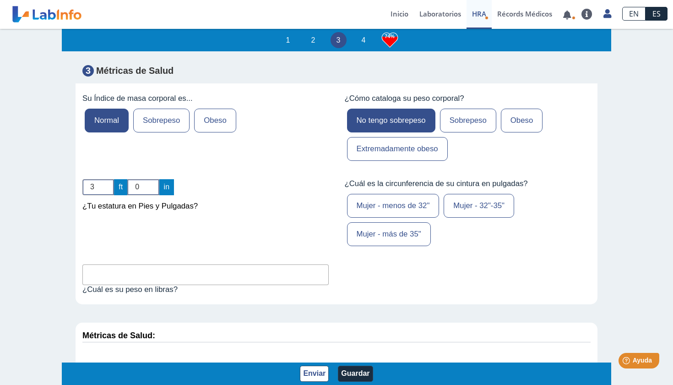
click at [287, 264] on input "text" at bounding box center [205, 274] width 246 height 21
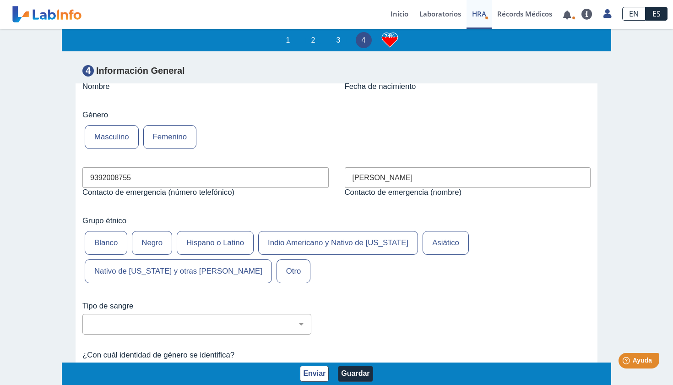
scroll to position [3385, 0]
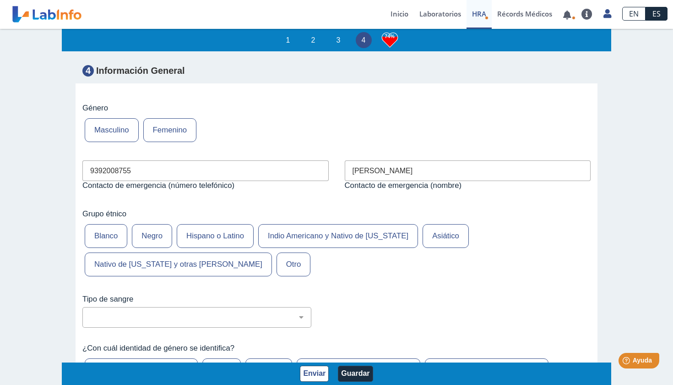
type input "38 LIBRAS"
click at [242, 224] on label "Hispano o Latino" at bounding box center [215, 236] width 77 height 24
click at [0, 0] on input "Hispano o Latino" at bounding box center [0, 0] width 0 height 0
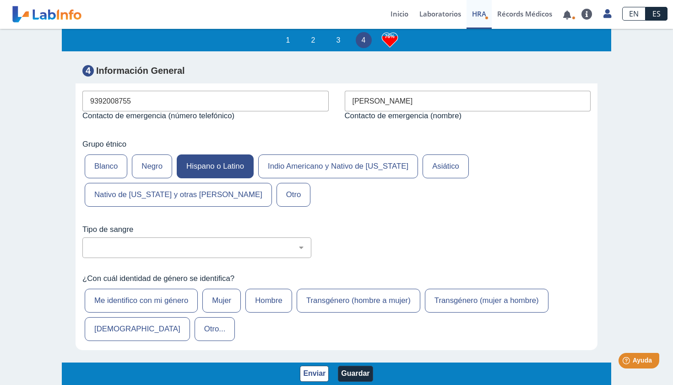
scroll to position [3455, 0]
click at [232, 288] on label "Mujer" at bounding box center [221, 300] width 38 height 24
click at [0, 0] on input "Mujer" at bounding box center [0, 0] width 0 height 0
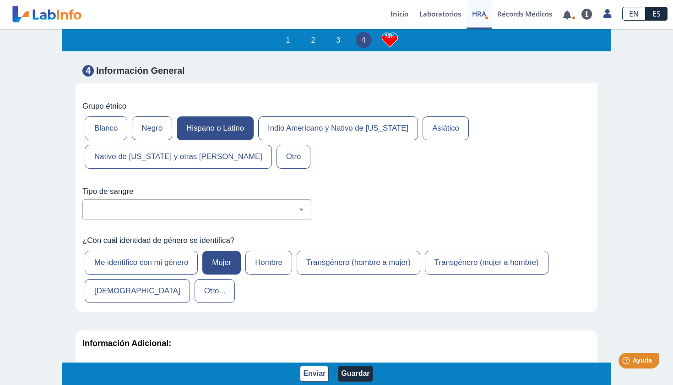
scroll to position [3490, 0]
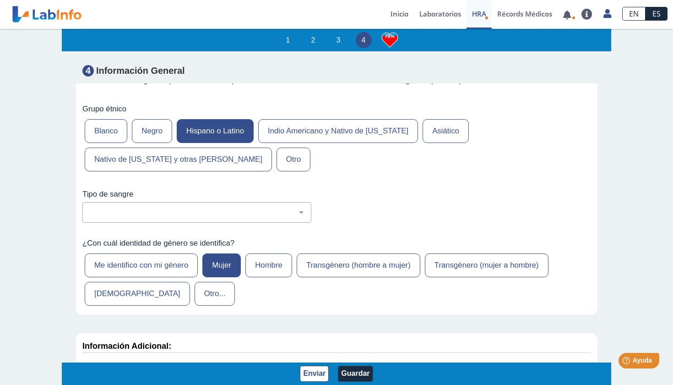
click at [164, 253] on label "Me identifico con mi género" at bounding box center [141, 265] width 113 height 24
click at [0, 0] on input "Me identifico con mi género" at bounding box center [0, 0] width 0 height 0
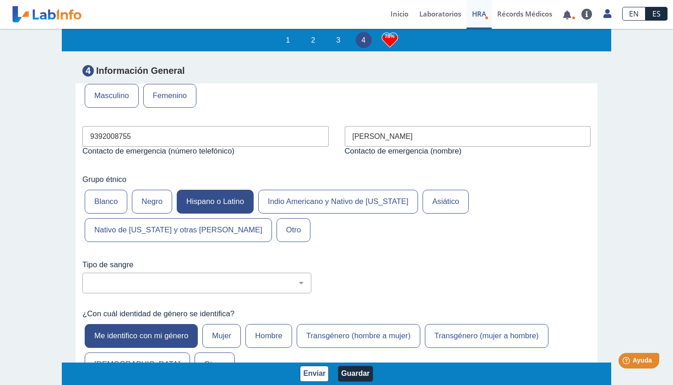
scroll to position [3419, 0]
click at [231, 324] on label "Mujer" at bounding box center [221, 336] width 38 height 24
click at [0, 0] on input "Mujer" at bounding box center [0, 0] width 0 height 0
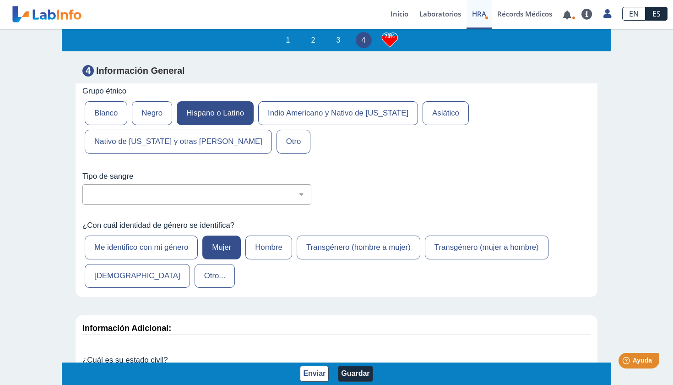
scroll to position [3532, 0]
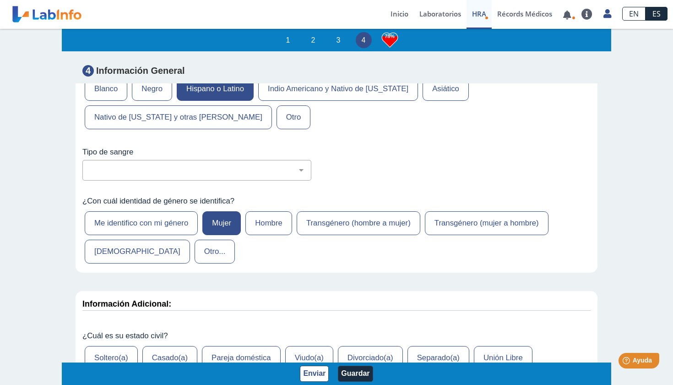
click at [188, 211] on label "Me identifico con mi género" at bounding box center [141, 223] width 113 height 24
click at [0, 0] on input "Me identifico con mi género" at bounding box center [0, 0] width 0 height 0
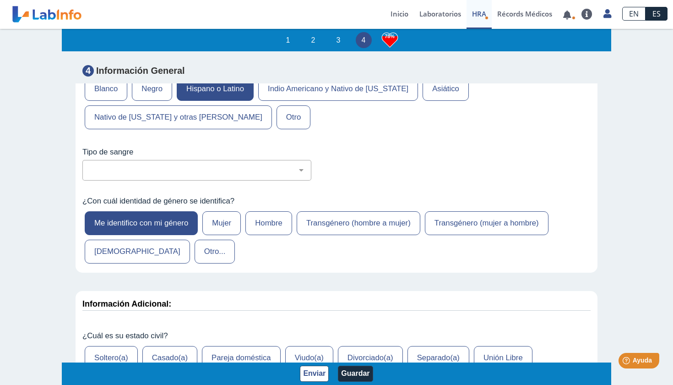
click at [221, 211] on label "Mujer" at bounding box center [221, 223] width 38 height 24
click at [0, 0] on input "Mujer" at bounding box center [0, 0] width 0 height 0
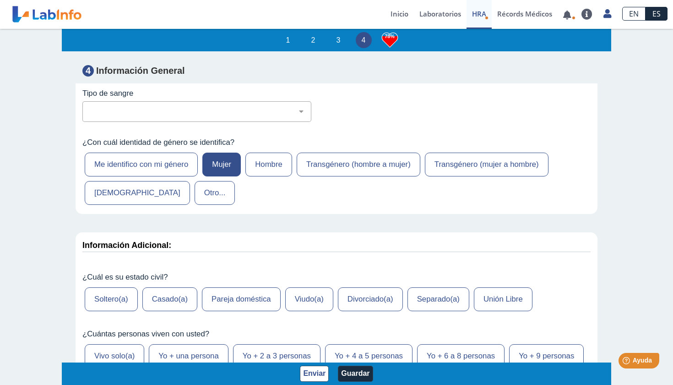
scroll to position [3596, 0]
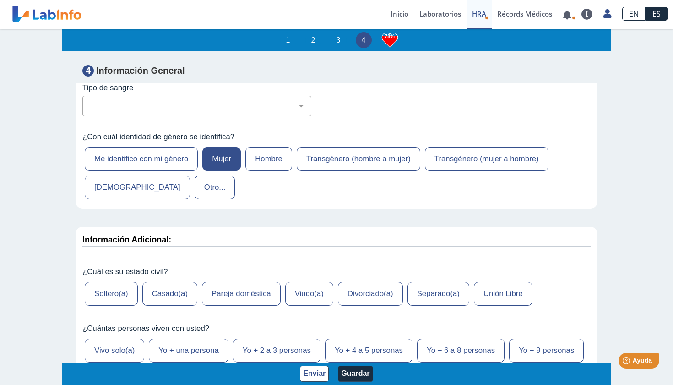
click at [128, 282] on label "Soltero(a)" at bounding box center [111, 294] width 53 height 24
click at [0, 0] on input "Soltero(a)" at bounding box center [0, 0] width 0 height 0
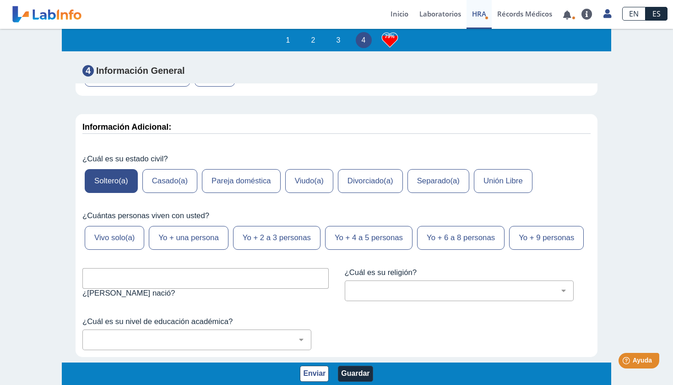
scroll to position [3710, 0]
click at [264, 224] on label "Yo + 2 a 3 personas" at bounding box center [276, 236] width 87 height 24
click at [0, 0] on input "Yo + 2 a 3 personas" at bounding box center [0, 0] width 0 height 0
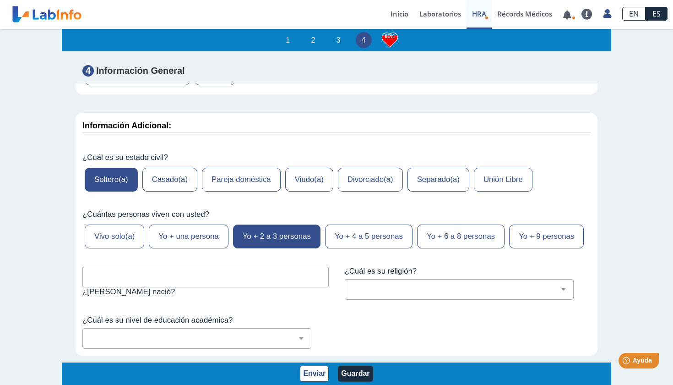
click at [232, 267] on input "text" at bounding box center [205, 277] width 246 height 21
type input "SAN [PERSON_NAME]"
click at [404, 260] on div "¿Cuál es su religión? Cristiano (cualquier denominación) Judío Ortodoxo Mormón …" at bounding box center [468, 283] width 260 height 47
select select "1: 216"
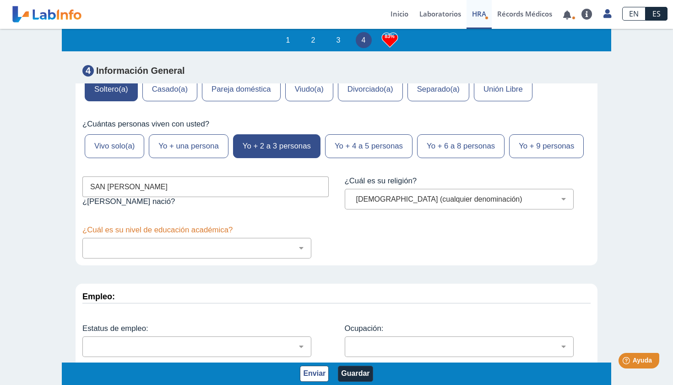
scroll to position [3800, 0]
click at [301, 238] on div "No fui a la escuela Escuela primaria Algo de escuela secundaria o equivalente s…" at bounding box center [196, 248] width 229 height 21
select select "2: 275"
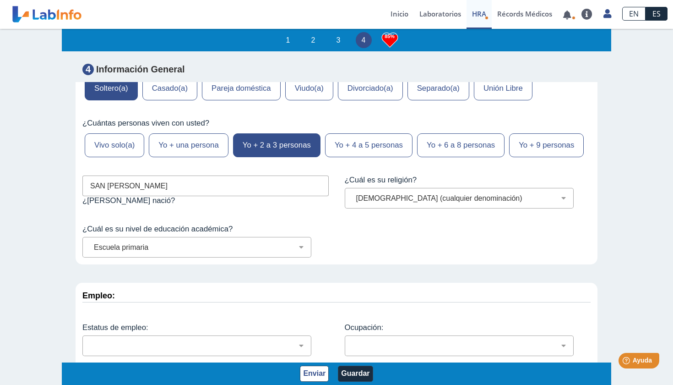
scroll to position [1, 0]
click at [313, 376] on button "Enviar" at bounding box center [314, 373] width 29 height 16
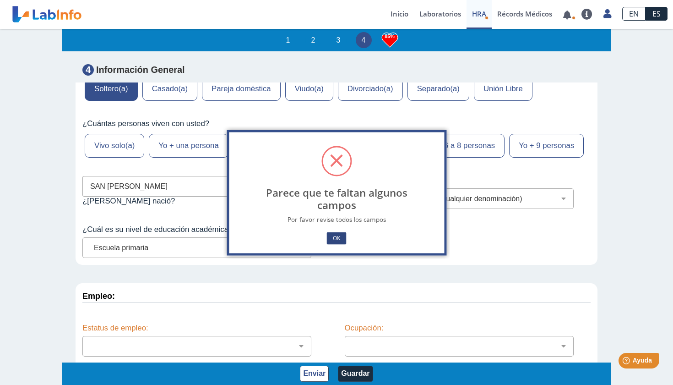
click at [342, 242] on button "OK" at bounding box center [336, 238] width 19 height 12
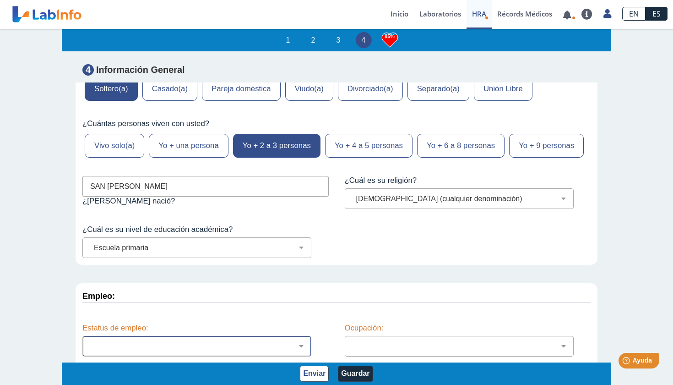
select select "7: 139"
select select
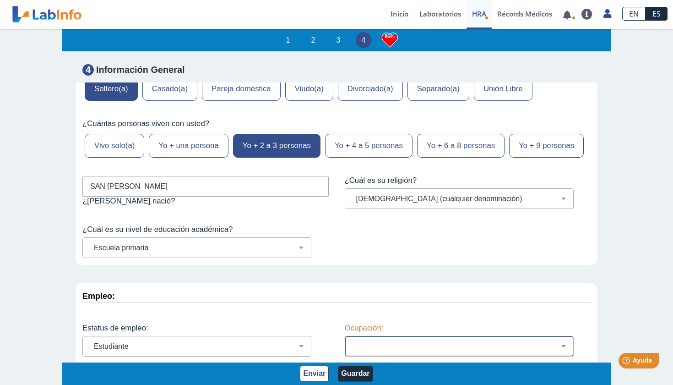
click at [374, 336] on div "Administración de empresas Servicios de protección Instalaciones, Reparaciones …" at bounding box center [459, 346] width 229 height 21
select select
click at [355, 370] on button "Guardar" at bounding box center [355, 373] width 35 height 16
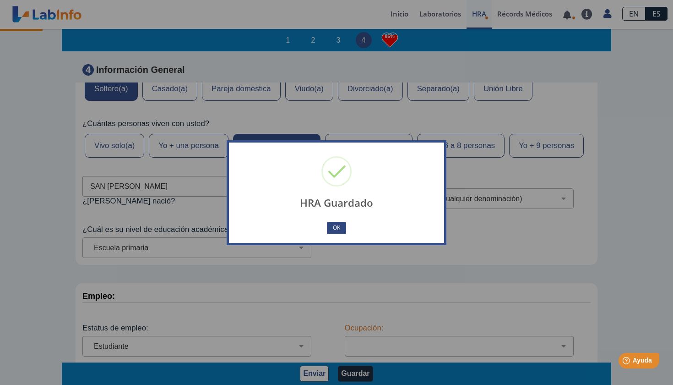
click at [336, 232] on button "OK" at bounding box center [336, 228] width 19 height 12
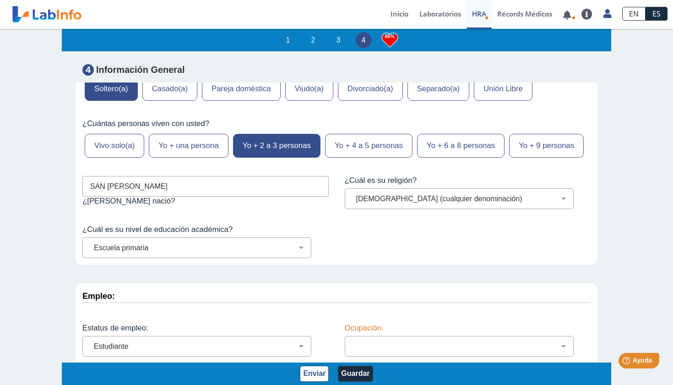
click at [344, 43] on li "3" at bounding box center [339, 40] width 16 height 16
click at [335, 42] on li "3" at bounding box center [339, 40] width 16 height 16
click at [289, 42] on li "1" at bounding box center [288, 40] width 16 height 16
click at [450, 17] on link "Laboratorios" at bounding box center [440, 14] width 53 height 29
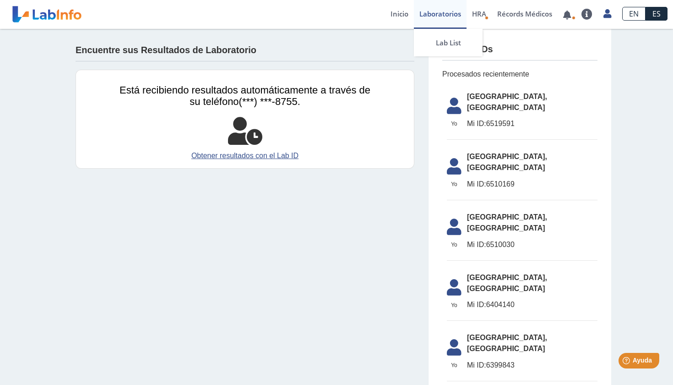
click at [450, 17] on link "Laboratorios" at bounding box center [440, 14] width 53 height 29
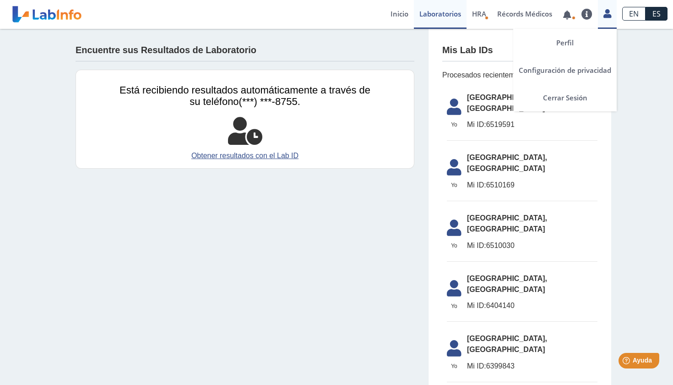
click at [612, 16] on link at bounding box center [607, 12] width 19 height 12
click at [606, 16] on icon at bounding box center [608, 13] width 8 height 7
click at [578, 75] on link "Configuración de privacidad" at bounding box center [565, 69] width 104 height 27
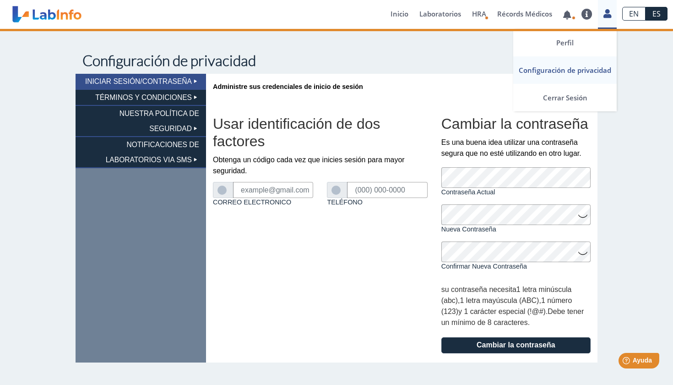
type input "emilyprinces@gmail.com"
type input "(939) 200-8755"
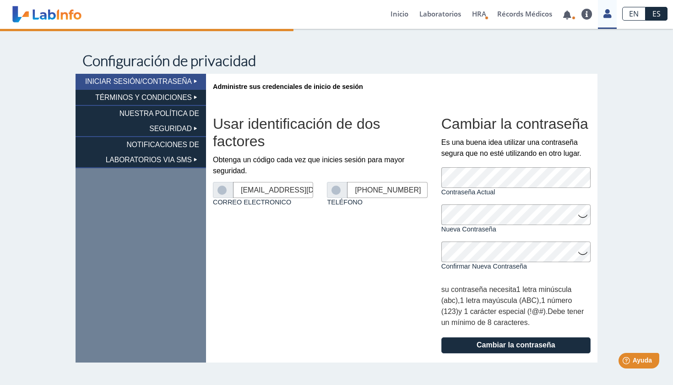
scroll to position [4, 0]
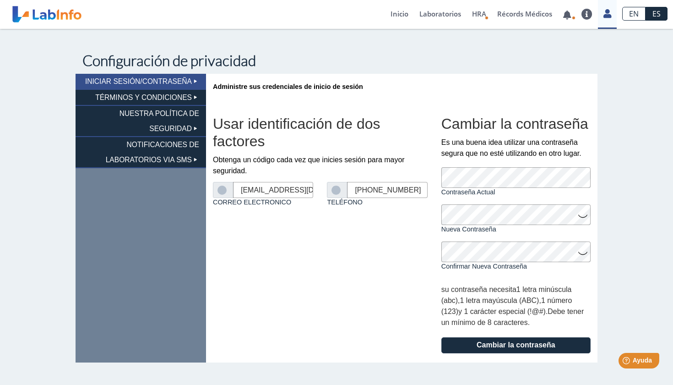
click at [187, 95] on li "TÉRMINOS Y CONDICIONES" at bounding box center [141, 98] width 131 height 16
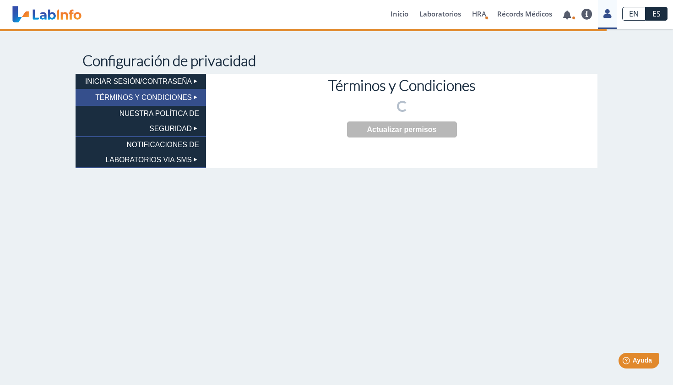
click at [192, 109] on li "NUESTRA POLÍTICA DE SEGURIDAD" at bounding box center [141, 121] width 131 height 31
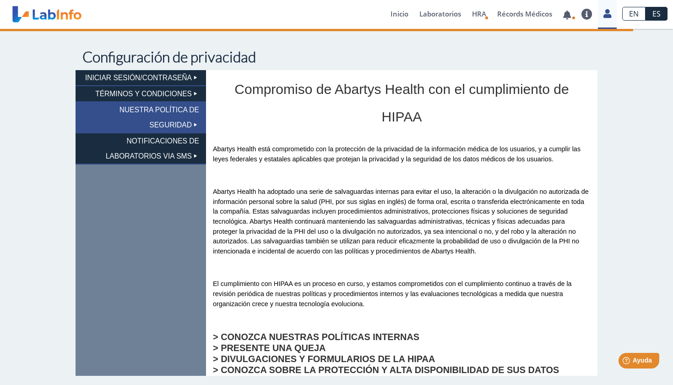
scroll to position [3, 0]
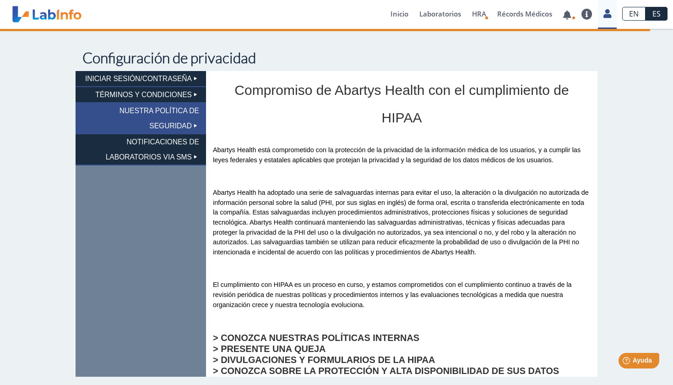
click at [185, 137] on li "NOTIFICACIONES DE LABORATORIOS VIA SMS" at bounding box center [141, 149] width 131 height 31
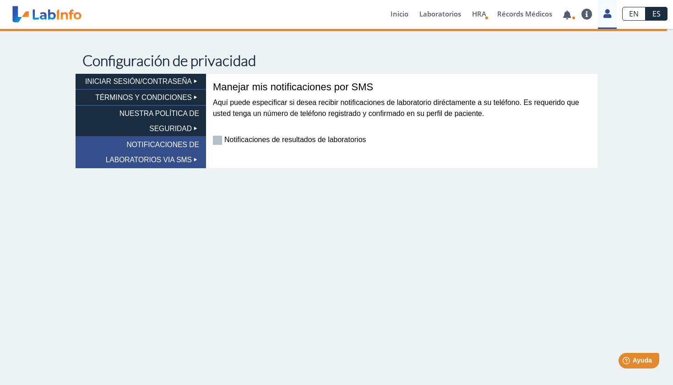
click at [235, 136] on label "Notificaciones de resultados de laboratorios" at bounding box center [289, 140] width 153 height 9
click at [0, 0] on input "Notificaciones de resultados de laboratorios" at bounding box center [0, 0] width 0 height 0
click at [166, 84] on li "INICIAR SESIÓN/CONTRASEÑA" at bounding box center [141, 82] width 131 height 16
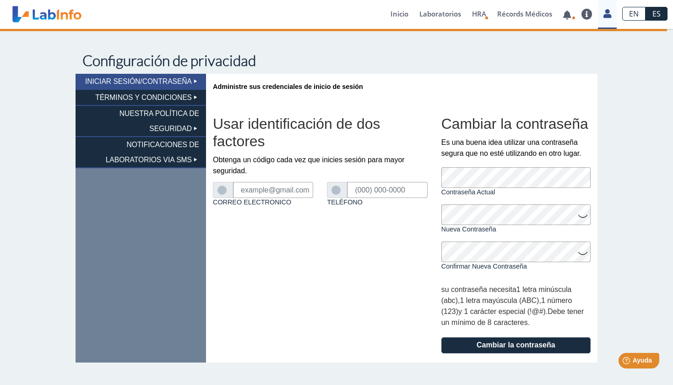
type input "emilyprinces@gmail.com"
type input "(939) 200-8755"
click at [166, 94] on li "TÉRMINOS Y CONDICIONES" at bounding box center [141, 98] width 131 height 16
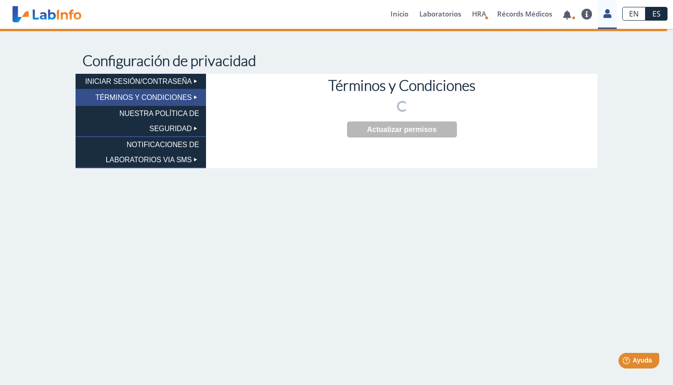
click at [171, 117] on li "NUESTRA POLÍTICA DE SEGURIDAD" at bounding box center [141, 121] width 131 height 31
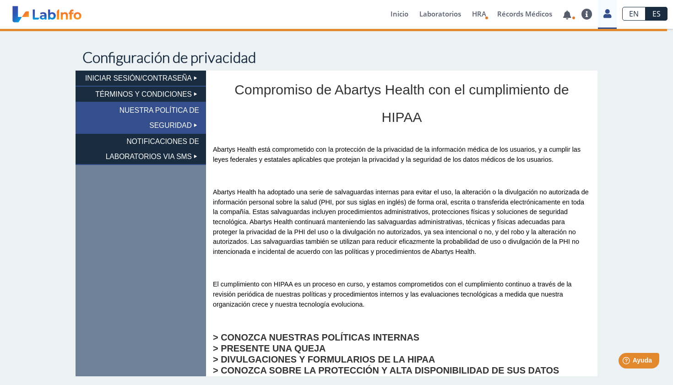
scroll to position [3, 0]
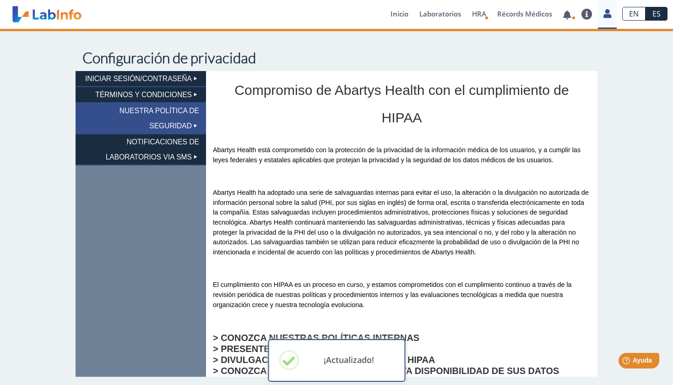
click at [182, 151] on li "NOTIFICACIONES DE LABORATORIOS VIA SMS" at bounding box center [141, 149] width 131 height 31
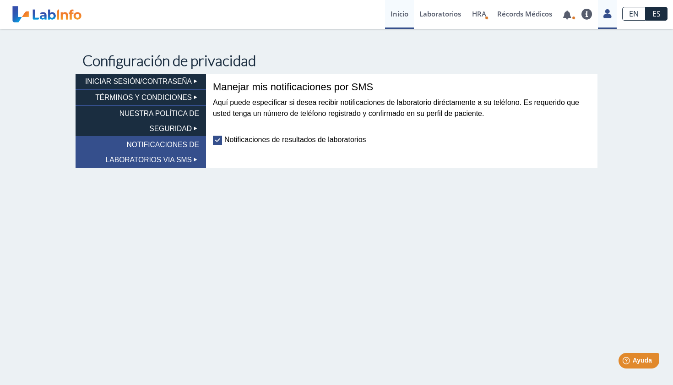
click at [398, 15] on link "Inicio" at bounding box center [399, 14] width 29 height 29
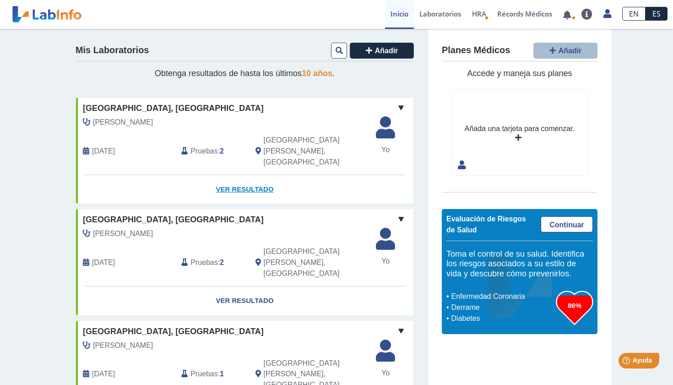
click at [261, 175] on link "Ver Resultado" at bounding box center [245, 189] width 338 height 29
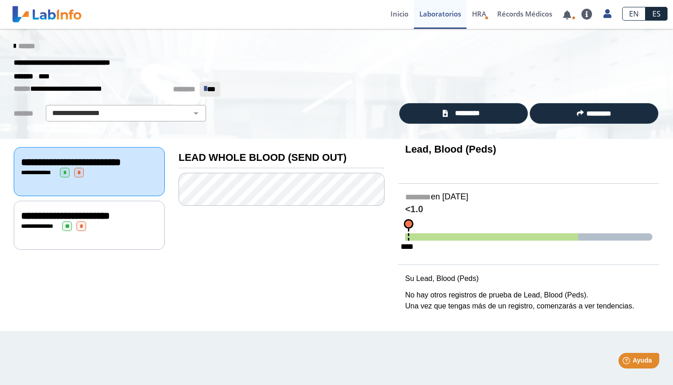
click at [112, 221] on div "**********" at bounding box center [89, 215] width 136 height 11
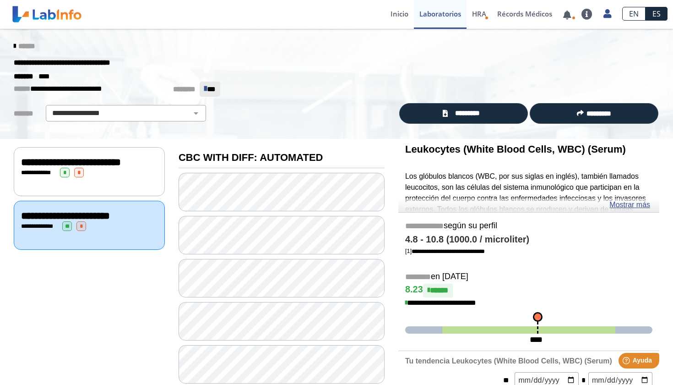
click at [127, 163] on div "**********" at bounding box center [89, 162] width 136 height 11
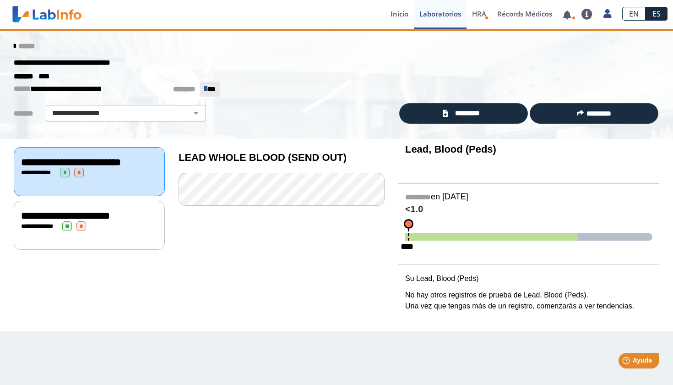
click at [129, 231] on div "**********" at bounding box center [89, 226] width 136 height 10
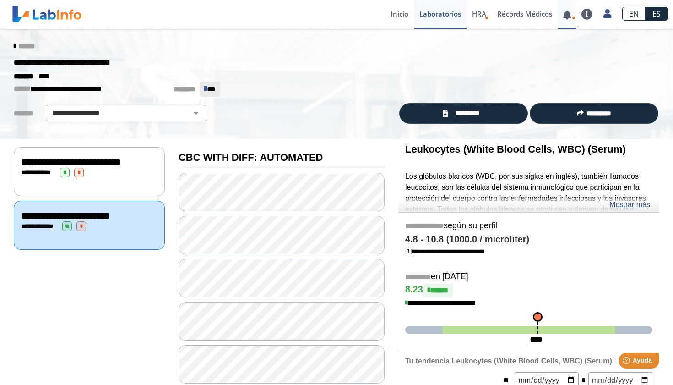
click at [573, 21] on span at bounding box center [567, 14] width 19 height 29
click at [568, 14] on link at bounding box center [567, 14] width 19 height 7
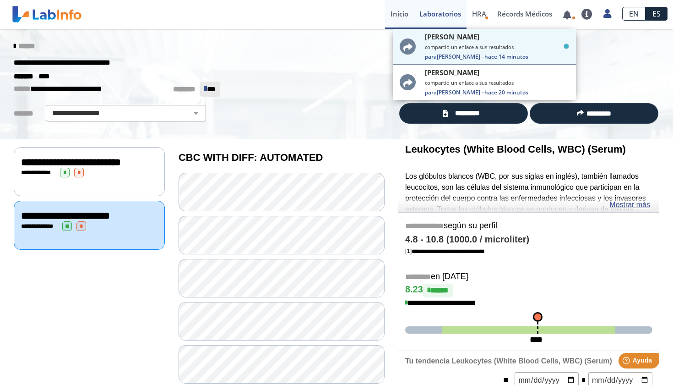
click at [401, 16] on link "Inicio" at bounding box center [399, 14] width 29 height 29
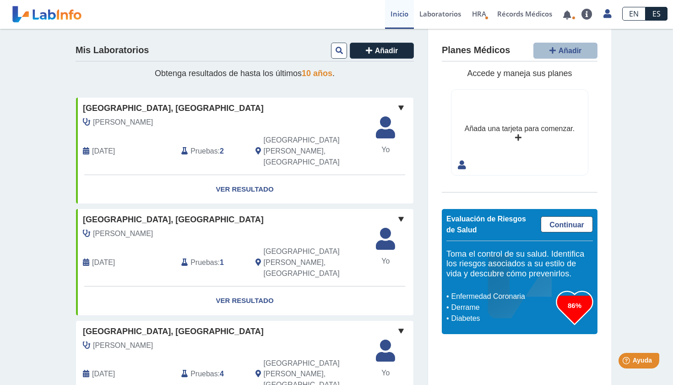
click at [160, 228] on div "Jimenez Aponte, Cristina May 26, 2024 Pruebas : 1 San Juan, PR" at bounding box center [224, 257] width 310 height 58
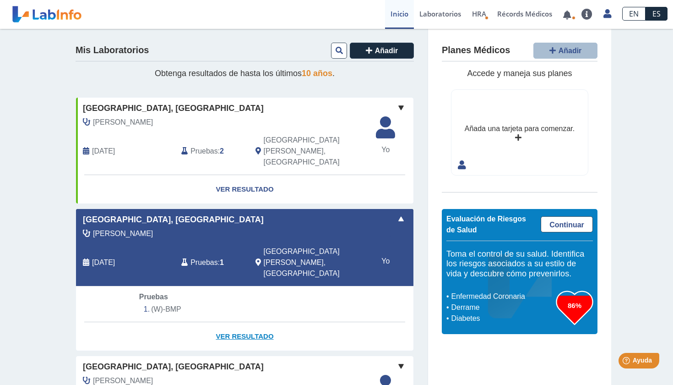
click at [238, 322] on link "Ver Resultado" at bounding box center [245, 336] width 338 height 29
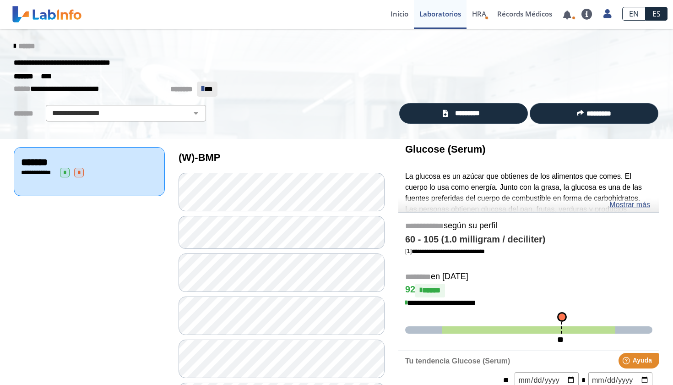
click at [15, 45] on icon at bounding box center [15, 46] width 2 height 7
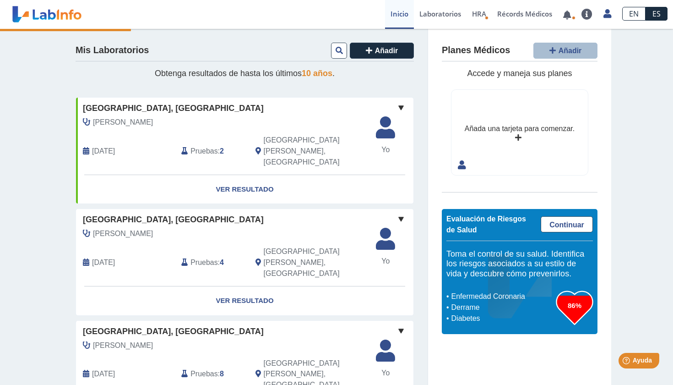
click at [159, 141] on div "[DATE]" at bounding box center [125, 151] width 98 height 33
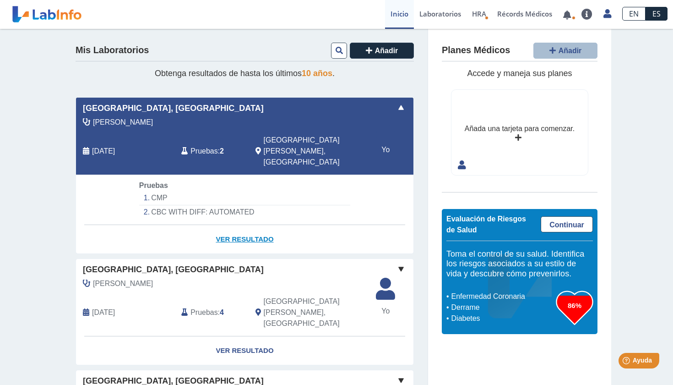
click at [244, 225] on link "Ver Resultado" at bounding box center [245, 239] width 338 height 29
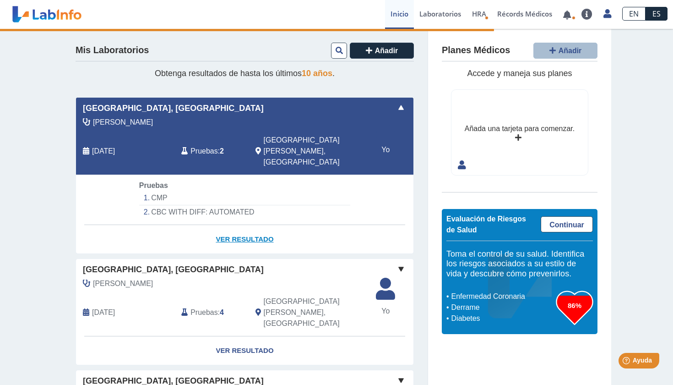
click at [246, 225] on link "Ver Resultado" at bounding box center [245, 239] width 338 height 29
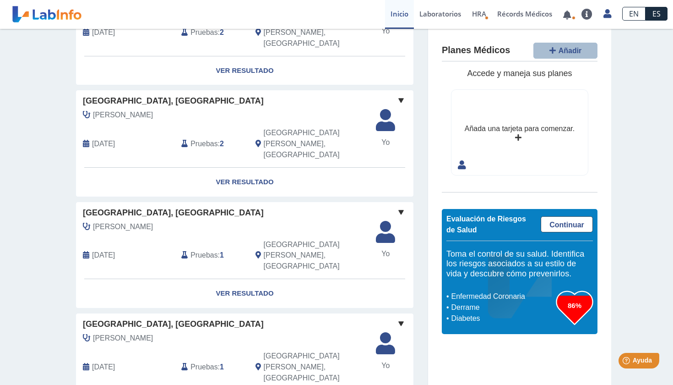
scroll to position [675, 0]
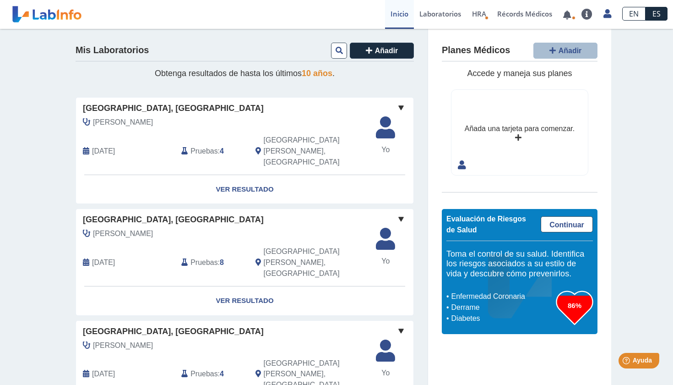
scroll to position [0, 0]
click at [441, 14] on link "Laboratorios" at bounding box center [440, 14] width 53 height 29
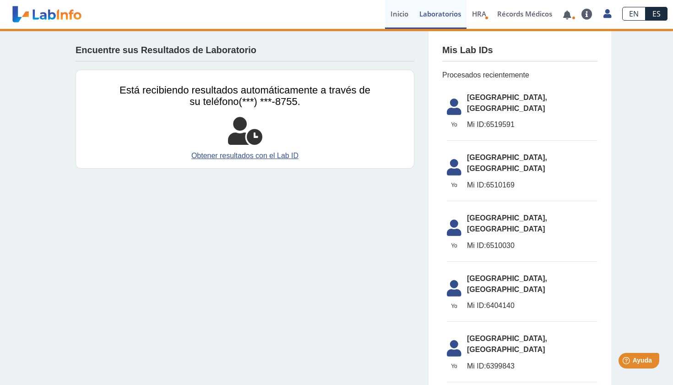
click at [407, 15] on link "Inicio" at bounding box center [399, 14] width 29 height 29
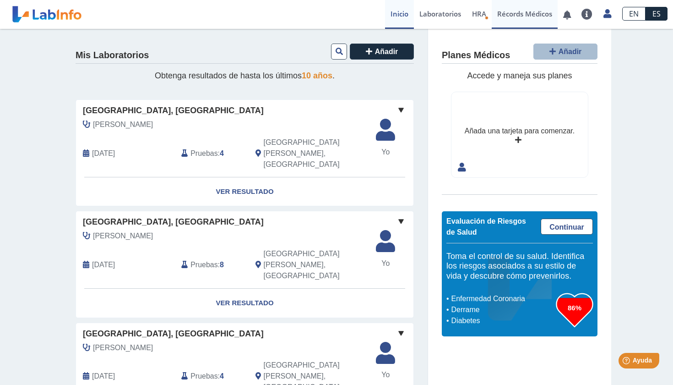
click at [532, 9] on link "Récords Médicos" at bounding box center [525, 14] width 66 height 29
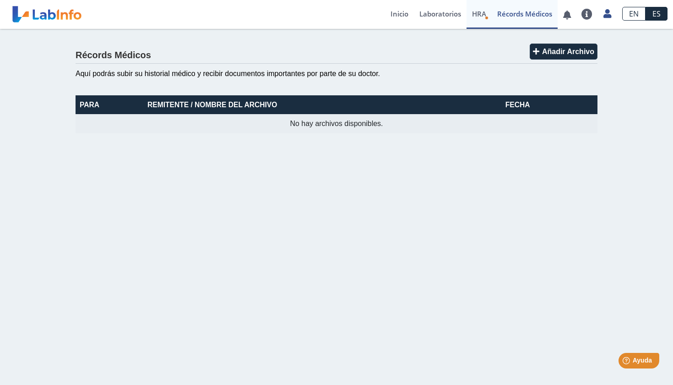
click at [478, 14] on span "HRA" at bounding box center [479, 13] width 14 height 9
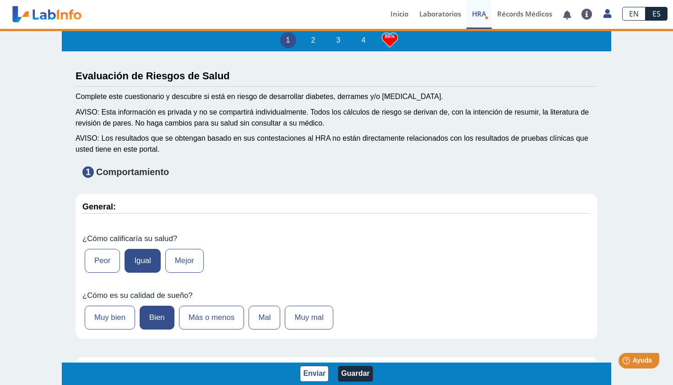
type input "38 LIBRAS"
type input "[PERSON_NAME]"
type input "[DATE]"
type input "9392008755"
type input "[PERSON_NAME]"
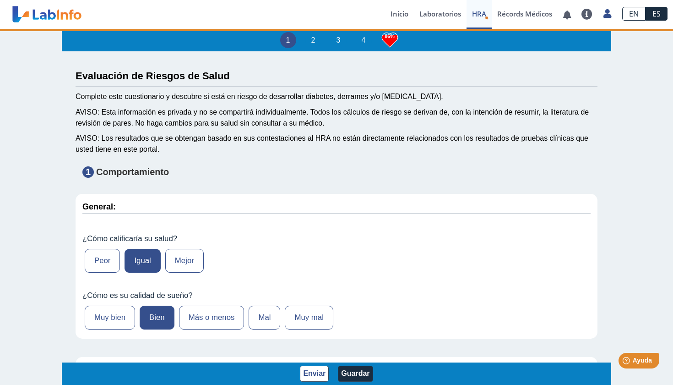
select select
type input "SAN [PERSON_NAME]"
select select "1: 216"
select select "2: 275"
select select "7: 139"
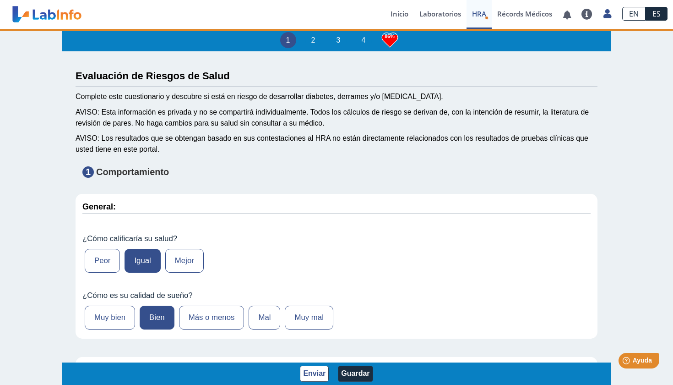
select select
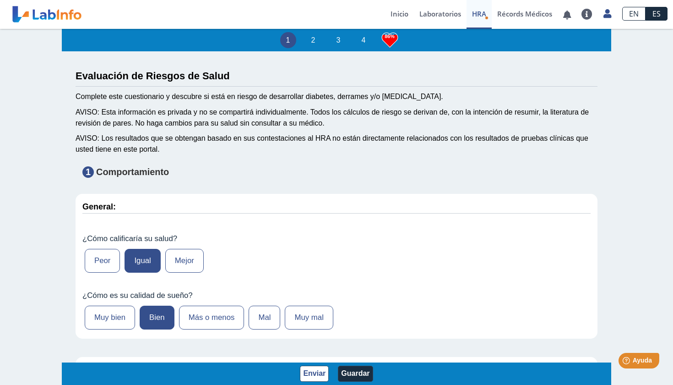
click at [299, 376] on div "Enviar Guardar" at bounding box center [337, 373] width 550 height 22
click at [308, 375] on button "Enviar" at bounding box center [314, 373] width 29 height 16
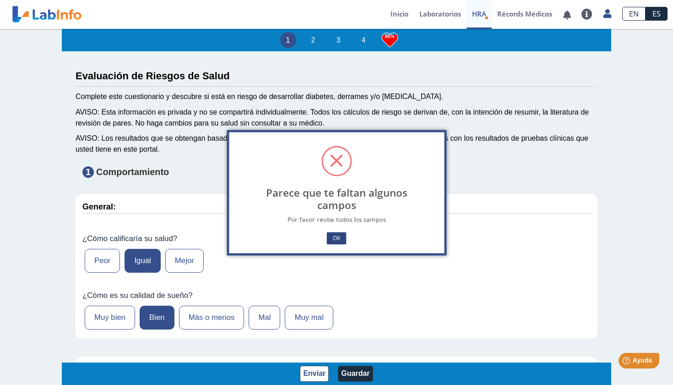
click at [344, 238] on button "OK" at bounding box center [336, 238] width 19 height 12
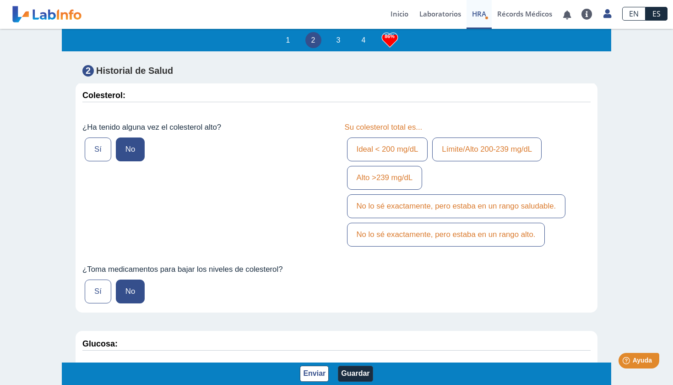
scroll to position [1368, 0]
click at [425, 204] on label "No lo sé exactamente, pero estaba en un rango saludable." at bounding box center [456, 205] width 219 height 24
click at [0, 0] on input "No lo sé exactamente, pero estaba en un rango saludable." at bounding box center [0, 0] width 0 height 0
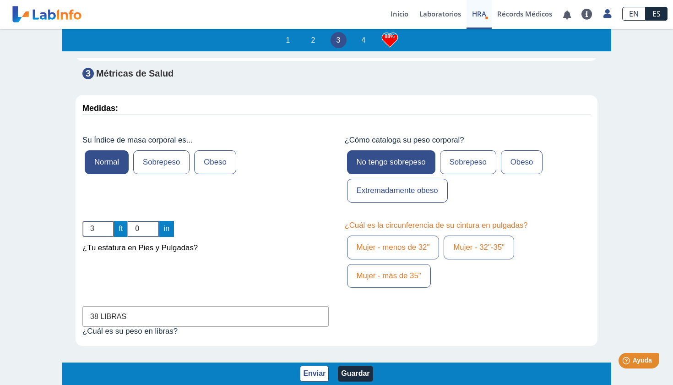
scroll to position [2764, 0]
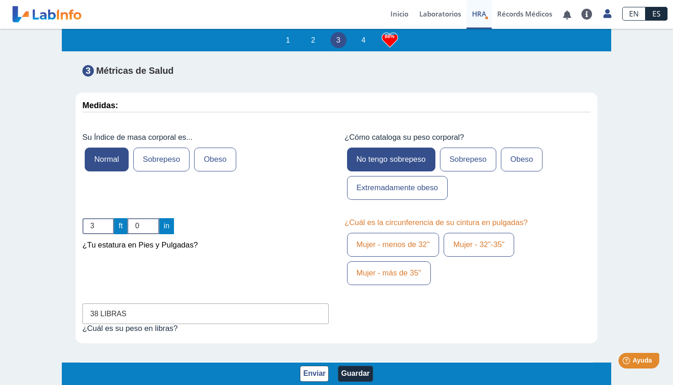
click at [425, 233] on label "Mujer - menos de 32"" at bounding box center [393, 245] width 93 height 24
click at [0, 0] on input "Mujer - menos de 32"" at bounding box center [0, 0] width 0 height 0
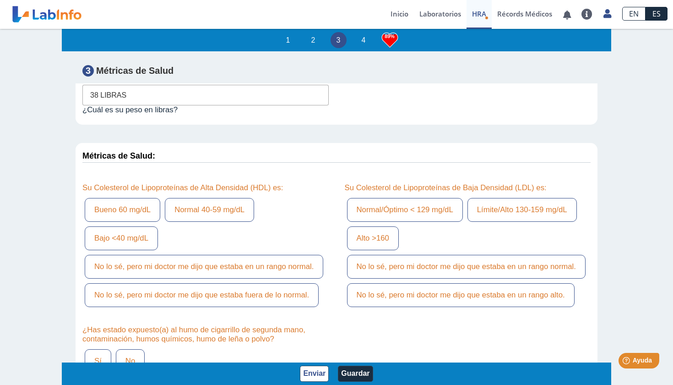
scroll to position [2996, 0]
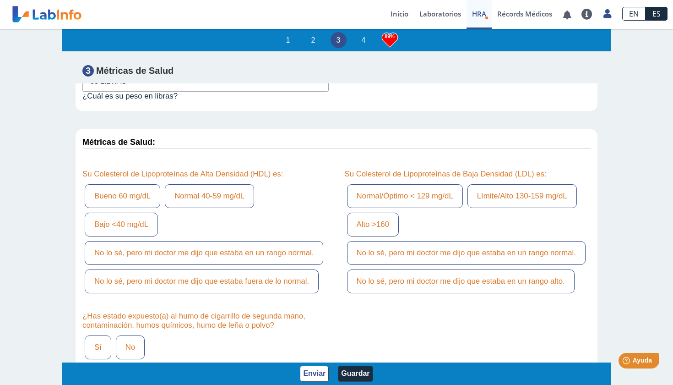
click at [218, 269] on label "No lo sé, pero mi doctor me dijo que estaba fuera de lo normal." at bounding box center [202, 281] width 234 height 24
click at [0, 0] on input "No lo sé, pero mi doctor me dijo que estaba fuera de lo normal." at bounding box center [0, 0] width 0 height 0
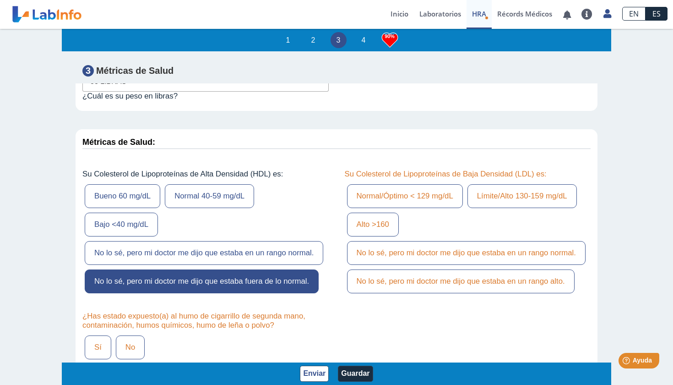
click at [203, 241] on label "No lo sé, pero mi doctor me dijo que estaba en un rango normal." at bounding box center [204, 253] width 239 height 24
click at [0, 0] on input "No lo sé, pero mi doctor me dijo que estaba en un rango normal." at bounding box center [0, 0] width 0 height 0
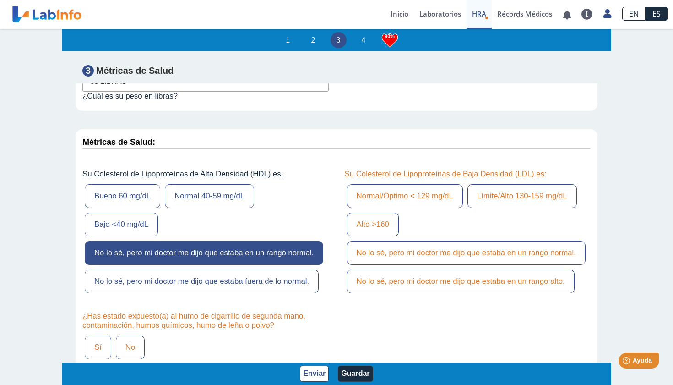
click at [395, 241] on label "No lo sé, pero mi doctor me dijo que estaba en un rango normal." at bounding box center [466, 253] width 239 height 24
click at [0, 0] on input "No lo sé, pero mi doctor me dijo que estaba en un rango normal." at bounding box center [0, 0] width 0 height 0
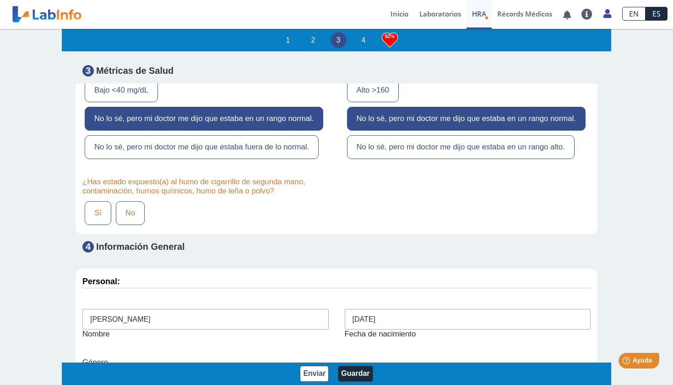
scroll to position [3129, 0]
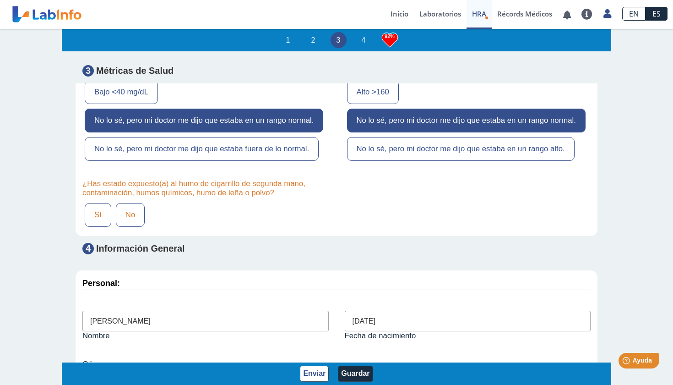
click at [131, 203] on label "No" at bounding box center [130, 215] width 29 height 24
click at [0, 0] on input "No" at bounding box center [0, 0] width 0 height 0
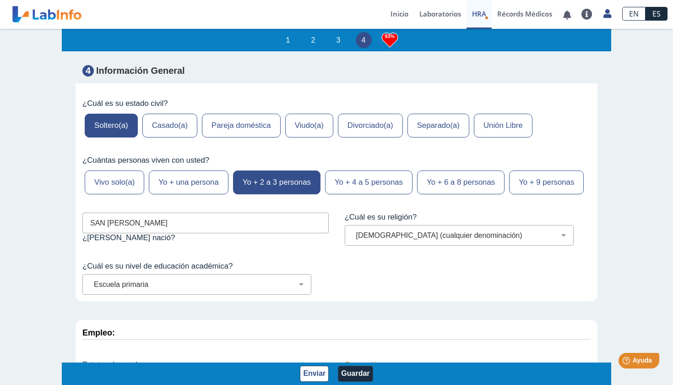
scroll to position [3800, 0]
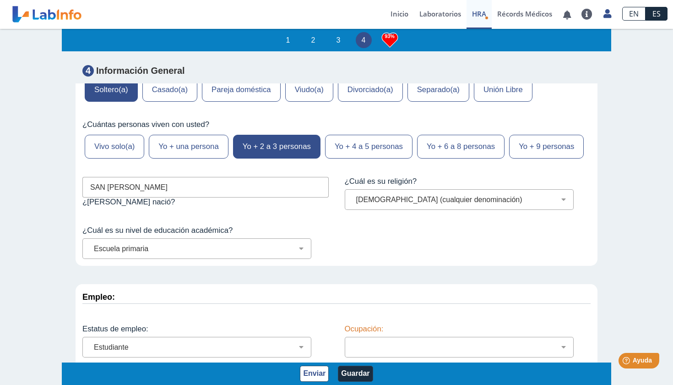
click at [370, 317] on div "Ocupación: Administración de empresas Servicios de protección Instalaciones, Re…" at bounding box center [468, 340] width 260 height 47
click at [370, 337] on div "Administración de empresas Servicios de protección Instalaciones, Reparaciones …" at bounding box center [459, 347] width 229 height 21
select select "25: 192"
select select "1: 143"
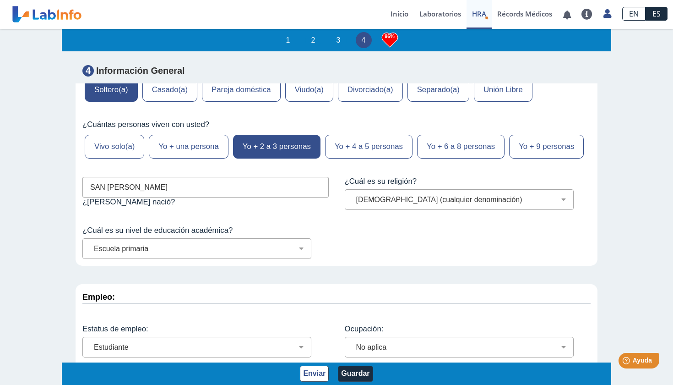
scroll to position [3, 0]
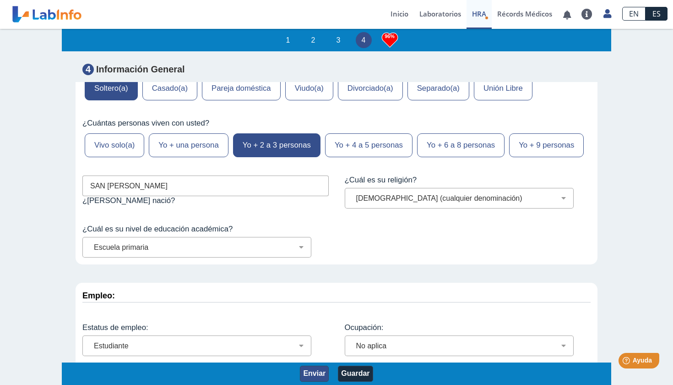
click at [314, 366] on button "Enviar" at bounding box center [314, 373] width 29 height 16
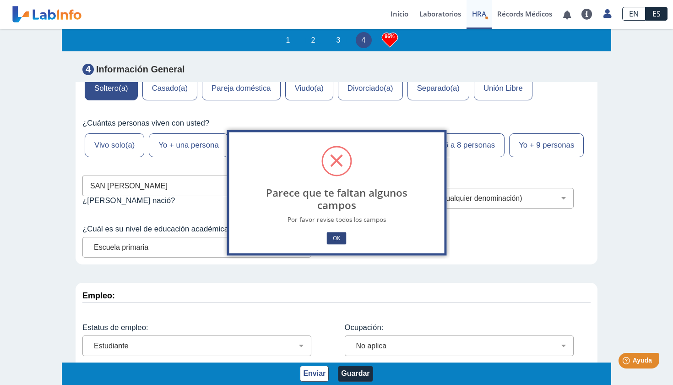
click at [331, 239] on button "OK" at bounding box center [336, 238] width 19 height 12
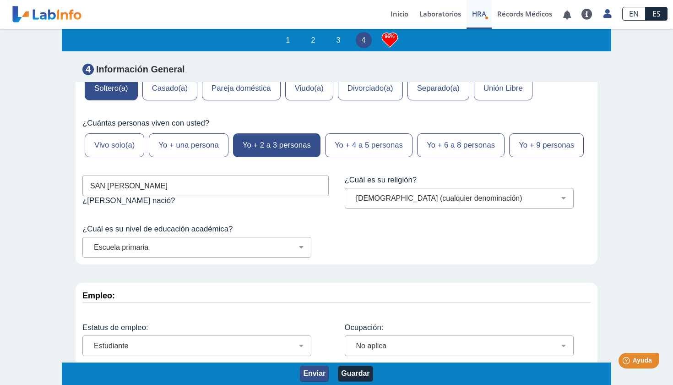
click at [316, 376] on button "Enviar" at bounding box center [314, 373] width 29 height 16
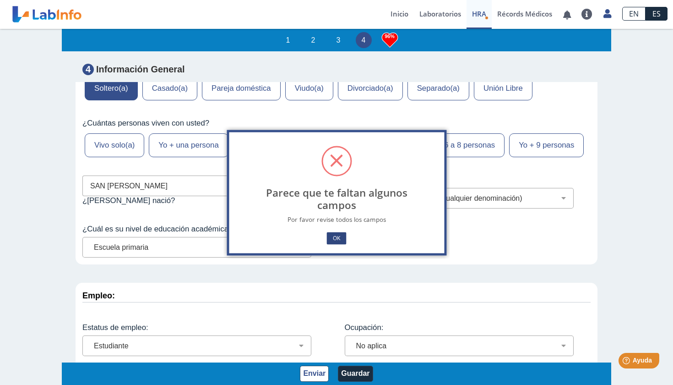
click at [335, 239] on button "OK" at bounding box center [336, 238] width 19 height 12
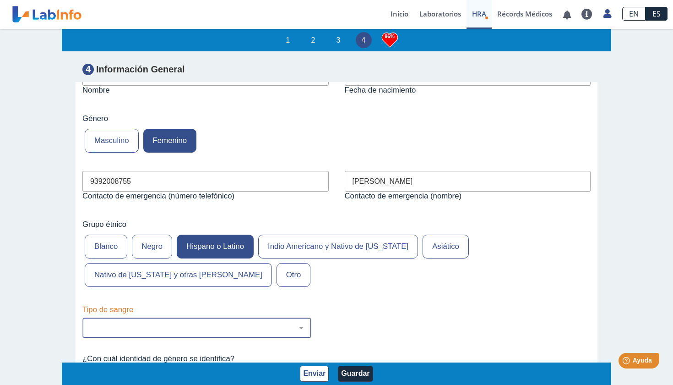
scroll to position [1, 0]
select select "3: 229"
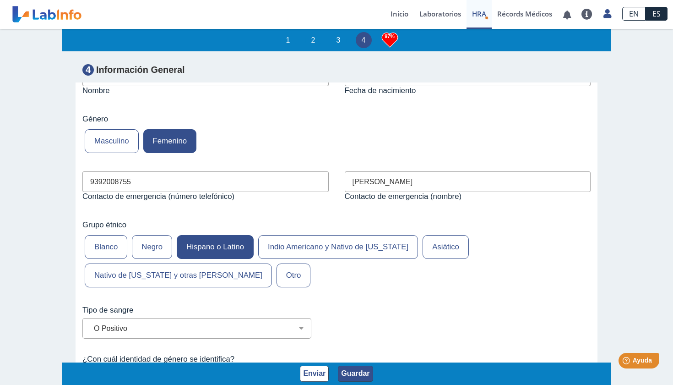
click at [354, 367] on button "Guardar" at bounding box center [355, 373] width 35 height 16
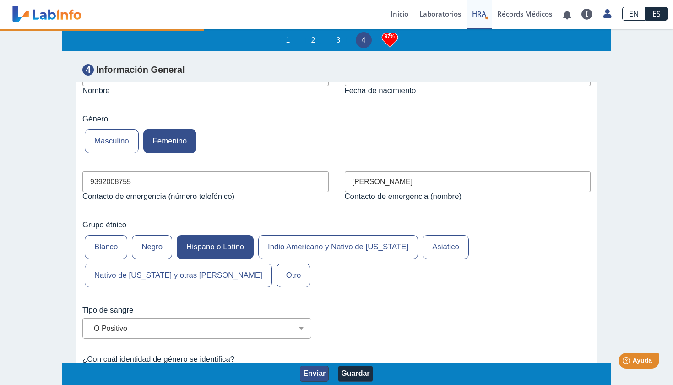
click at [321, 373] on button "Enviar" at bounding box center [314, 373] width 29 height 16
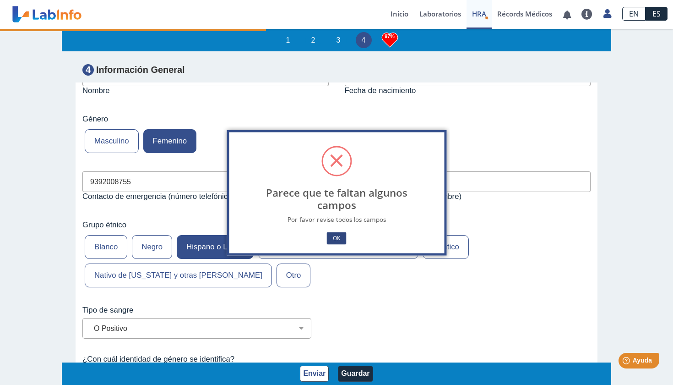
click at [339, 234] on button "OK" at bounding box center [336, 238] width 19 height 12
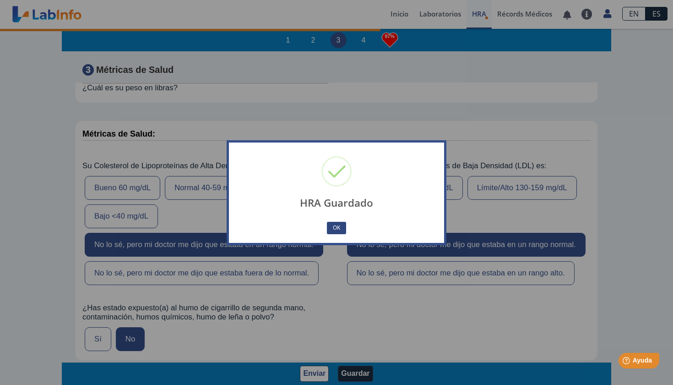
scroll to position [0, 0]
click at [339, 224] on button "OK" at bounding box center [336, 228] width 19 height 12
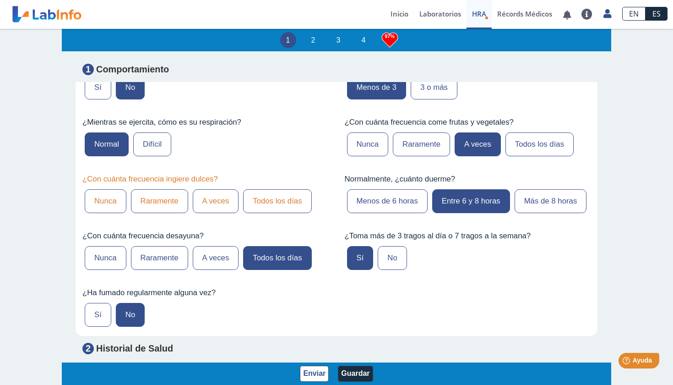
scroll to position [609, 0]
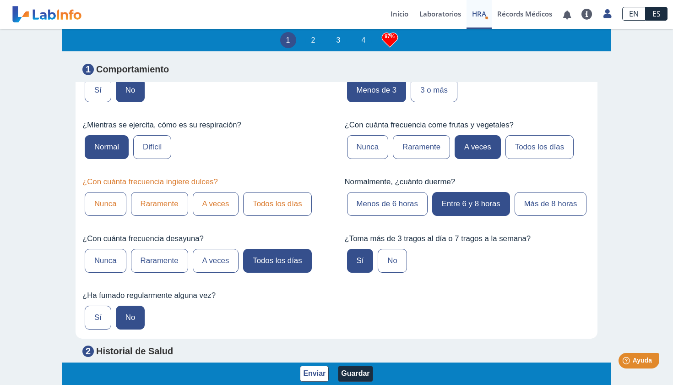
click at [166, 201] on label "Raramente" at bounding box center [159, 204] width 57 height 24
click at [0, 0] on input "Raramente" at bounding box center [0, 0] width 0 height 0
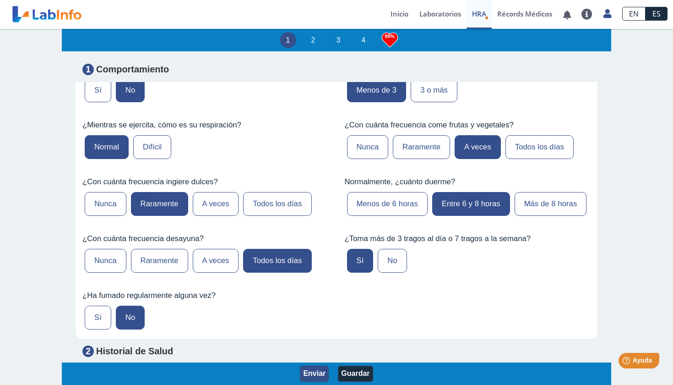
click at [316, 375] on button "Enviar" at bounding box center [314, 373] width 29 height 16
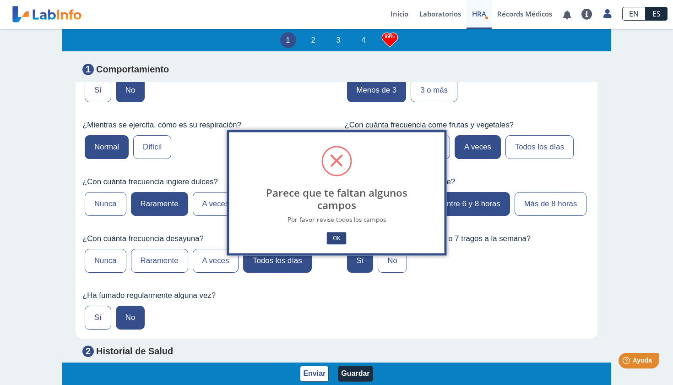
click at [342, 242] on button "OK" at bounding box center [336, 238] width 19 height 12
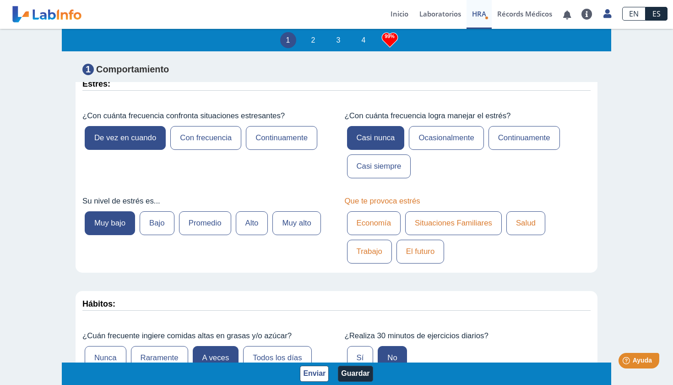
scroll to position [284, 0]
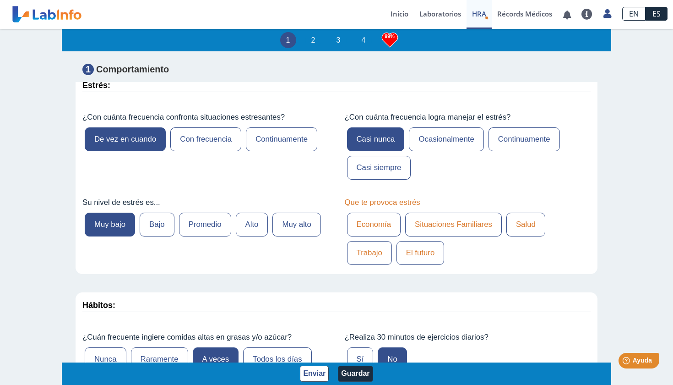
click at [528, 223] on label "Salud" at bounding box center [526, 225] width 39 height 24
click at [0, 0] on input "Salud" at bounding box center [0, 0] width 0 height 0
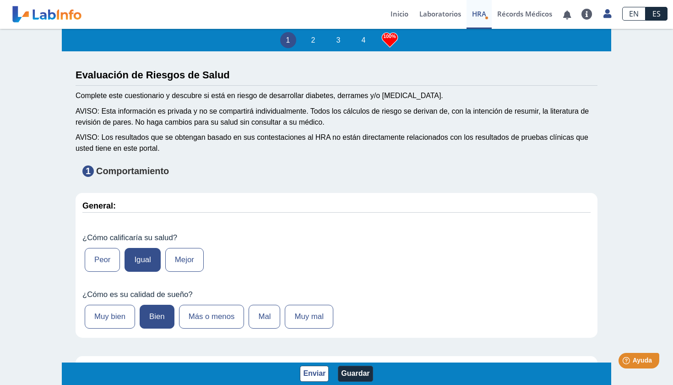
scroll to position [0, 0]
click at [320, 371] on button "Enviar" at bounding box center [314, 373] width 29 height 16
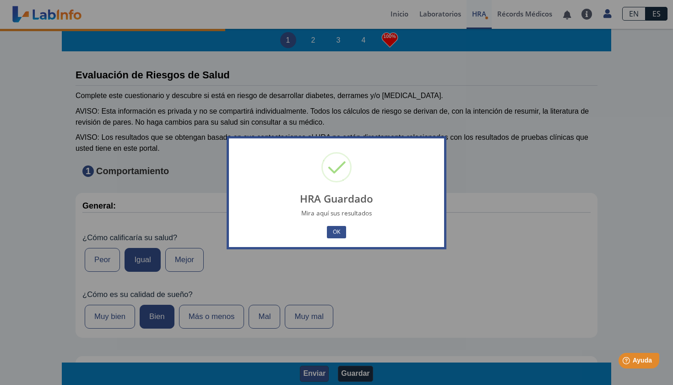
click at [310, 376] on div "HRA Guardado × Mira aquí sus resultados OK No Cancel" at bounding box center [336, 192] width 673 height 385
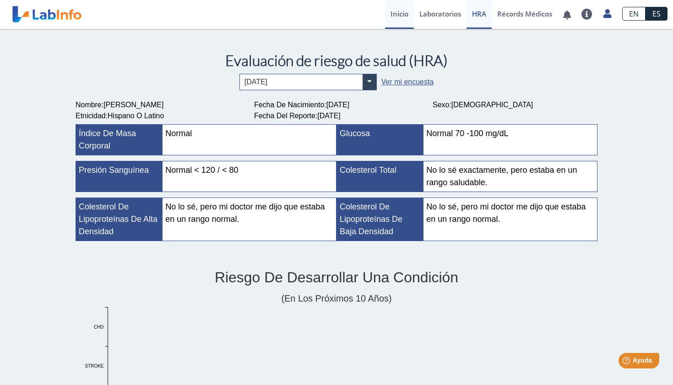
click at [396, 11] on link "Inicio" at bounding box center [399, 14] width 29 height 29
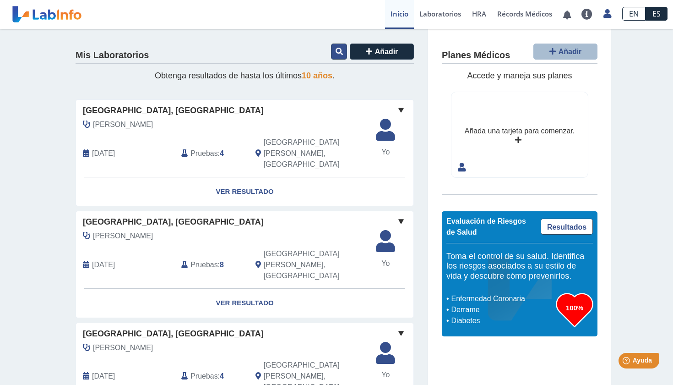
click at [338, 55] on button at bounding box center [339, 52] width 16 height 16
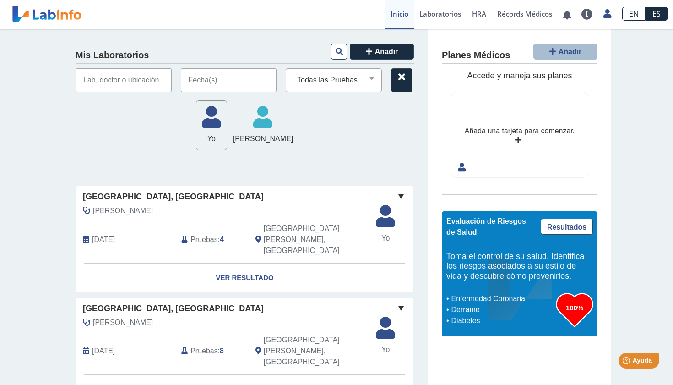
click at [271, 84] on input "text" at bounding box center [229, 80] width 96 height 24
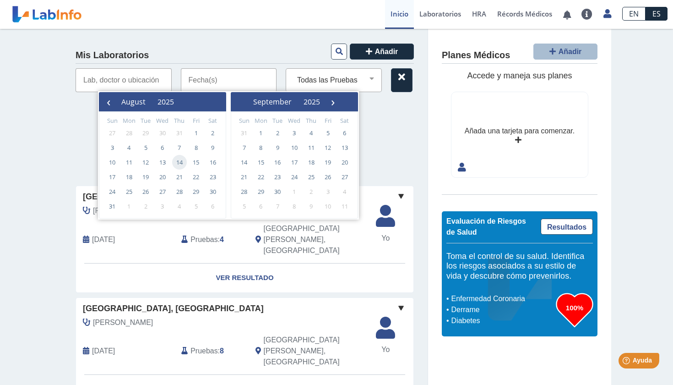
click at [185, 161] on span "14" at bounding box center [179, 162] width 15 height 15
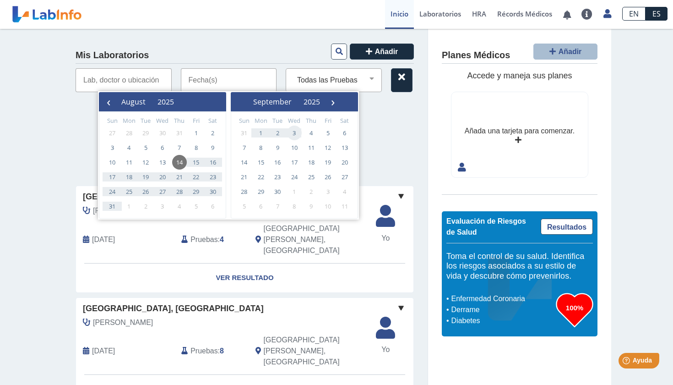
click at [294, 131] on span "3" at bounding box center [294, 132] width 15 height 15
type input "[DATE] - [DATE]"
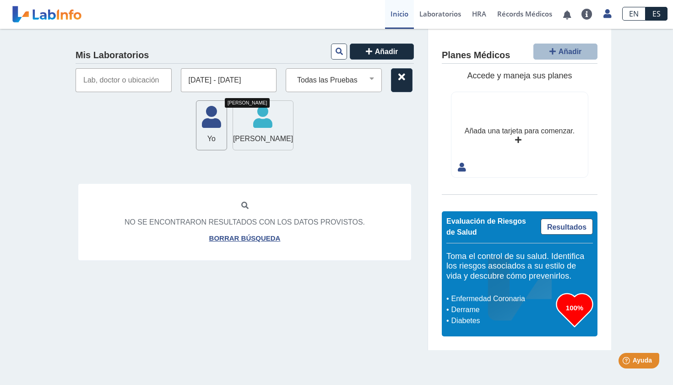
click at [289, 135] on span "[PERSON_NAME]" at bounding box center [263, 138] width 60 height 11
click at [289, 133] on span "[PERSON_NAME]" at bounding box center [263, 138] width 60 height 11
click at [278, 81] on div "[DATE] - [DATE] Todas las Pruebas (w)-bmp (w)-hemoglobin amylase bmp cbc with d…" at bounding box center [245, 80] width 338 height 24
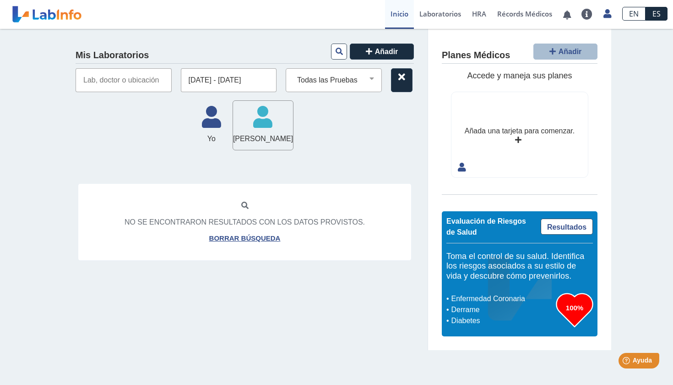
drag, startPoint x: 270, startPoint y: 79, endPoint x: 197, endPoint y: 84, distance: 73.0
click at [197, 84] on input "[DATE] - [DATE]" at bounding box center [229, 80] width 96 height 24
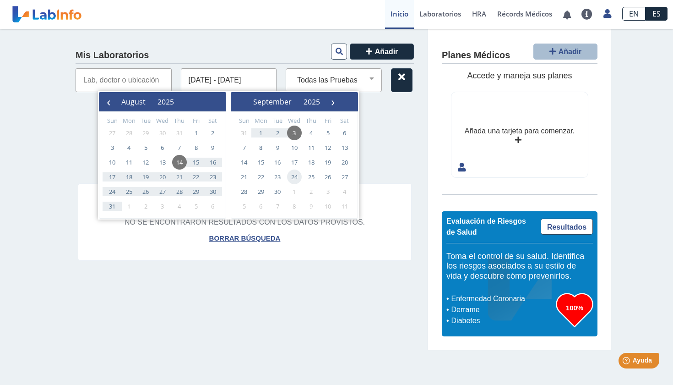
click at [373, 139] on div "Yo Yo Isamineli [PERSON_NAME] Isamineli [PERSON_NAME]" at bounding box center [245, 125] width 338 height 50
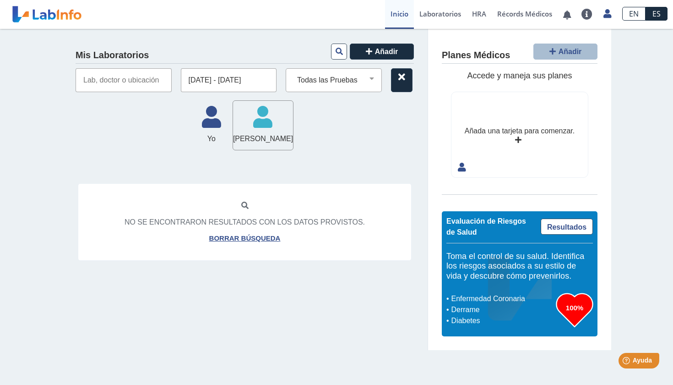
click at [174, 141] on div "Yo Yo Yo Isamineli [PERSON_NAME] Isamineli [PERSON_NAME]" at bounding box center [245, 125] width 338 height 50
click at [196, 133] on span "Yo" at bounding box center [211, 138] width 30 height 11
click at [196, 129] on icon at bounding box center [211, 119] width 30 height 27
select select "covid-19 antigen"
click at [340, 51] on icon at bounding box center [339, 51] width 7 height 7
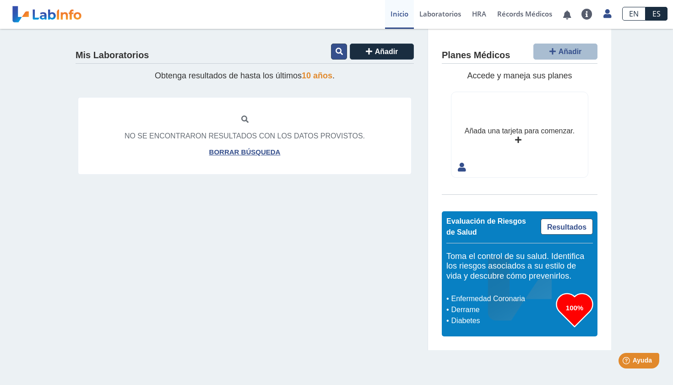
click at [340, 51] on icon at bounding box center [339, 51] width 7 height 7
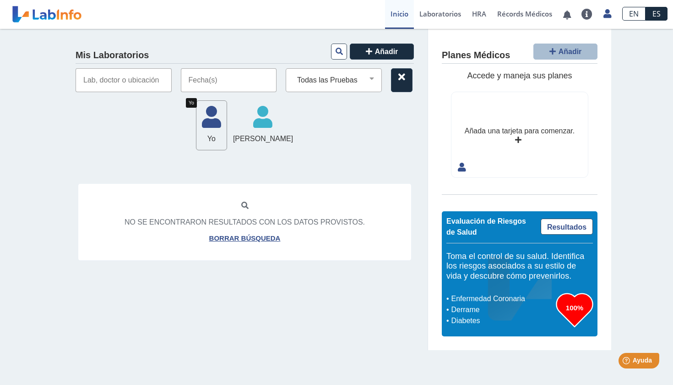
click at [196, 136] on span "Yo" at bounding box center [211, 138] width 30 height 11
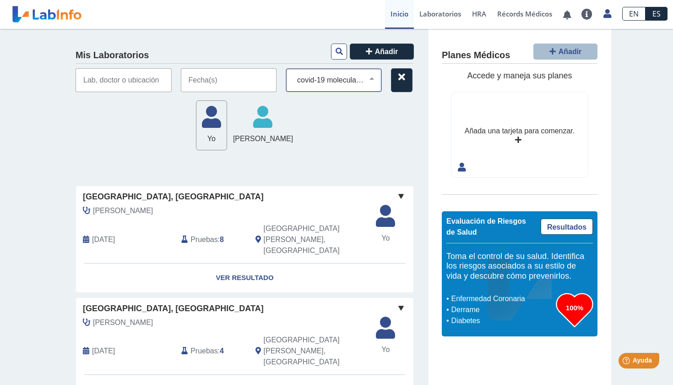
click at [369, 86] on div "Todas las Pruebas (w)-bmp (w)-hemoglobin amylase bmp cbc with diff: automated c…" at bounding box center [334, 80] width 96 height 24
select select "influenza a&b ag"
click at [201, 139] on span "Yo" at bounding box center [211, 138] width 30 height 11
click at [340, 48] on icon at bounding box center [339, 51] width 7 height 7
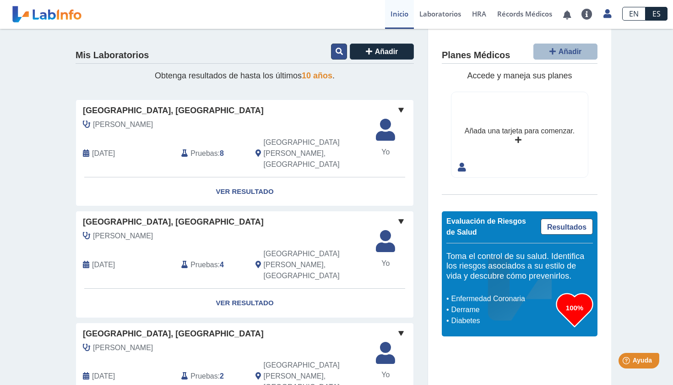
click at [343, 54] on button at bounding box center [339, 52] width 16 height 16
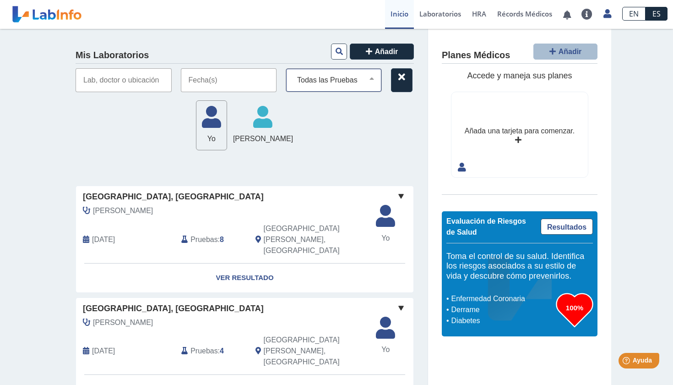
click at [335, 88] on div "Todas las Pruebas (w)-bmp (w)-hemoglobin amylase bmp cbc with diff: automated c…" at bounding box center [334, 80] width 96 height 24
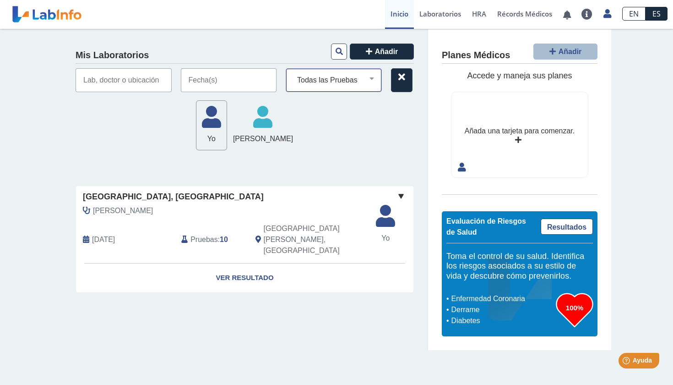
select select "urinalysis (with micro), automated"
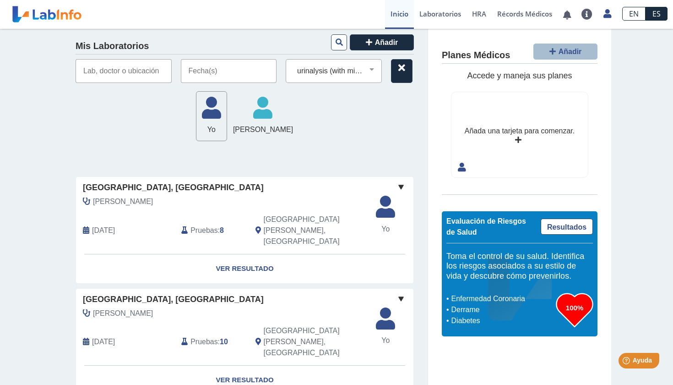
scroll to position [9, 0]
click at [336, 45] on icon at bounding box center [339, 42] width 7 height 7
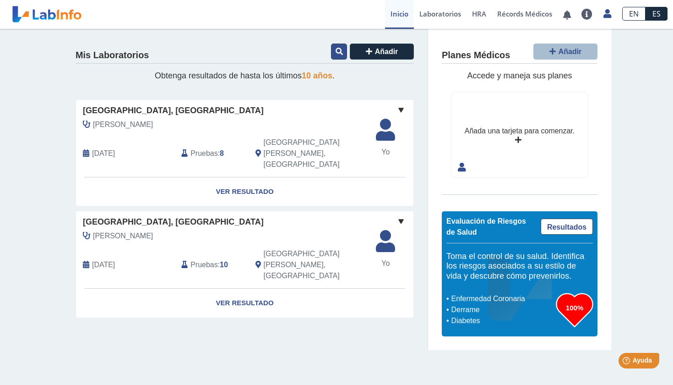
scroll to position [0, 0]
click at [338, 53] on icon at bounding box center [339, 51] width 7 height 7
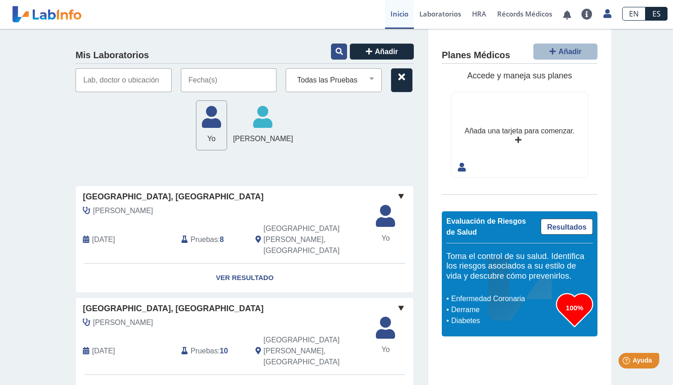
click at [336, 50] on icon at bounding box center [339, 51] width 7 height 7
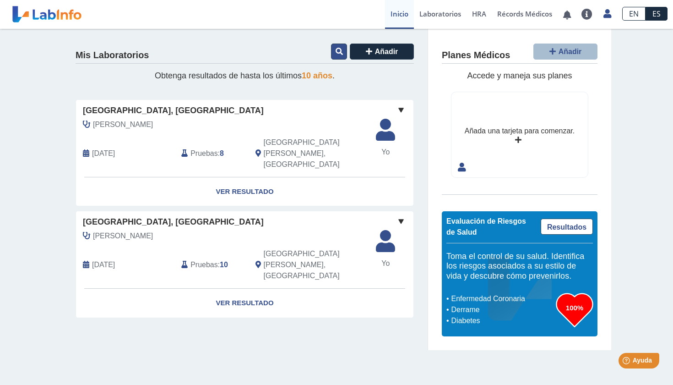
click at [336, 50] on icon at bounding box center [339, 51] width 7 height 7
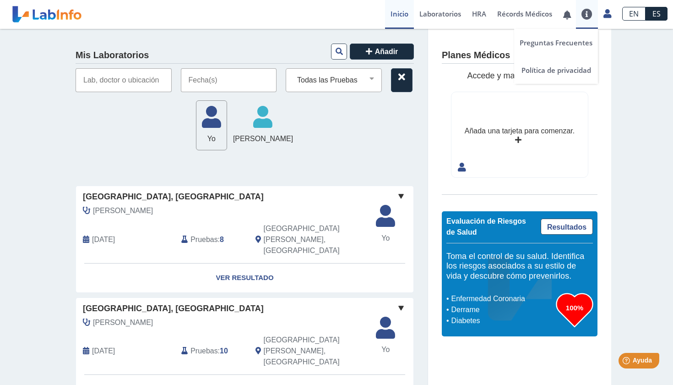
click at [586, 18] on link at bounding box center [587, 14] width 22 height 11
click at [565, 22] on span at bounding box center [567, 14] width 19 height 29
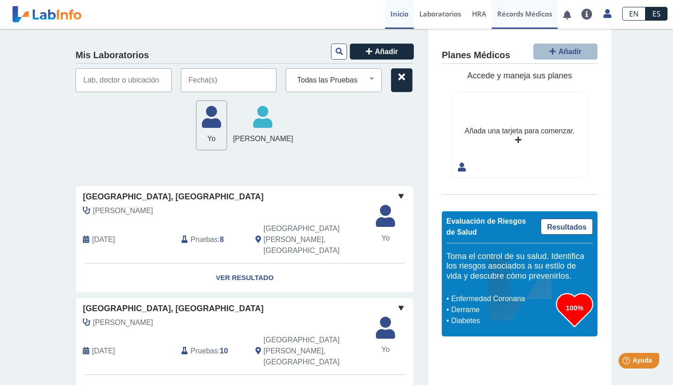
click at [518, 14] on link "Récords Médicos" at bounding box center [525, 14] width 66 height 29
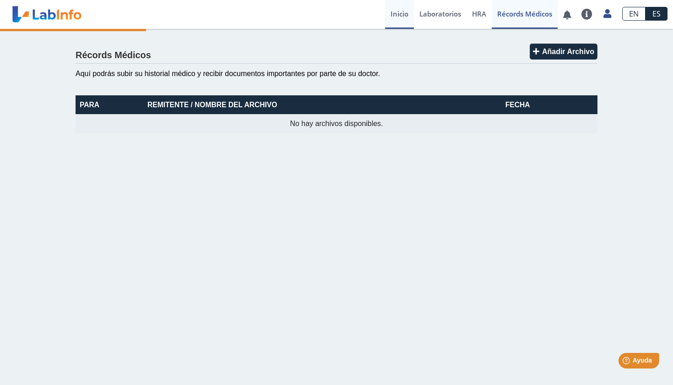
click at [393, 21] on link "Inicio" at bounding box center [399, 14] width 29 height 29
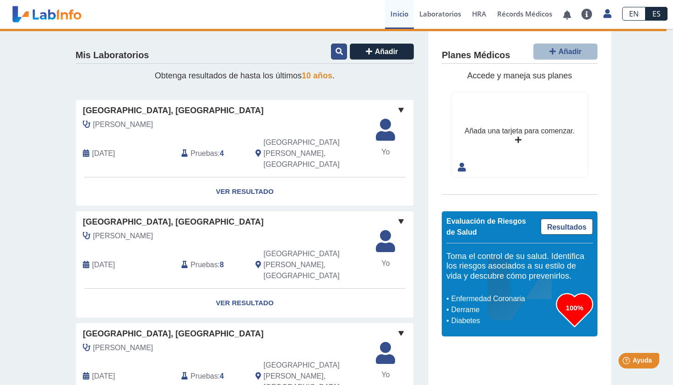
click at [340, 56] on button at bounding box center [339, 52] width 16 height 16
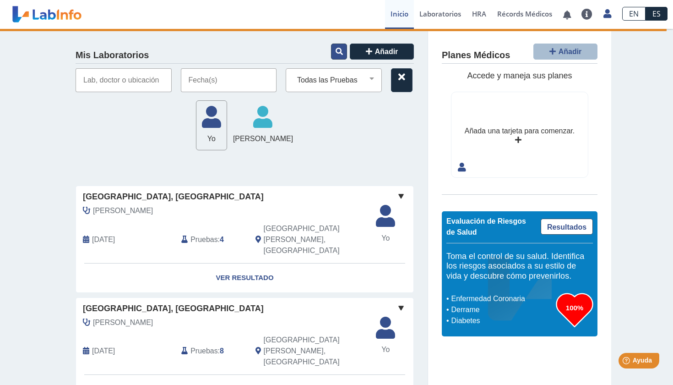
click at [340, 56] on button at bounding box center [339, 52] width 16 height 16
